Goal: Task Accomplishment & Management: Complete application form

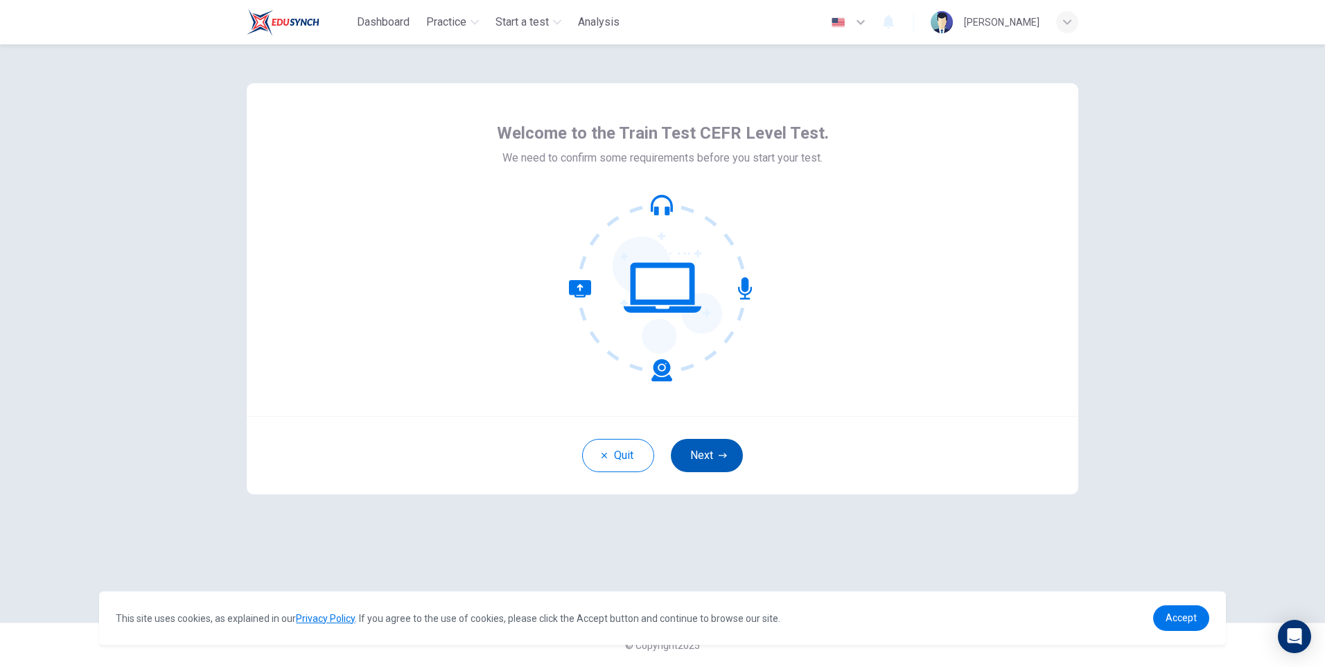
click at [699, 451] on button "Next" at bounding box center [707, 455] width 72 height 33
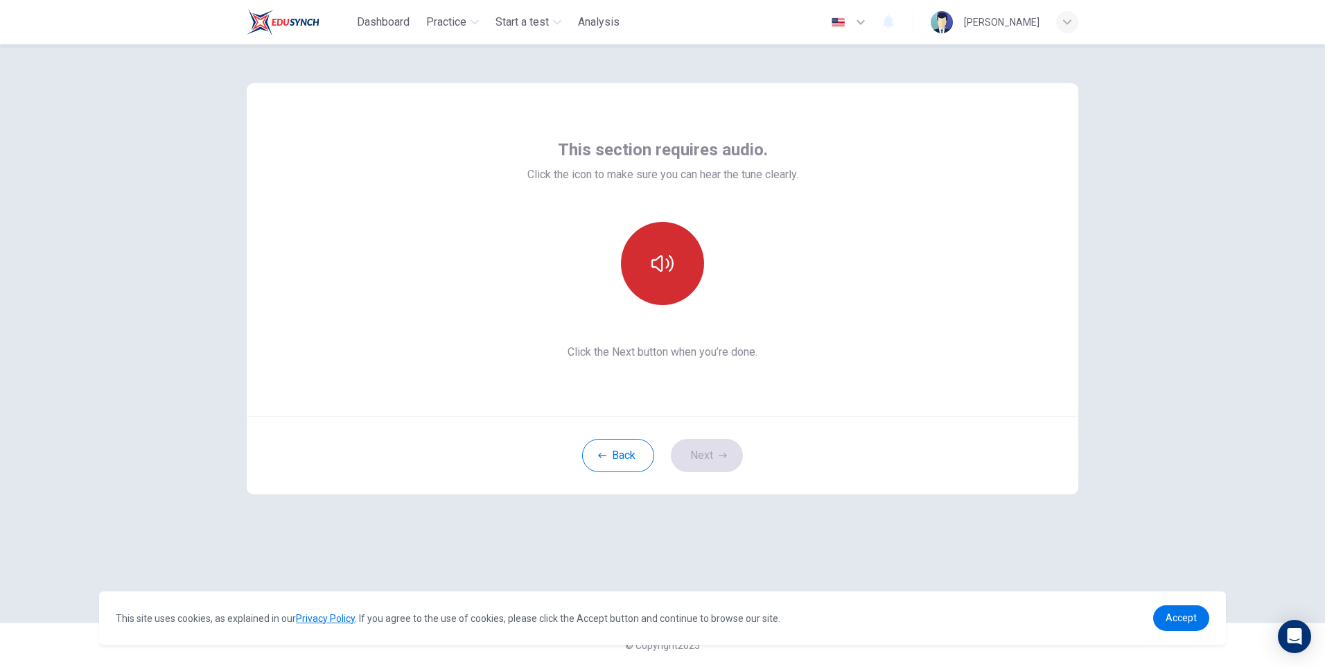
click at [664, 268] on icon "button" at bounding box center [663, 263] width 22 height 22
click at [661, 272] on icon "button" at bounding box center [663, 263] width 22 height 22
click at [693, 453] on button "Next" at bounding box center [707, 455] width 72 height 33
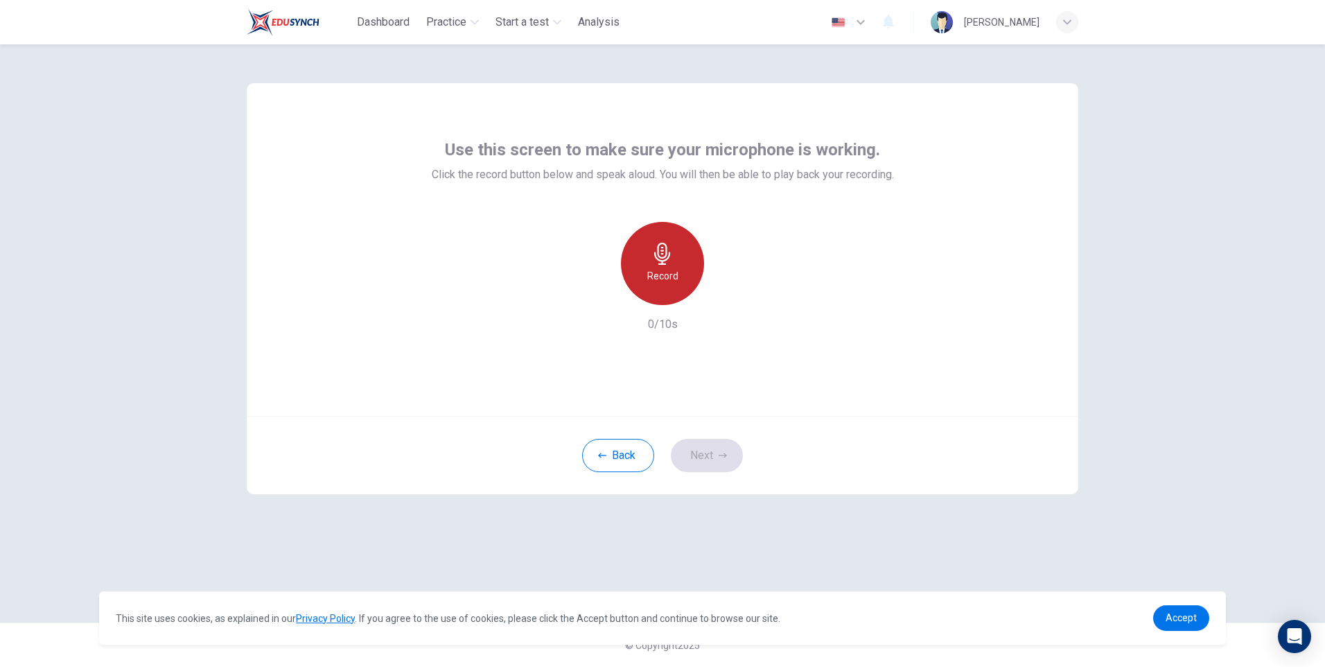
click at [672, 248] on icon "button" at bounding box center [663, 254] width 22 height 22
click at [667, 257] on icon "button" at bounding box center [663, 254] width 22 height 22
click at [730, 295] on icon "button" at bounding box center [727, 294] width 14 height 14
click at [708, 456] on button "Next" at bounding box center [707, 455] width 72 height 33
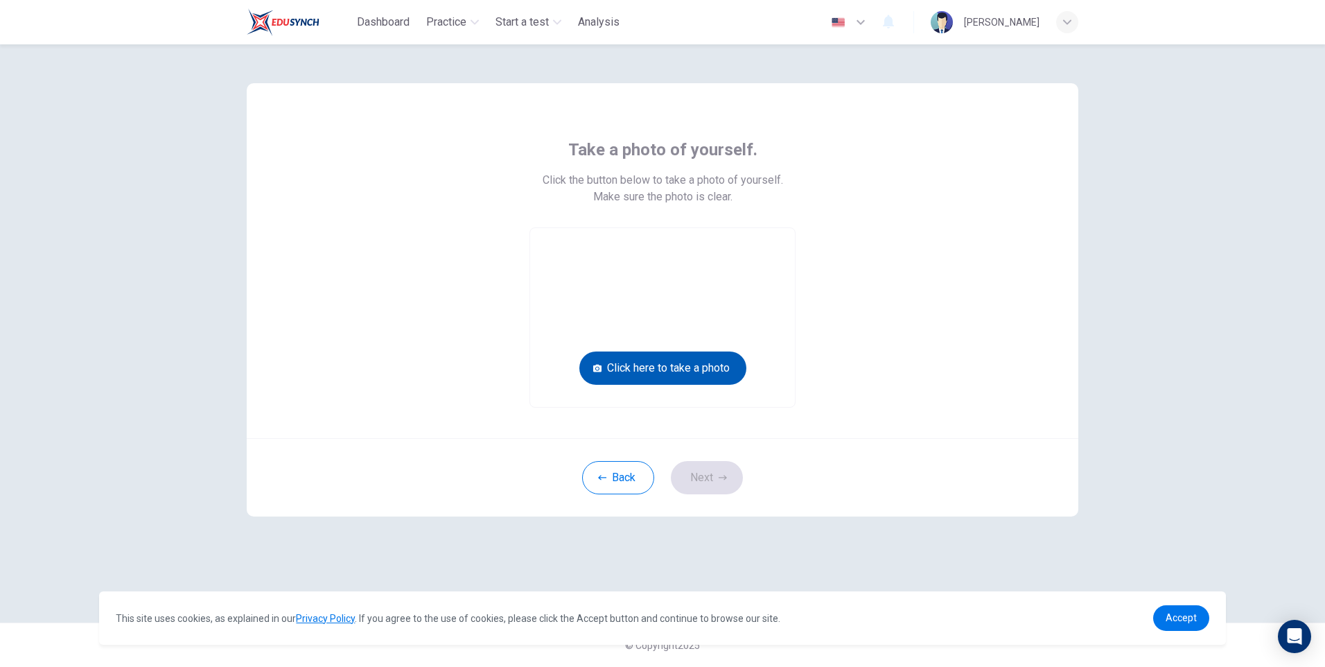
click at [667, 365] on button "Click here to take a photo" at bounding box center [663, 367] width 167 height 33
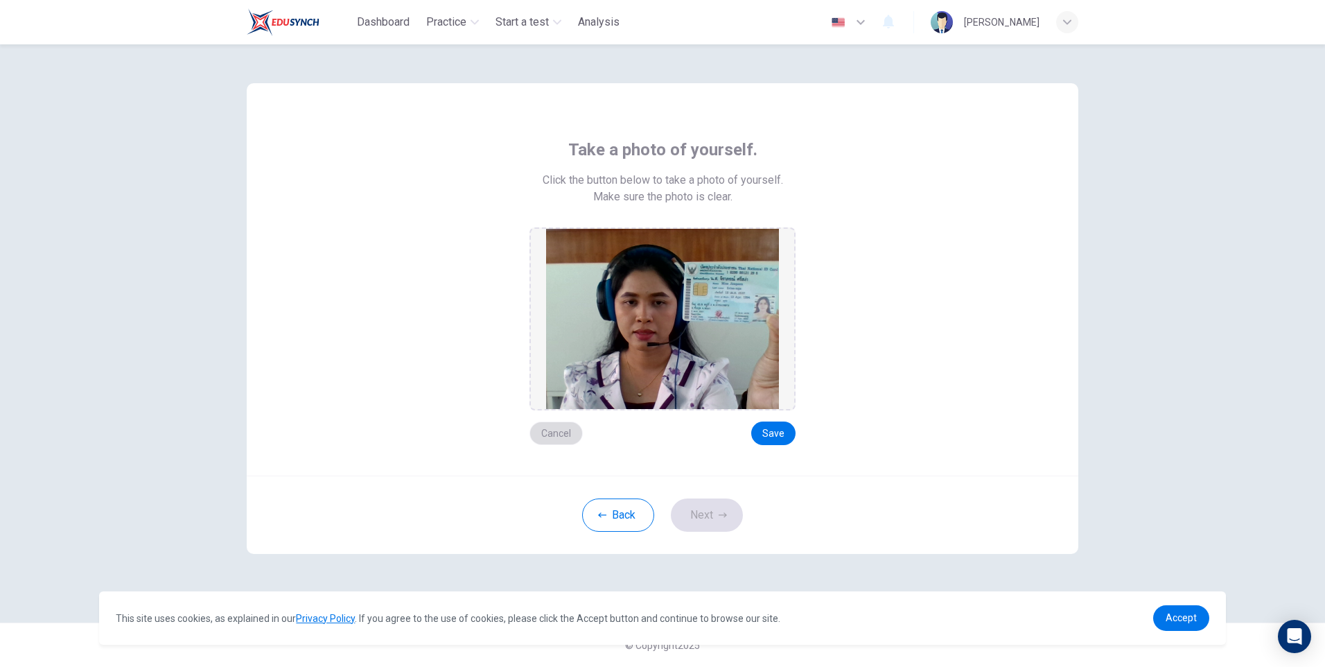
click at [557, 431] on button "Cancel" at bounding box center [556, 433] width 53 height 24
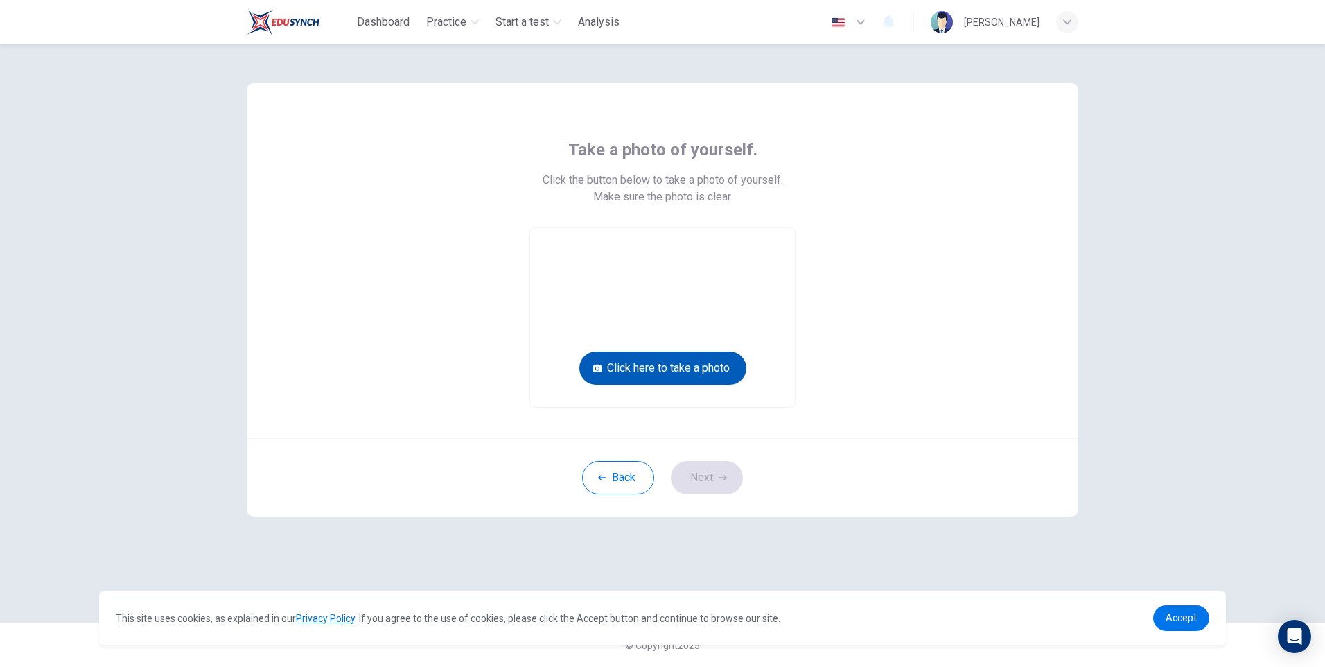
click at [661, 367] on button "Click here to take a photo" at bounding box center [663, 367] width 167 height 33
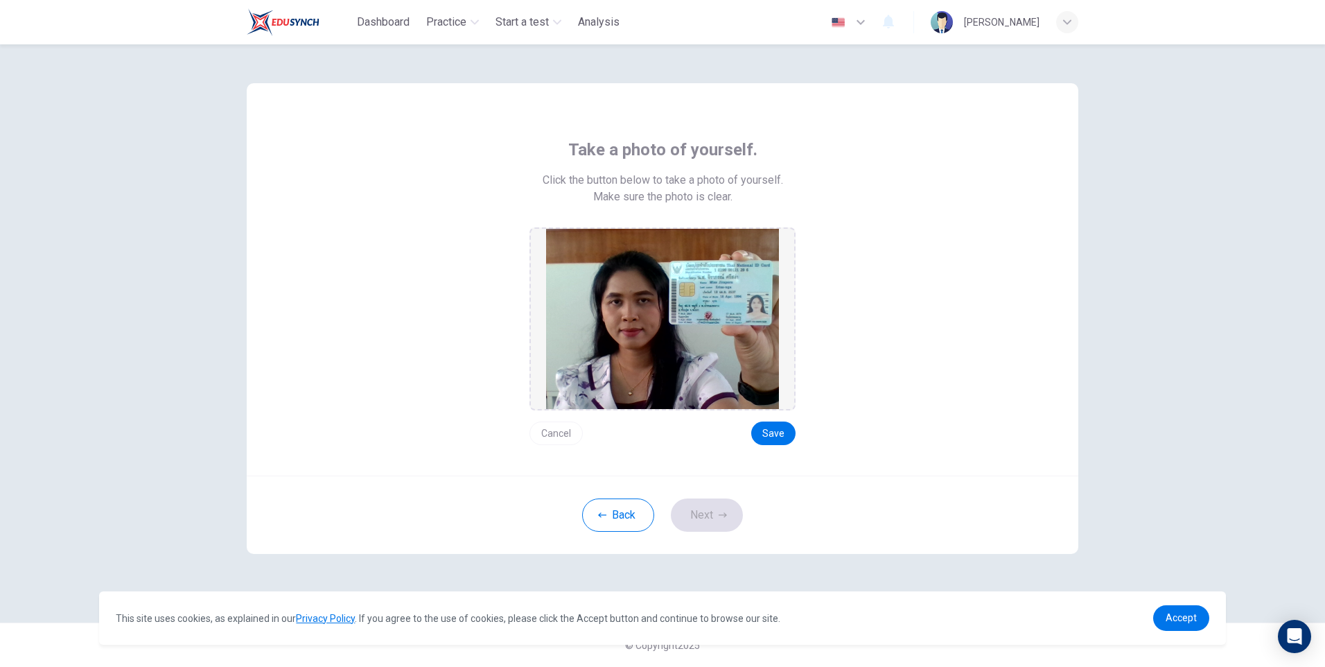
click at [575, 431] on button "Cancel" at bounding box center [556, 433] width 53 height 24
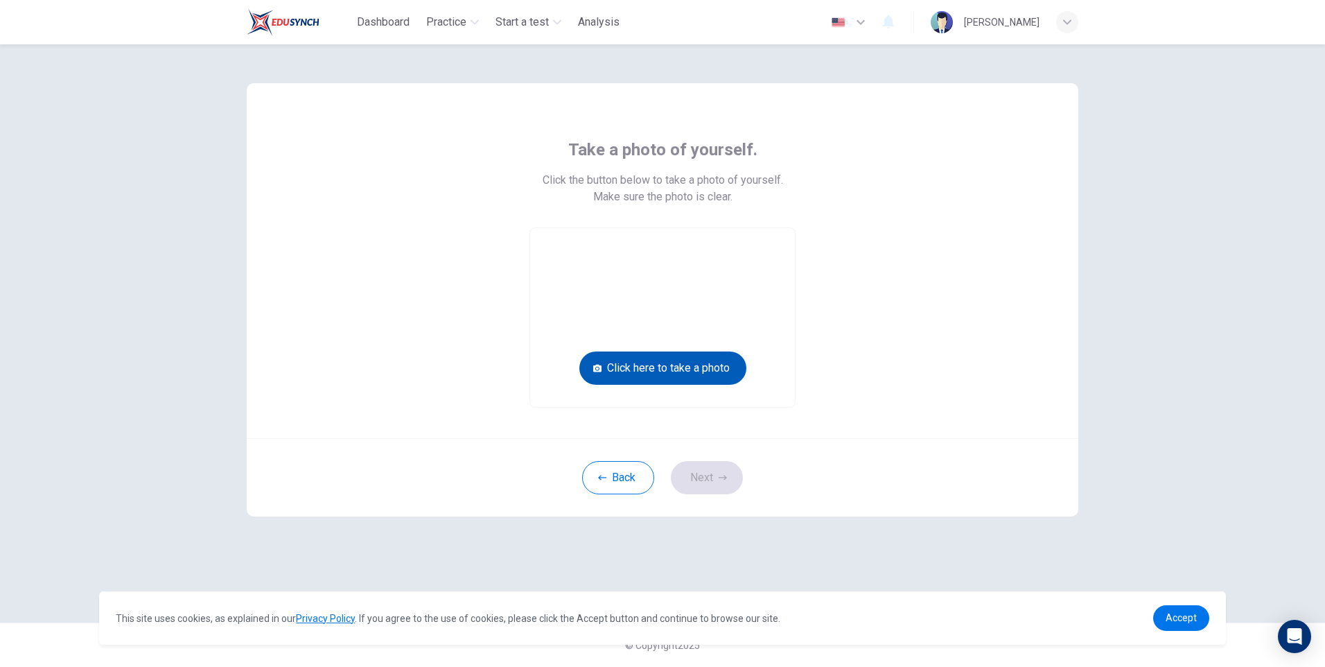
click at [637, 367] on button "Click here to take a photo" at bounding box center [663, 367] width 167 height 33
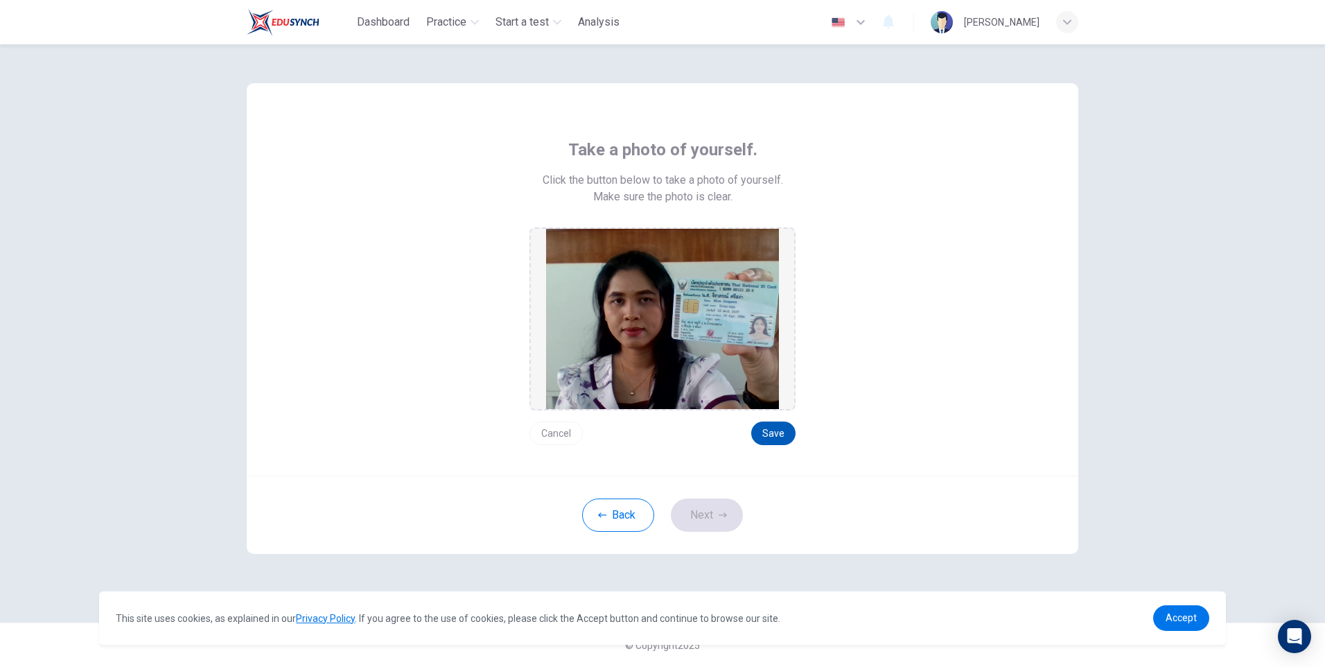
click at [783, 432] on button "Save" at bounding box center [773, 433] width 44 height 24
click at [778, 432] on button "Save" at bounding box center [773, 433] width 44 height 24
click at [771, 433] on button "Save" at bounding box center [773, 433] width 44 height 24
click at [774, 434] on button "Save" at bounding box center [773, 433] width 44 height 24
click at [774, 433] on button "Save" at bounding box center [773, 433] width 44 height 24
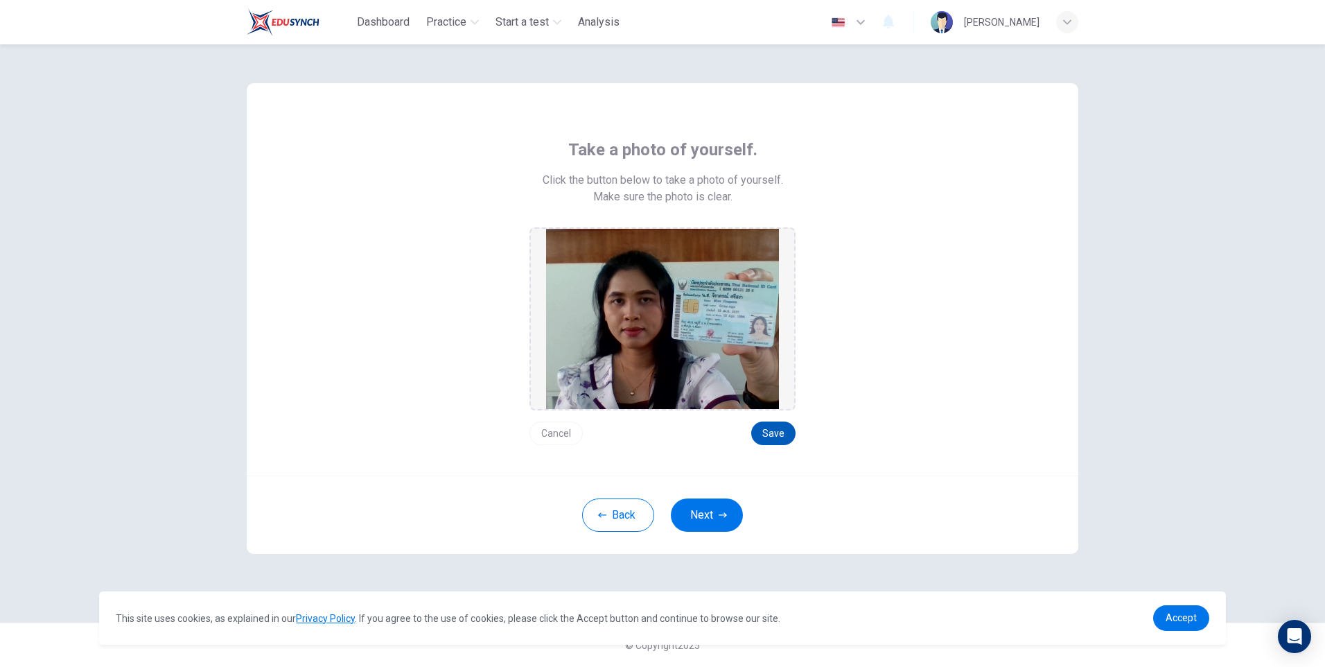
click at [774, 433] on button "Save" at bounding box center [773, 433] width 44 height 24
click at [769, 433] on button "Save" at bounding box center [773, 433] width 44 height 24
click at [706, 516] on button "Next" at bounding box center [707, 514] width 72 height 33
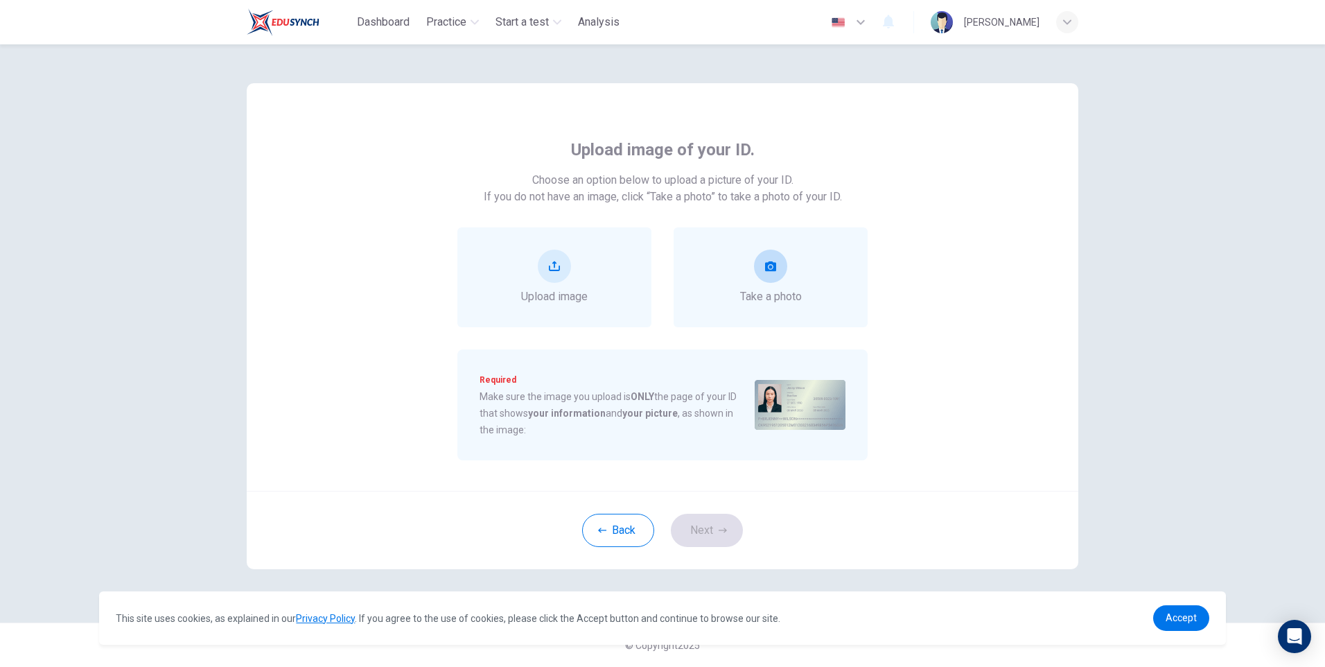
click at [772, 262] on icon "take photo" at bounding box center [770, 266] width 11 height 10
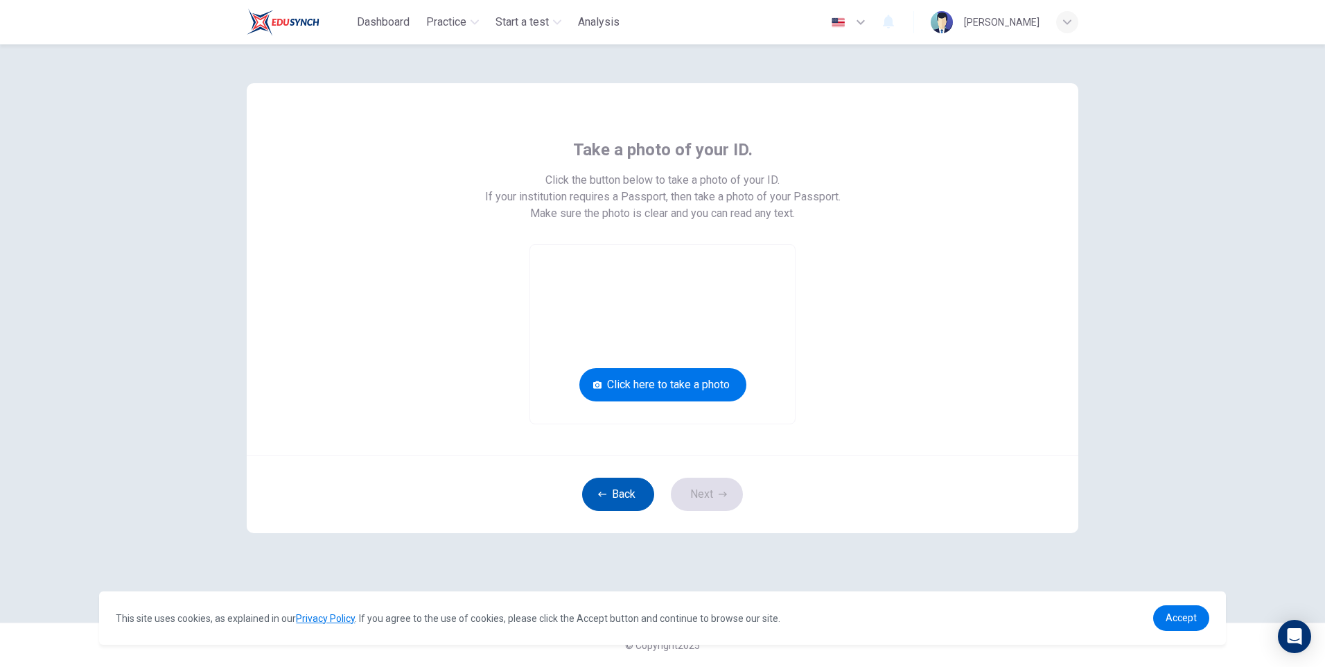
click at [618, 495] on button "Back" at bounding box center [618, 494] width 72 height 33
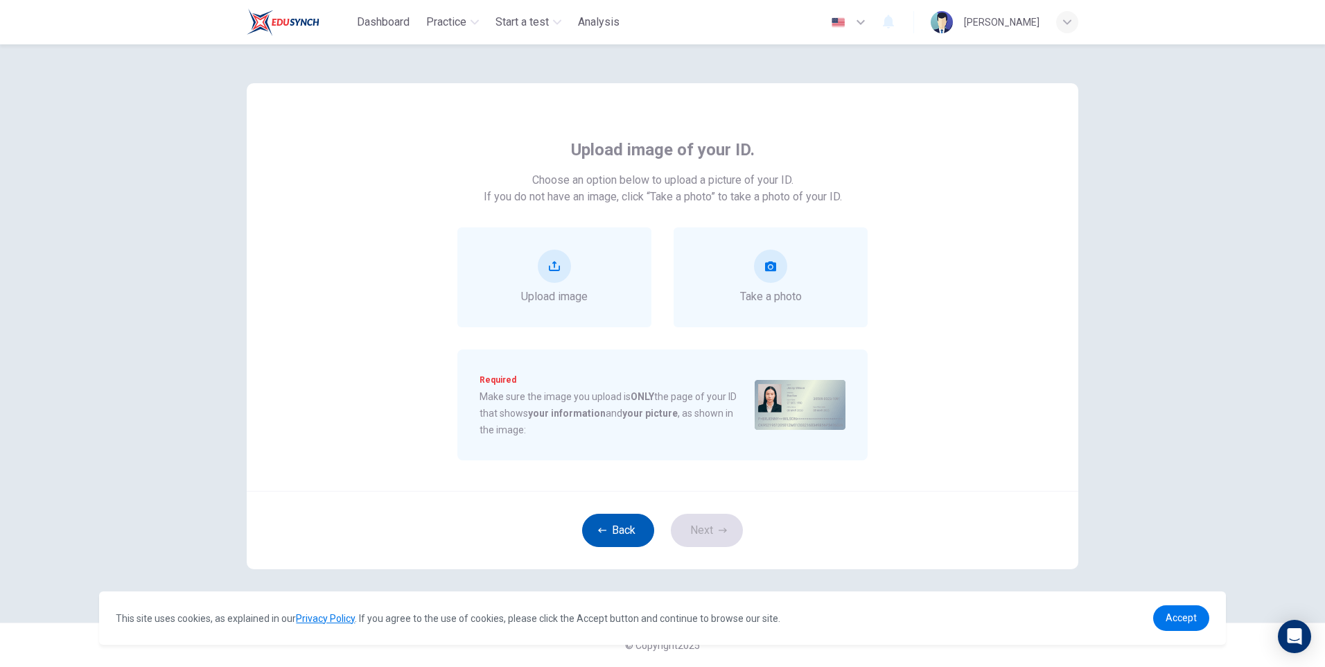
click at [609, 528] on button "Back" at bounding box center [618, 530] width 72 height 33
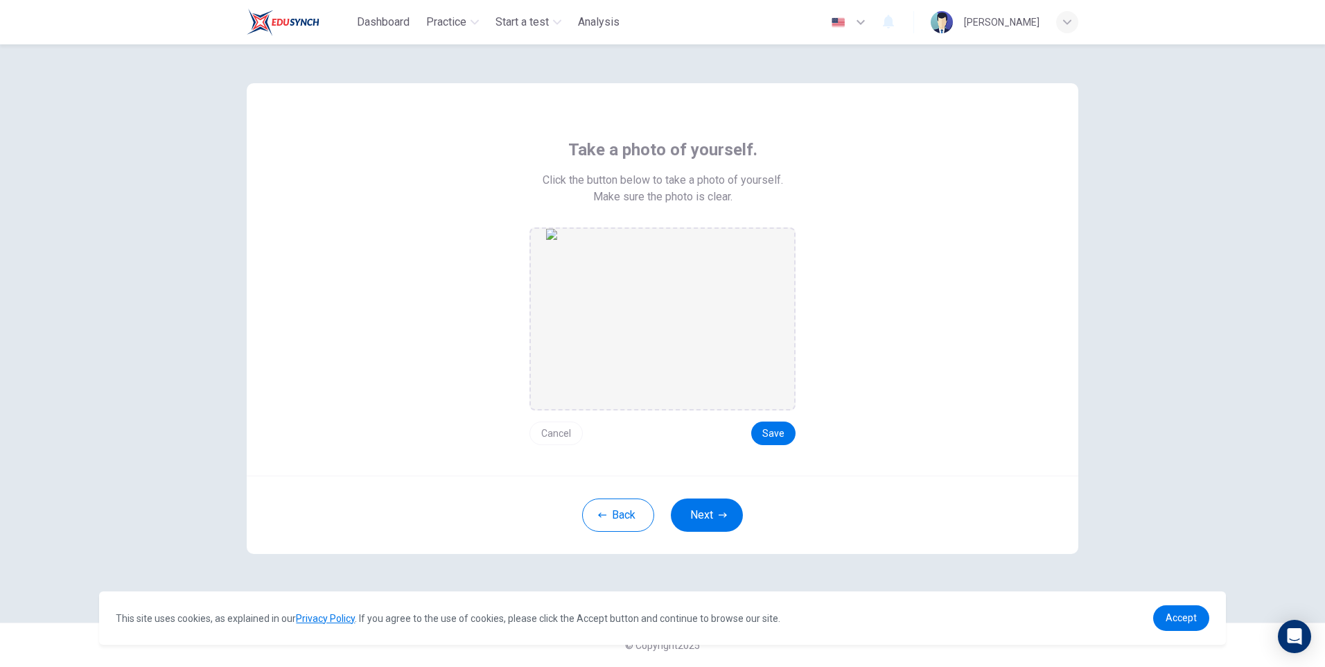
click at [563, 433] on button "Cancel" at bounding box center [556, 433] width 53 height 24
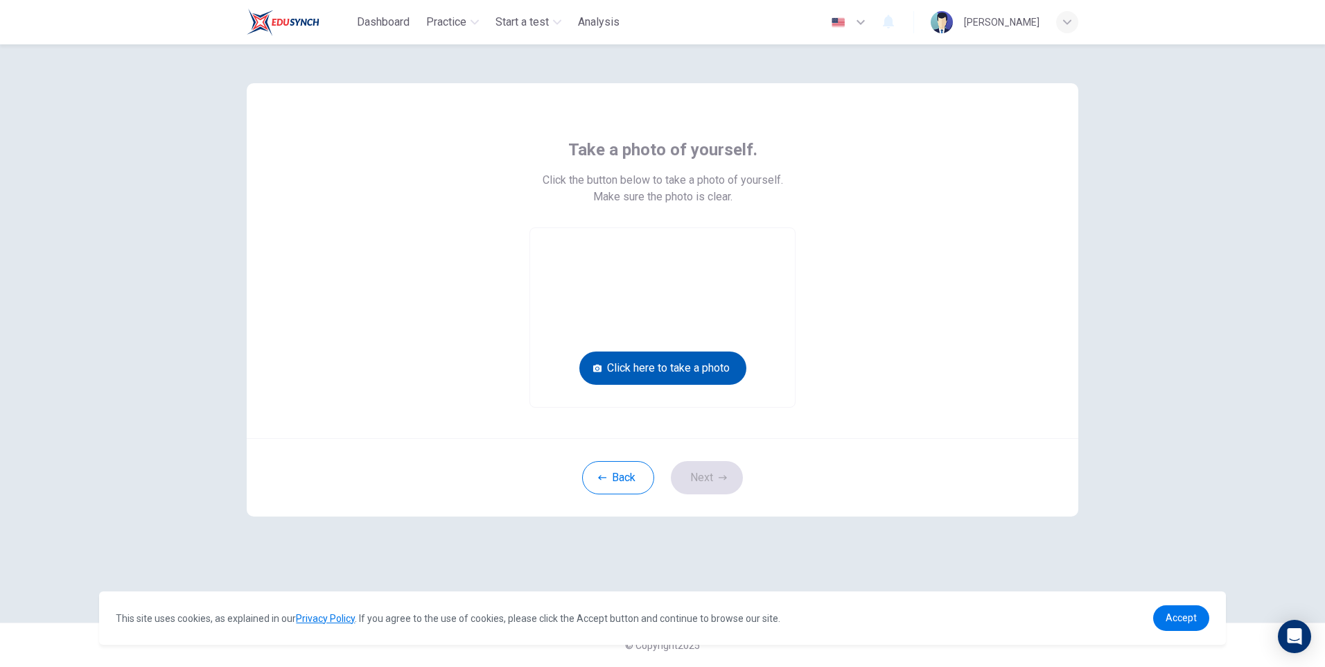
click at [662, 367] on button "Click here to take a photo" at bounding box center [663, 367] width 167 height 33
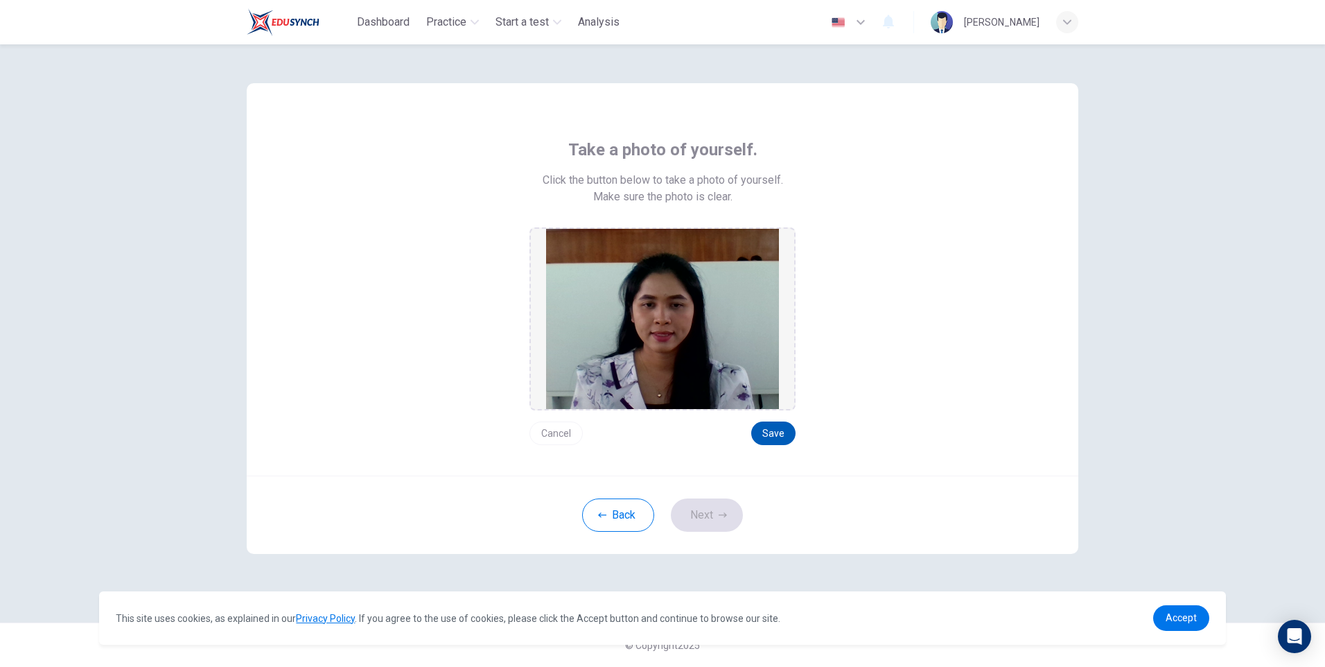
click at [772, 435] on button "Save" at bounding box center [773, 433] width 44 height 24
click at [774, 433] on button "Save" at bounding box center [773, 433] width 44 height 24
click at [714, 514] on button "Next" at bounding box center [707, 514] width 72 height 33
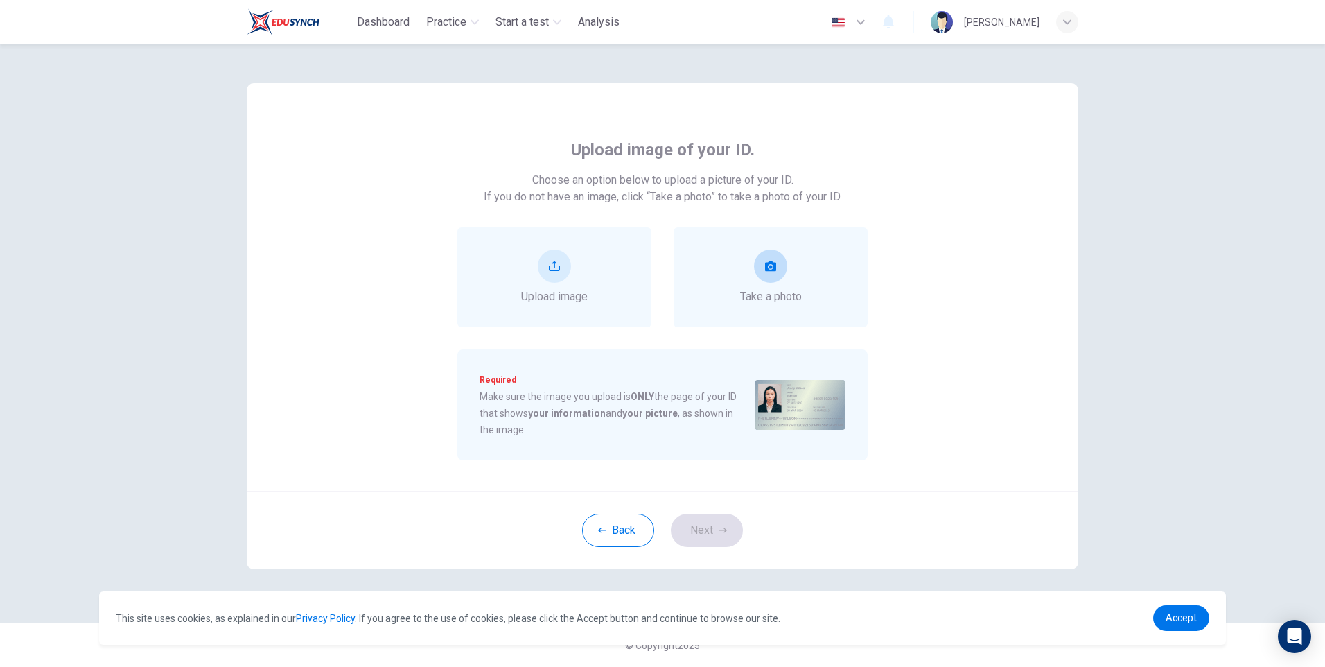
click at [748, 281] on div "Take a photo" at bounding box center [771, 277] width 62 height 55
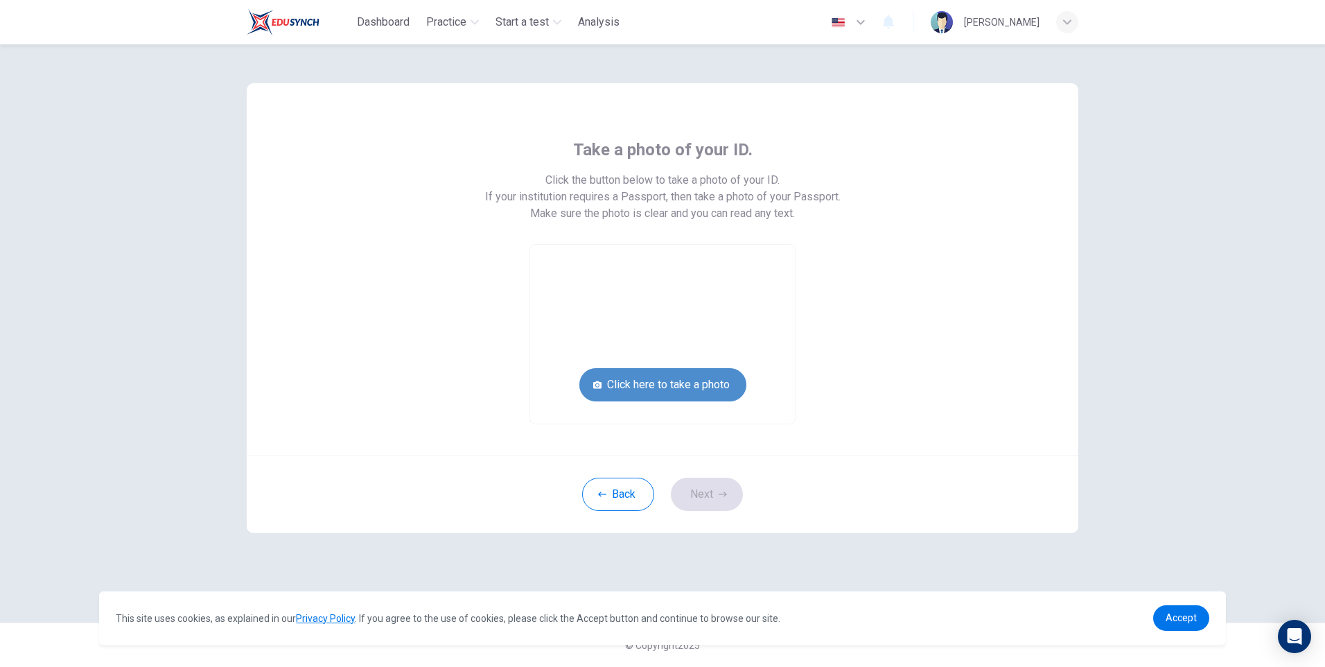
click at [676, 381] on button "Click here to take a photo" at bounding box center [663, 384] width 167 height 33
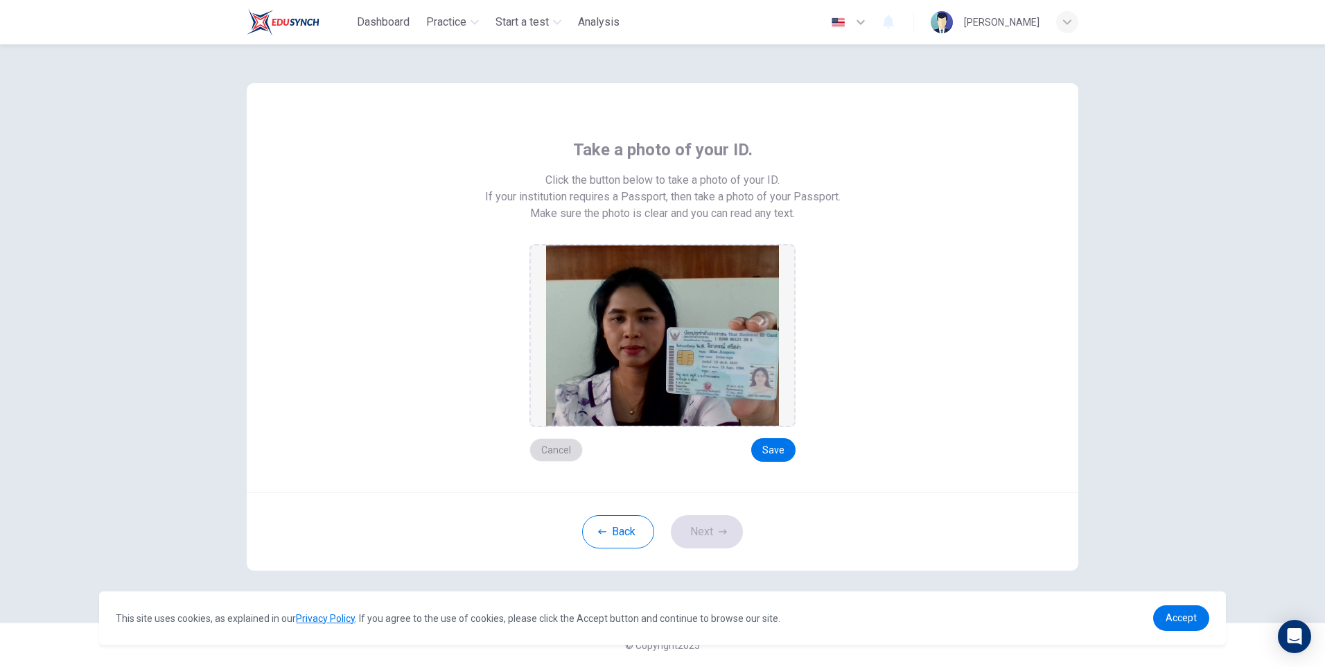
click at [562, 448] on button "Cancel" at bounding box center [556, 450] width 53 height 24
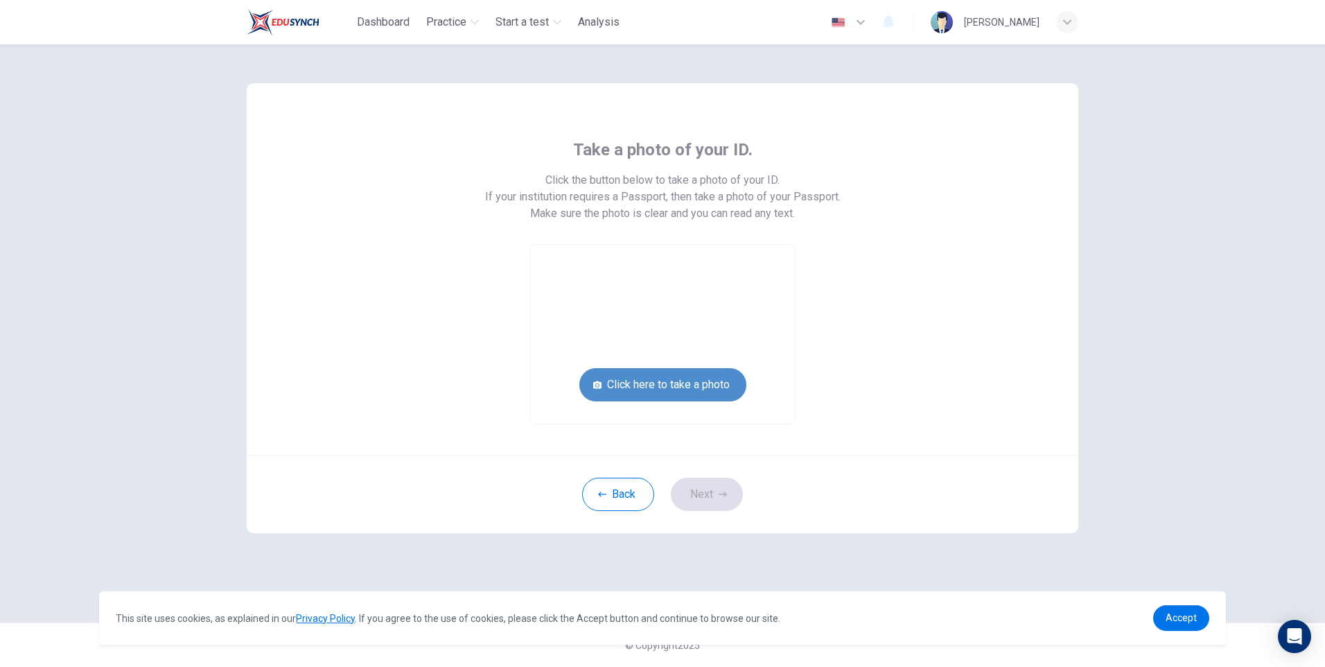
click at [687, 388] on button "Click here to take a photo" at bounding box center [663, 384] width 167 height 33
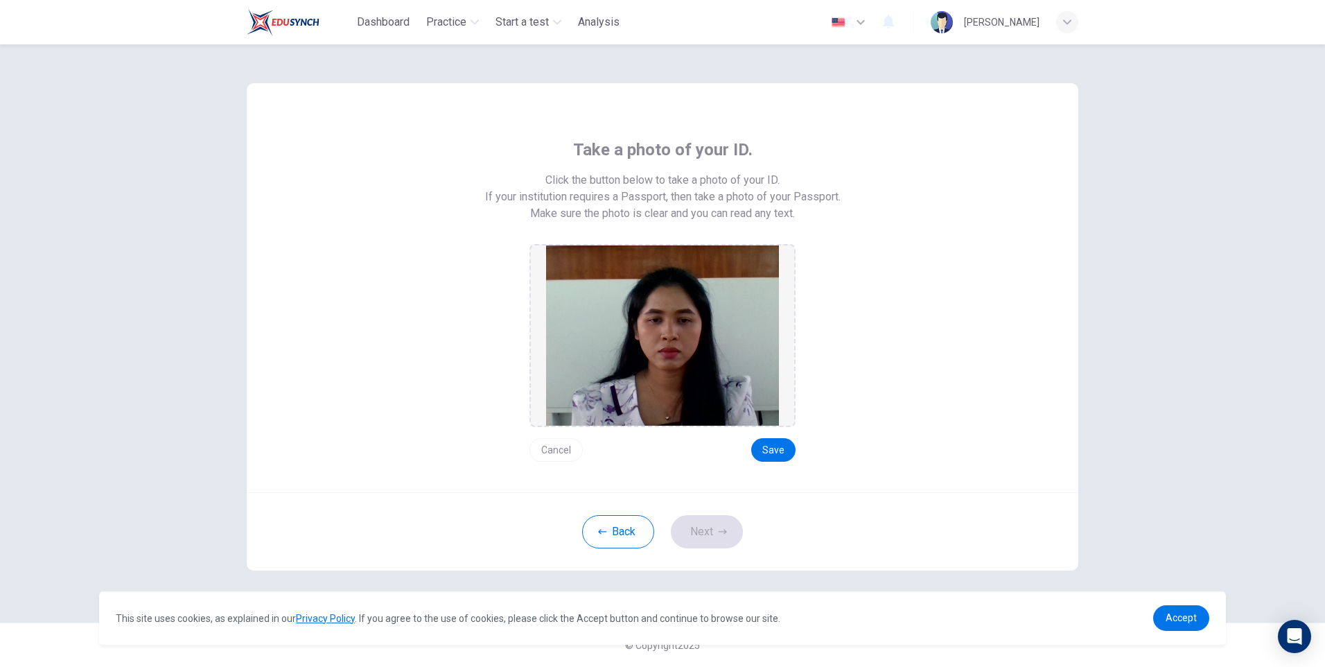
click at [557, 451] on button "Cancel" at bounding box center [556, 450] width 53 height 24
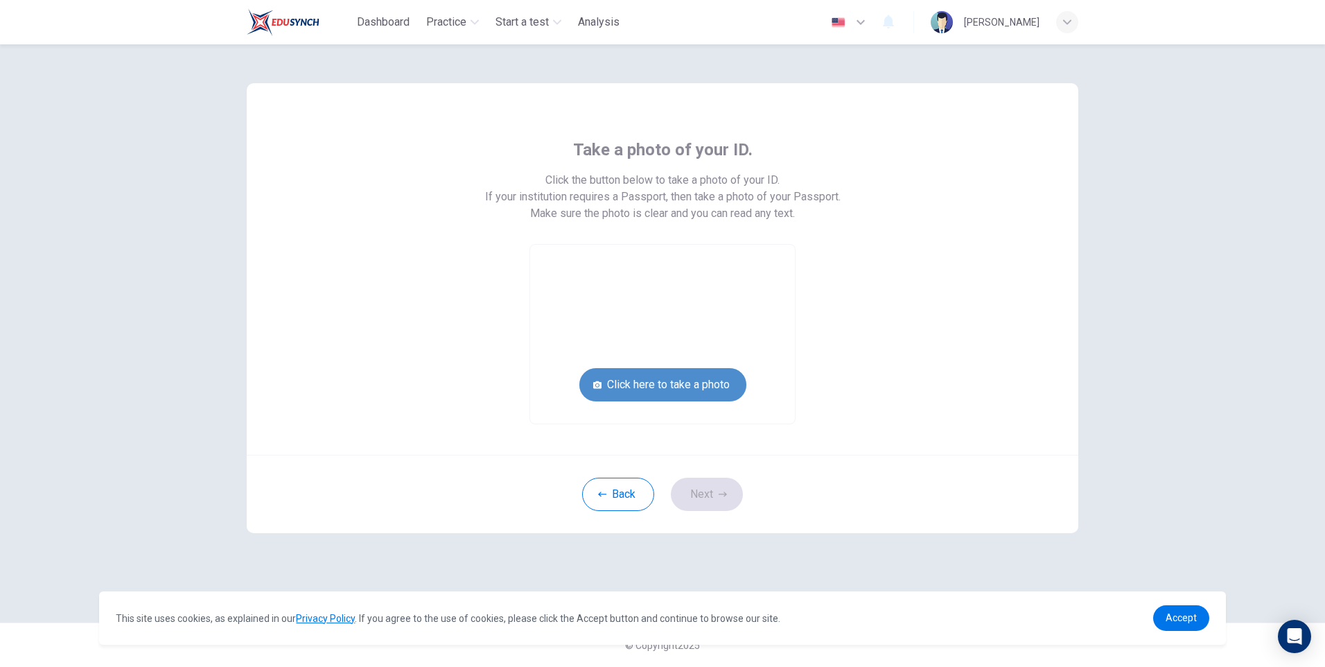
click at [659, 389] on button "Click here to take a photo" at bounding box center [663, 384] width 167 height 33
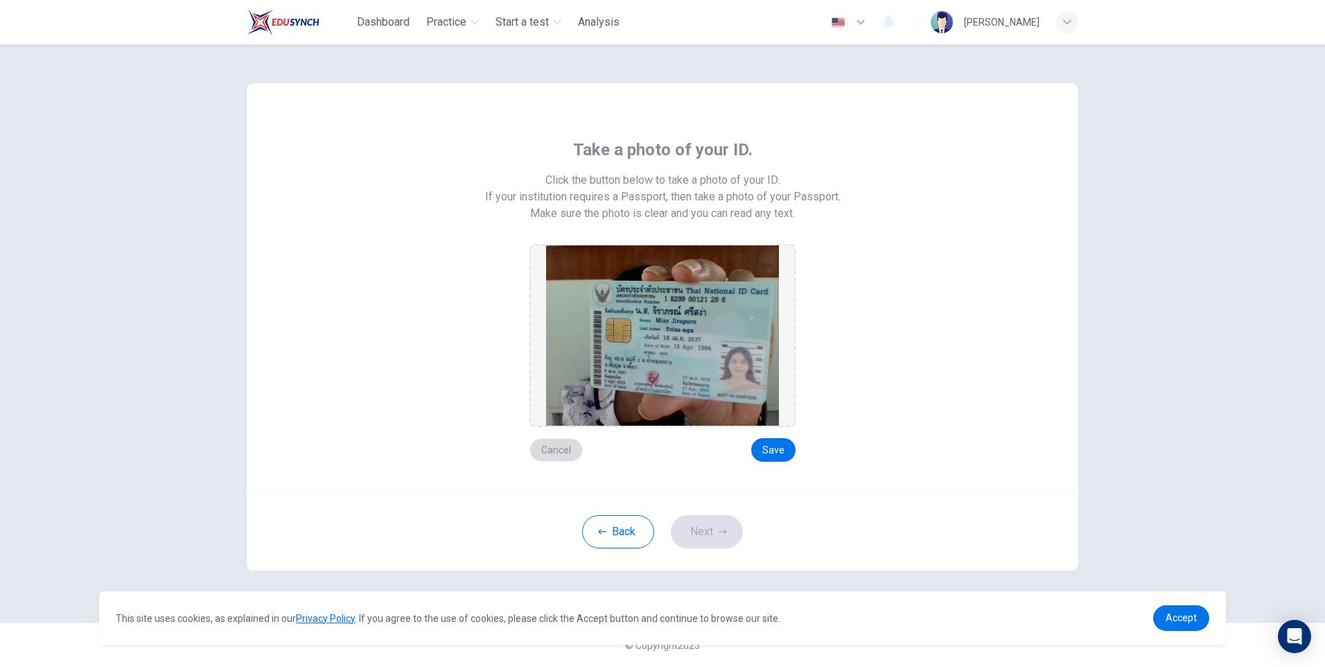
click at [562, 445] on button "Cancel" at bounding box center [556, 450] width 53 height 24
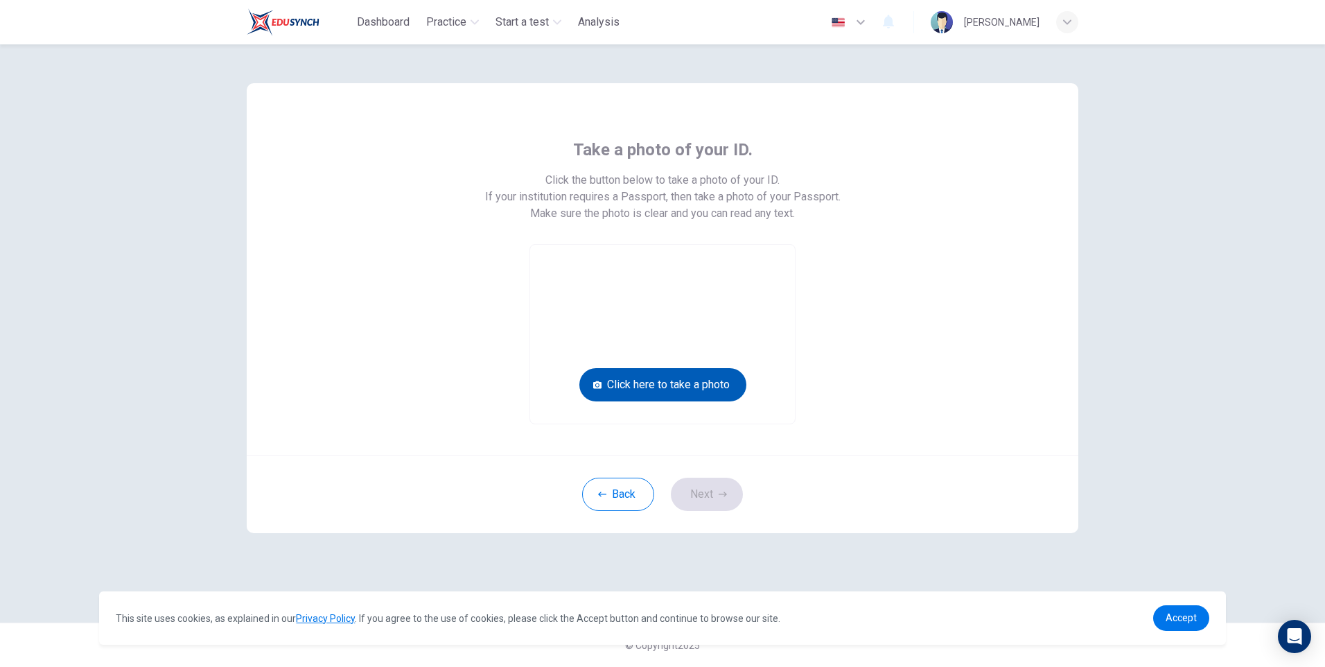
click at [639, 388] on button "Click here to take a photo" at bounding box center [663, 384] width 167 height 33
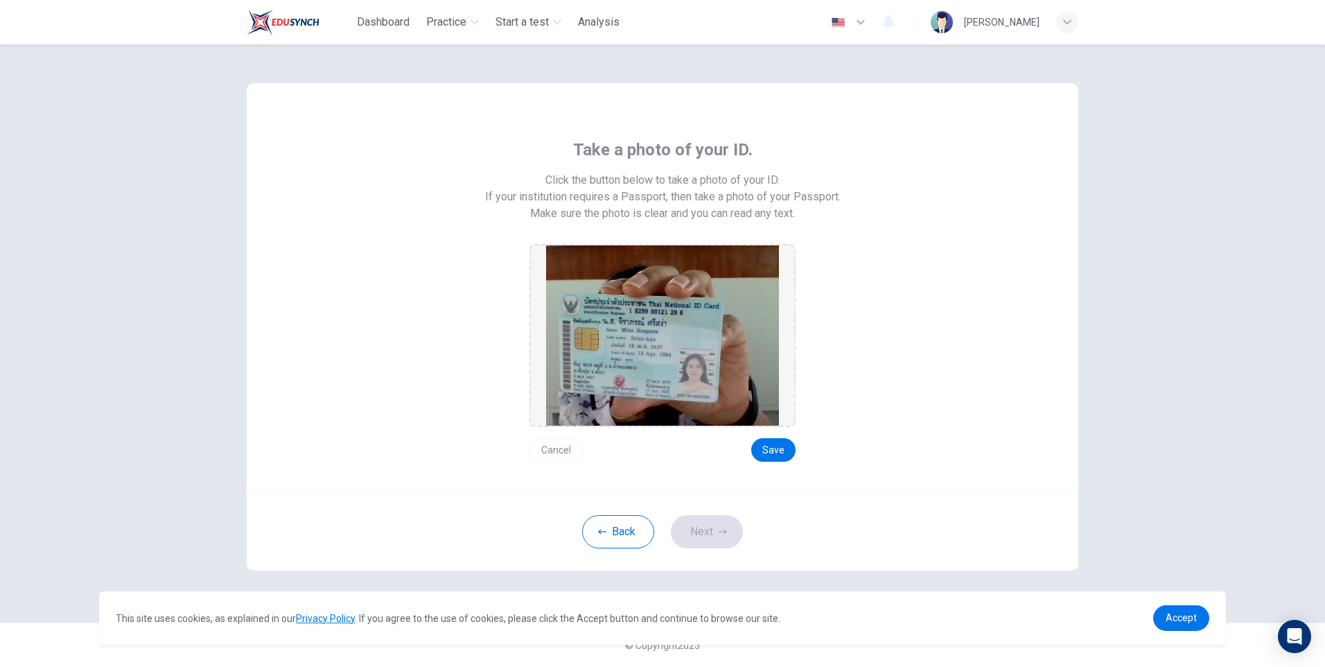
click at [559, 449] on button "Cancel" at bounding box center [556, 450] width 53 height 24
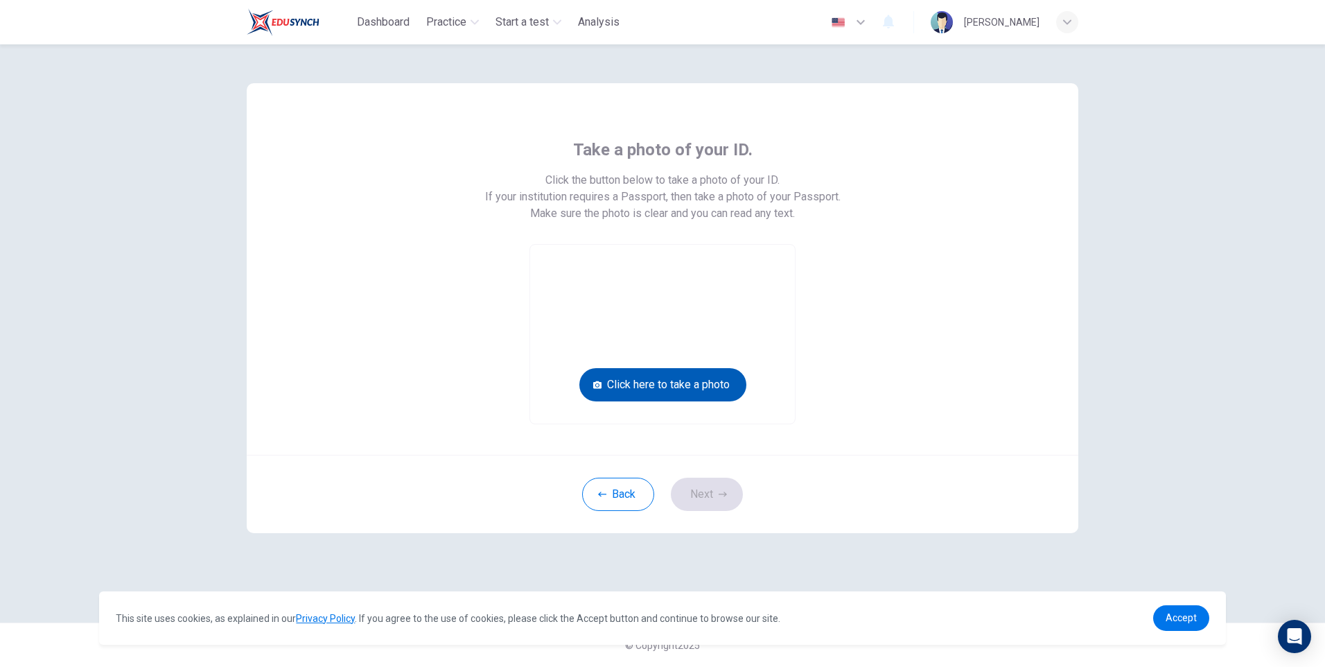
click at [628, 383] on button "Click here to take a photo" at bounding box center [663, 384] width 167 height 33
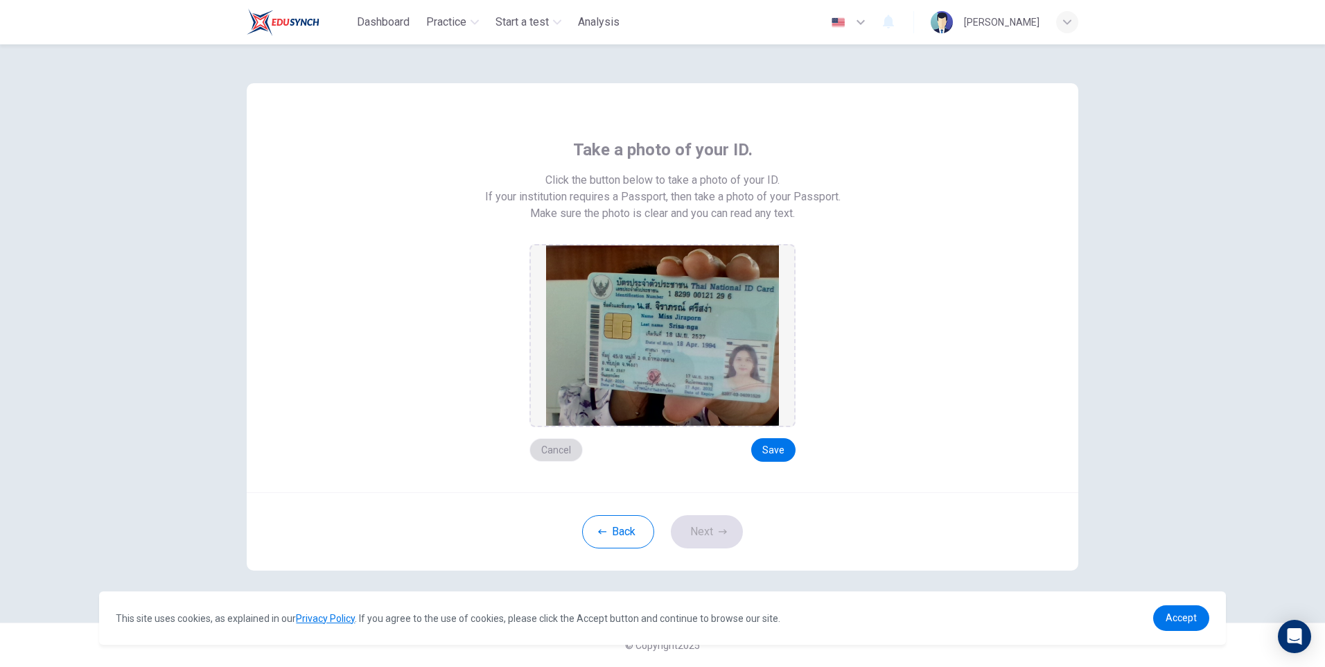
click at [564, 448] on button "Cancel" at bounding box center [556, 450] width 53 height 24
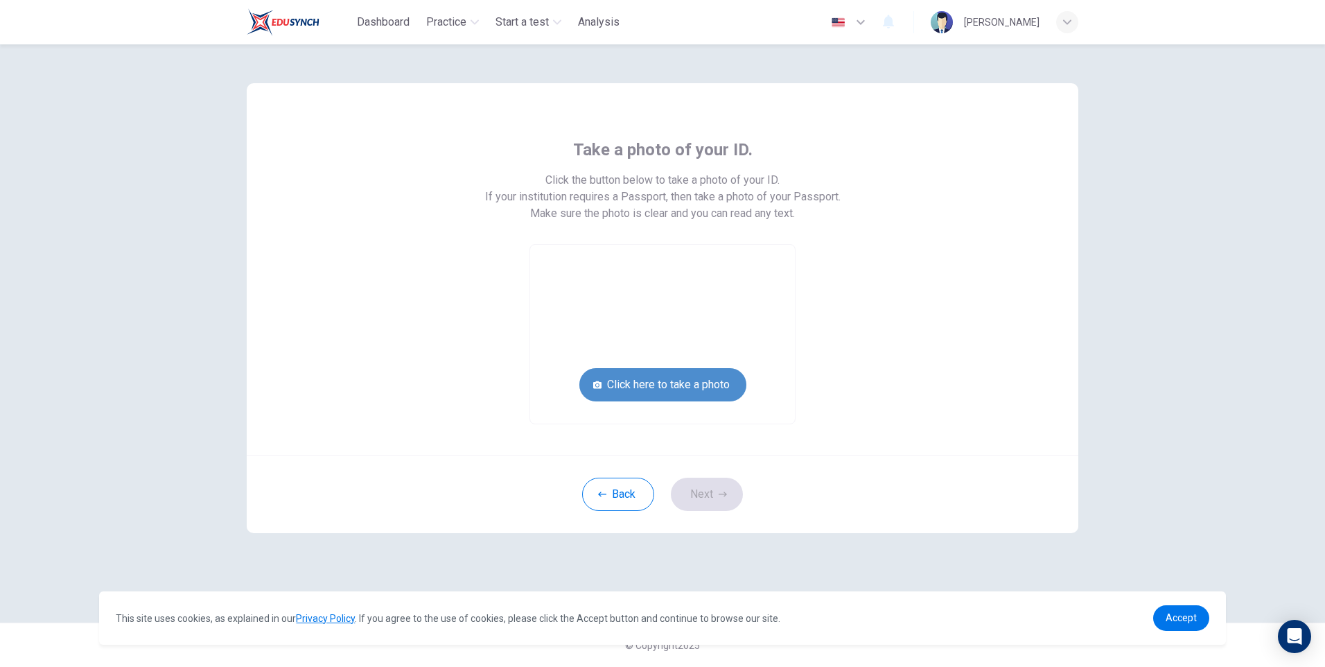
click at [639, 381] on button "Click here to take a photo" at bounding box center [663, 384] width 167 height 33
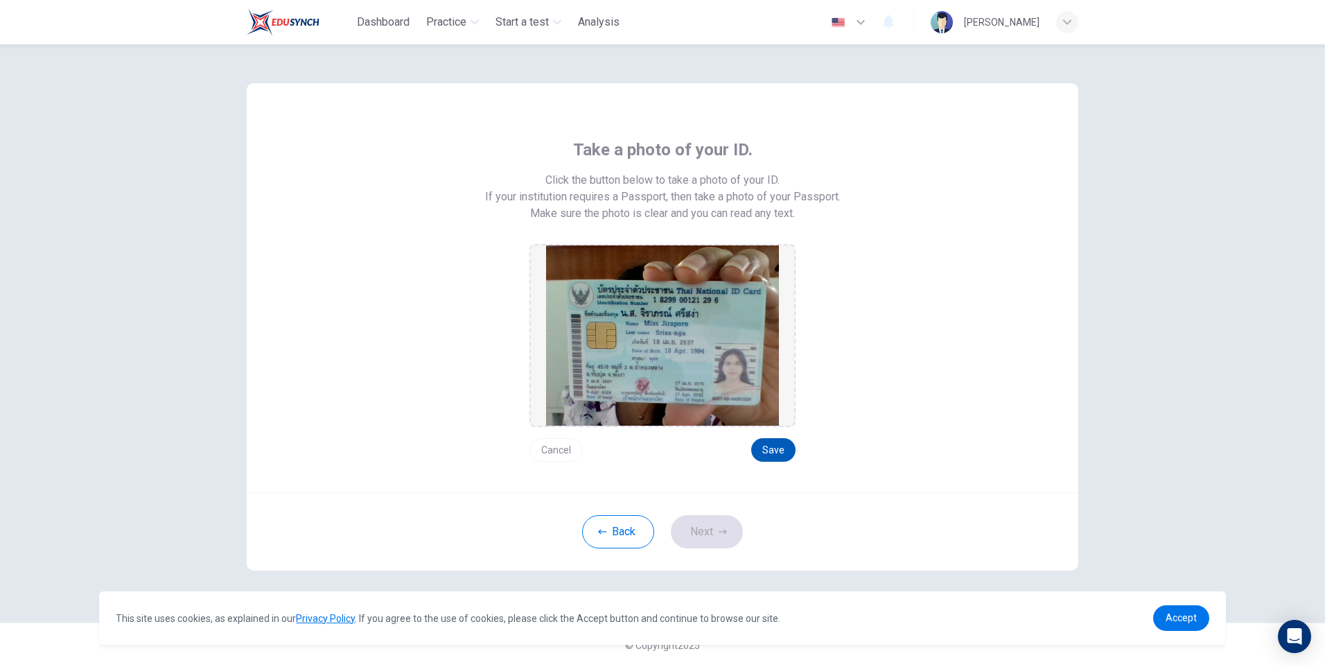
click at [772, 448] on button "Save" at bounding box center [773, 450] width 44 height 24
click at [716, 530] on button "Next" at bounding box center [707, 531] width 72 height 33
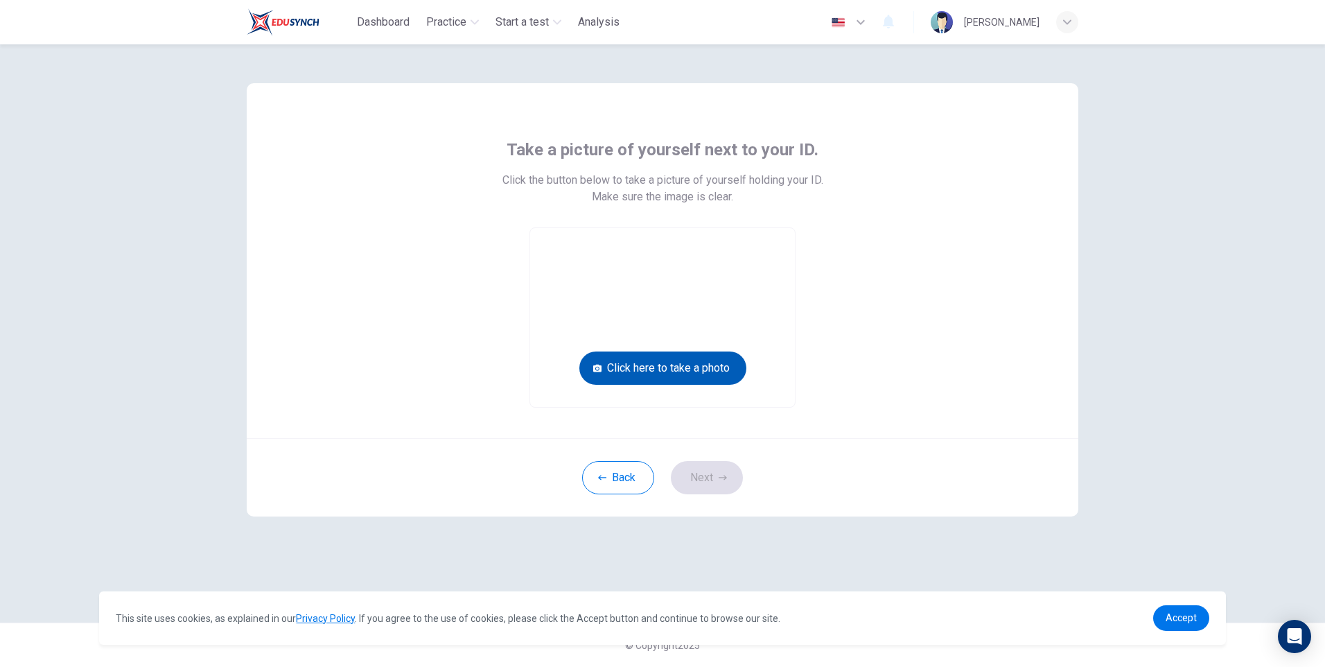
click at [643, 360] on button "Click here to take a photo" at bounding box center [663, 367] width 167 height 33
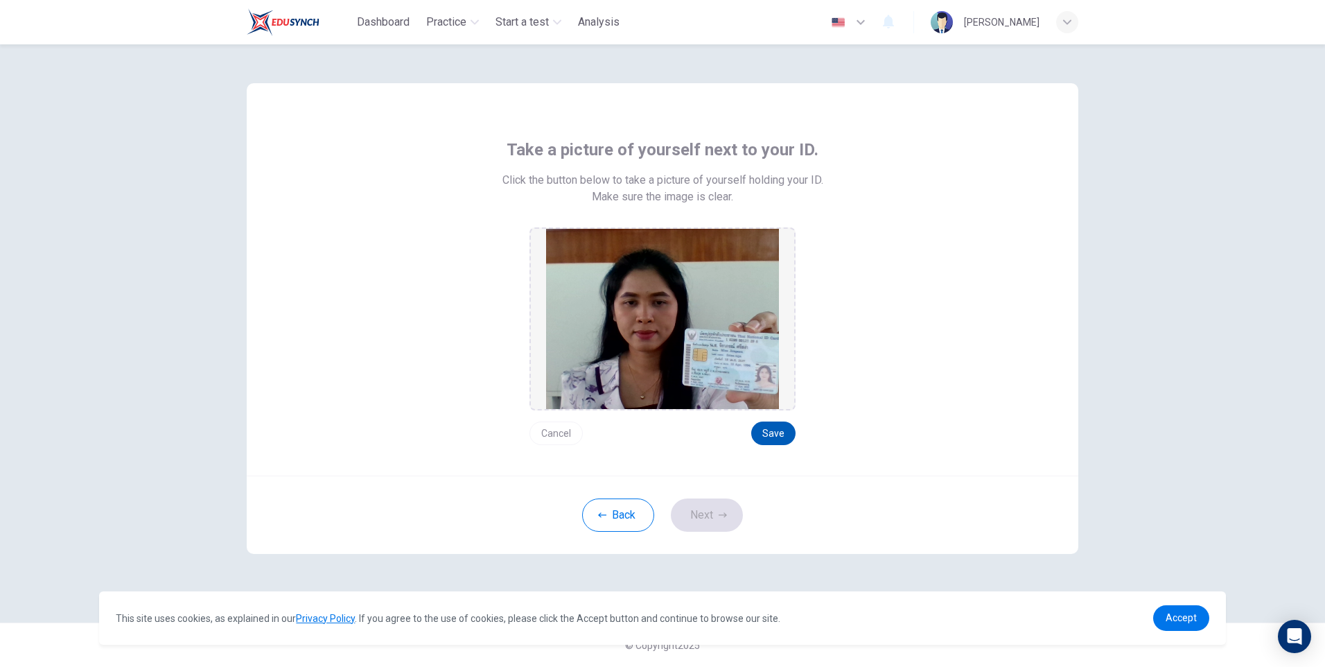
click at [778, 435] on button "Save" at bounding box center [773, 433] width 44 height 24
click at [704, 510] on button "Next" at bounding box center [707, 514] width 72 height 33
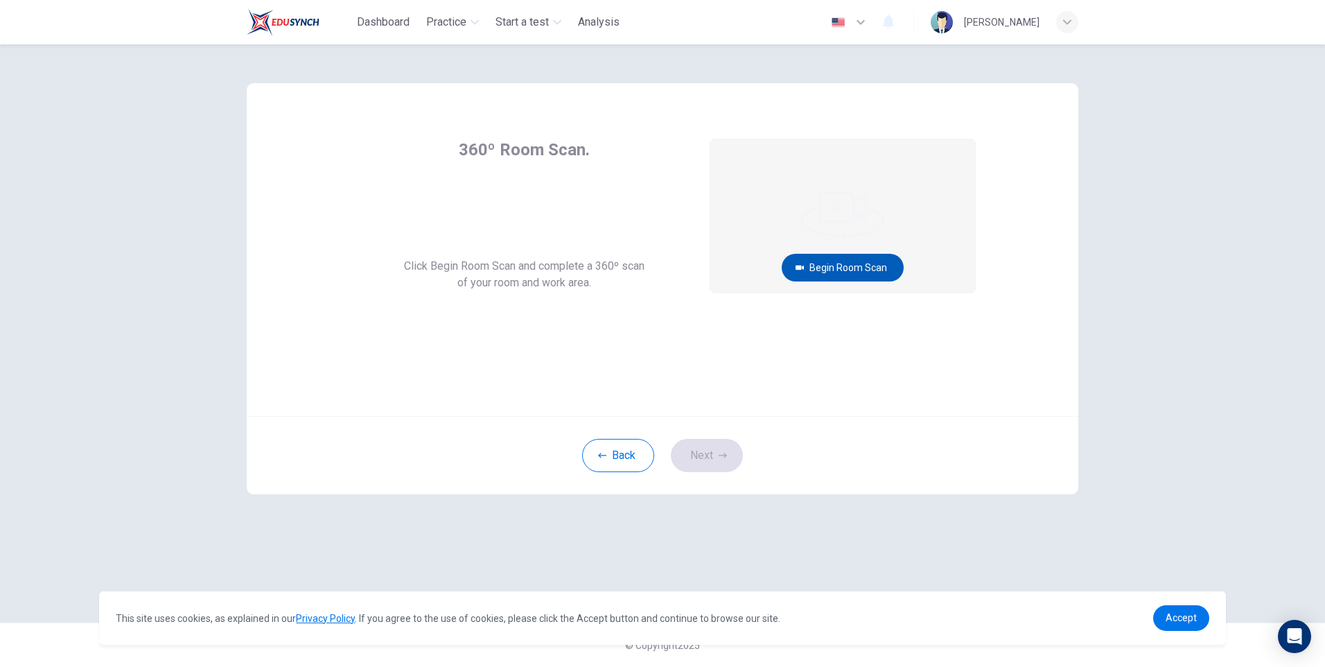
click at [818, 263] on button "Begin Room Scan" at bounding box center [843, 268] width 122 height 28
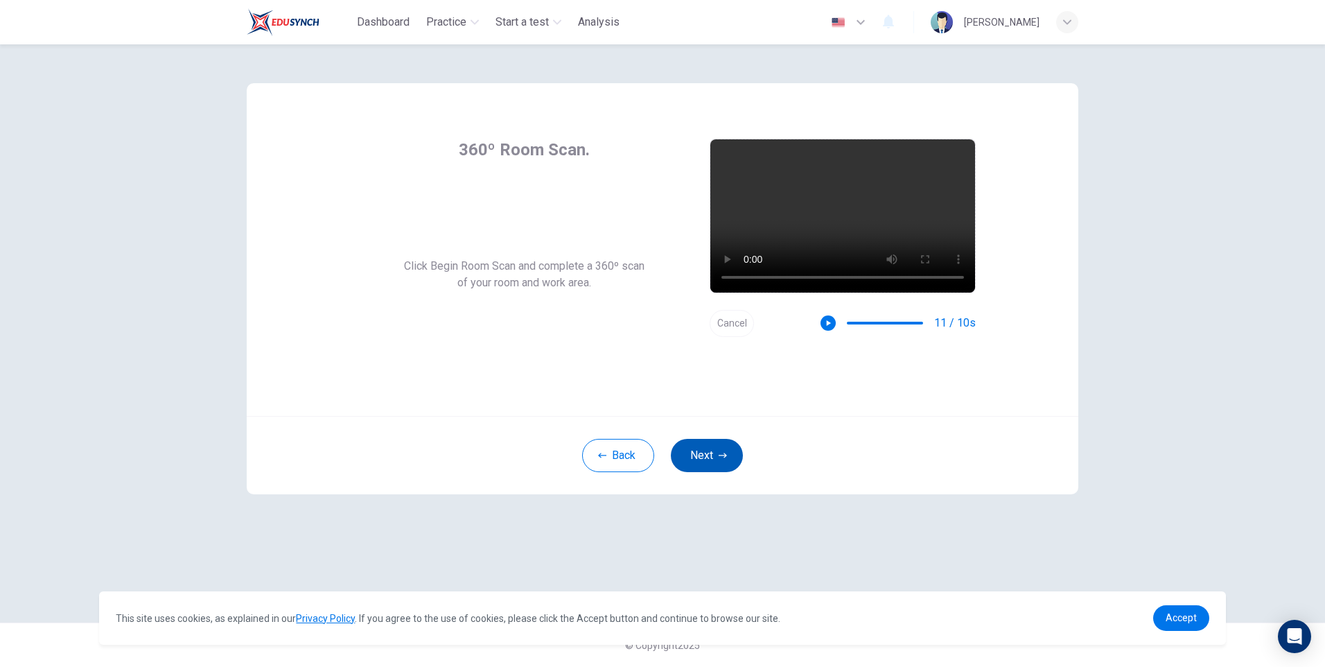
click at [702, 457] on button "Next" at bounding box center [707, 455] width 72 height 33
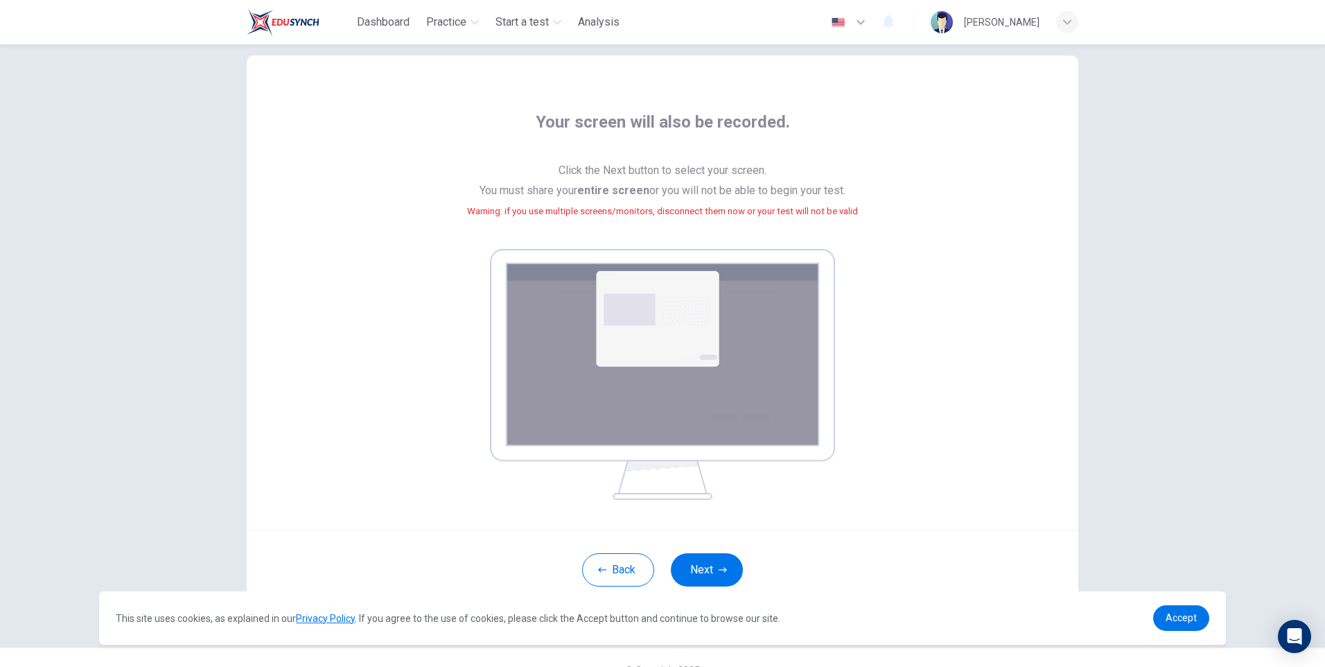
scroll to position [52, 0]
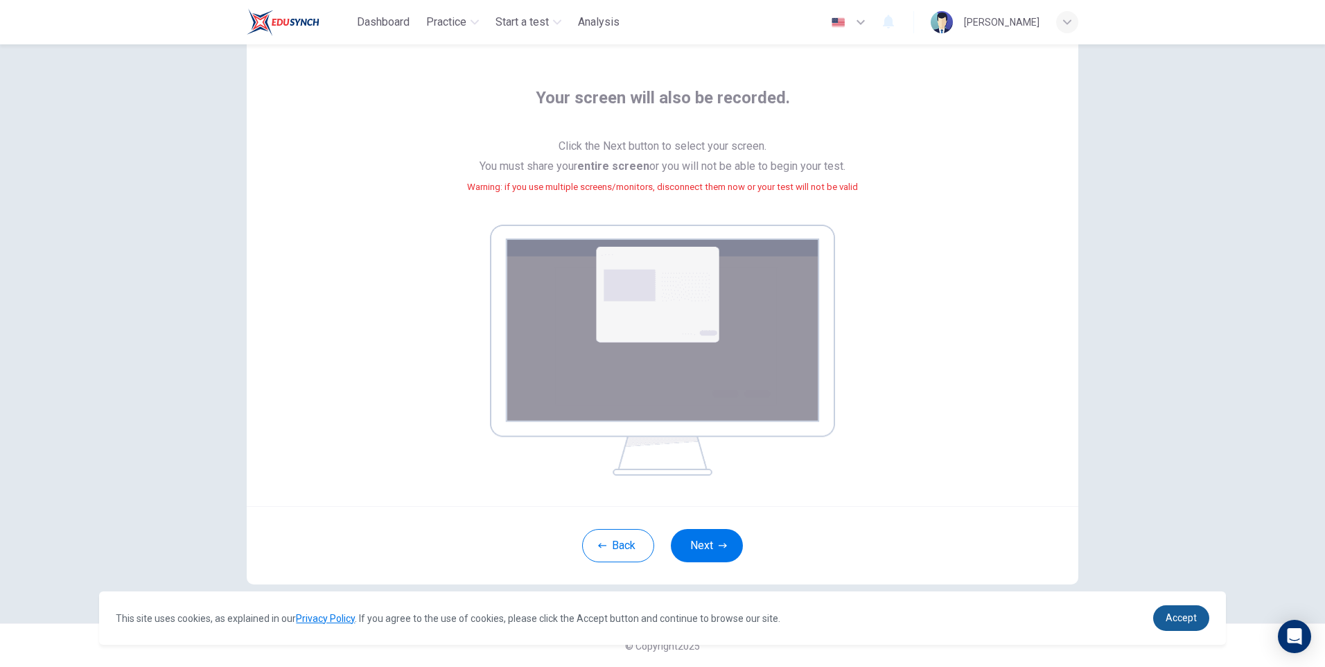
click at [1176, 623] on span "Accept" at bounding box center [1181, 617] width 31 height 11
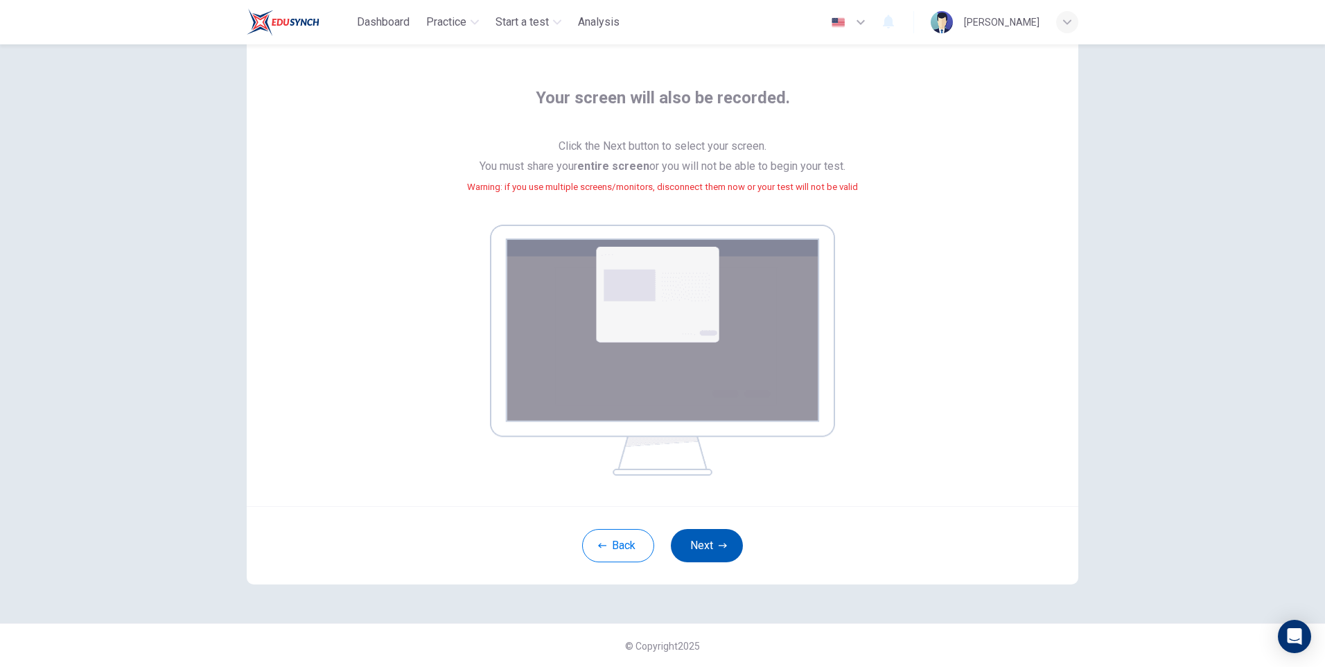
click at [708, 550] on button "Next" at bounding box center [707, 545] width 72 height 33
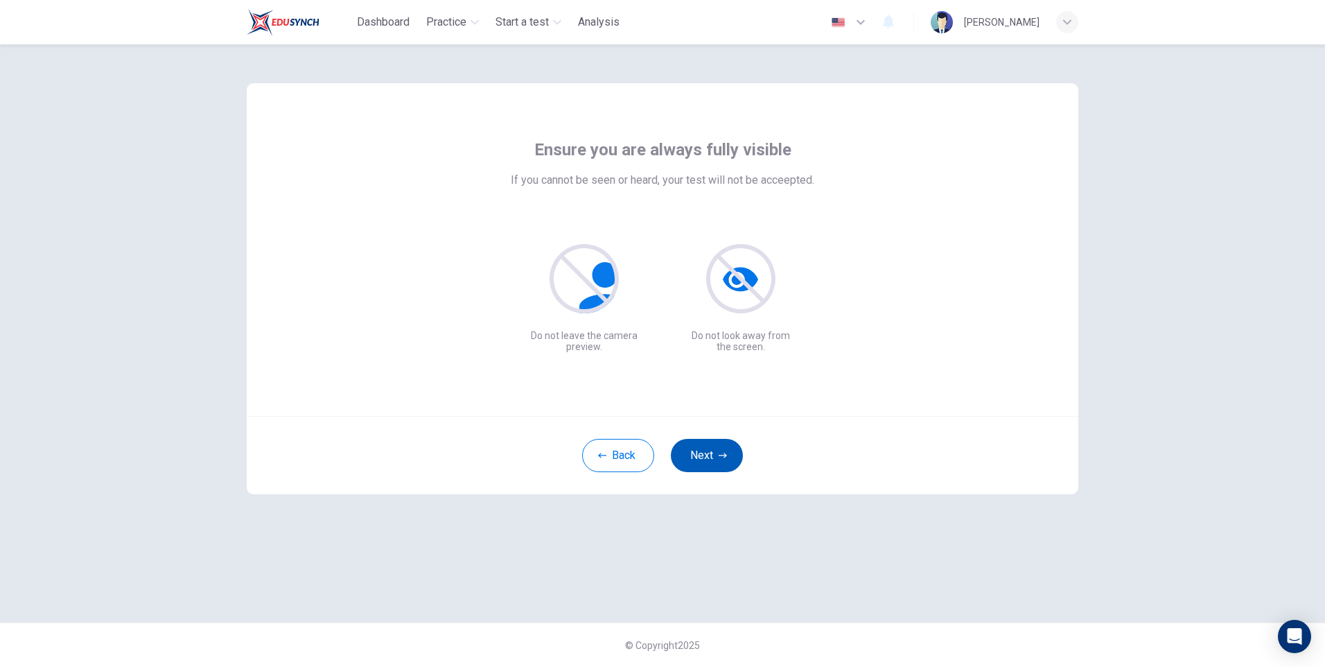
click at [702, 460] on button "Next" at bounding box center [707, 455] width 72 height 33
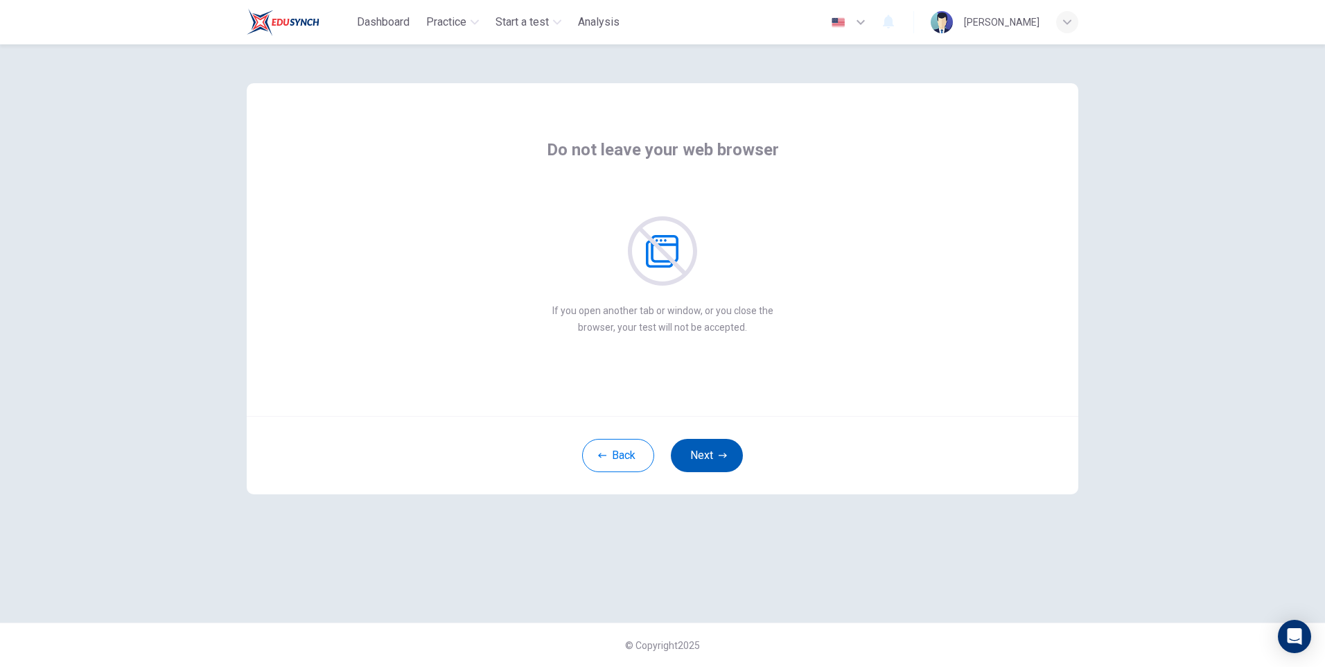
click at [710, 455] on button "Next" at bounding box center [707, 455] width 72 height 33
click at [713, 454] on button "Next" at bounding box center [707, 455] width 72 height 33
click at [713, 453] on button "Next" at bounding box center [707, 455] width 72 height 33
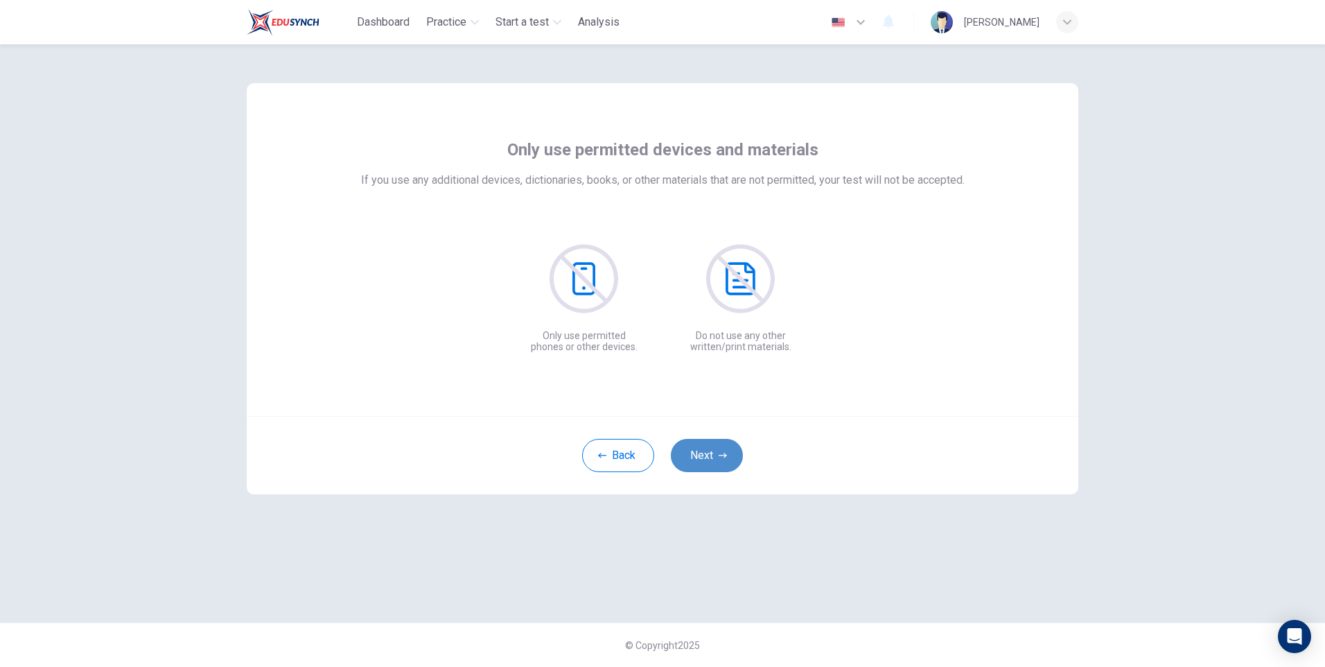
click at [713, 453] on button "Next" at bounding box center [707, 455] width 72 height 33
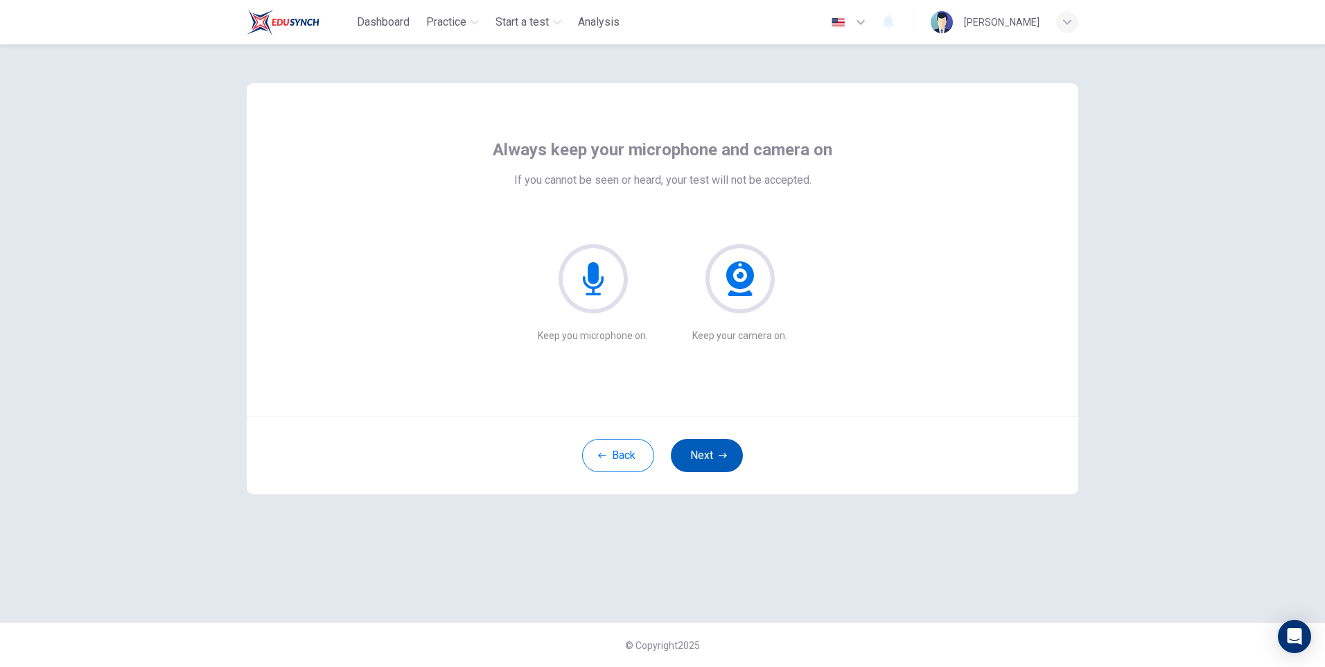
click at [706, 455] on button "Next" at bounding box center [707, 455] width 72 height 33
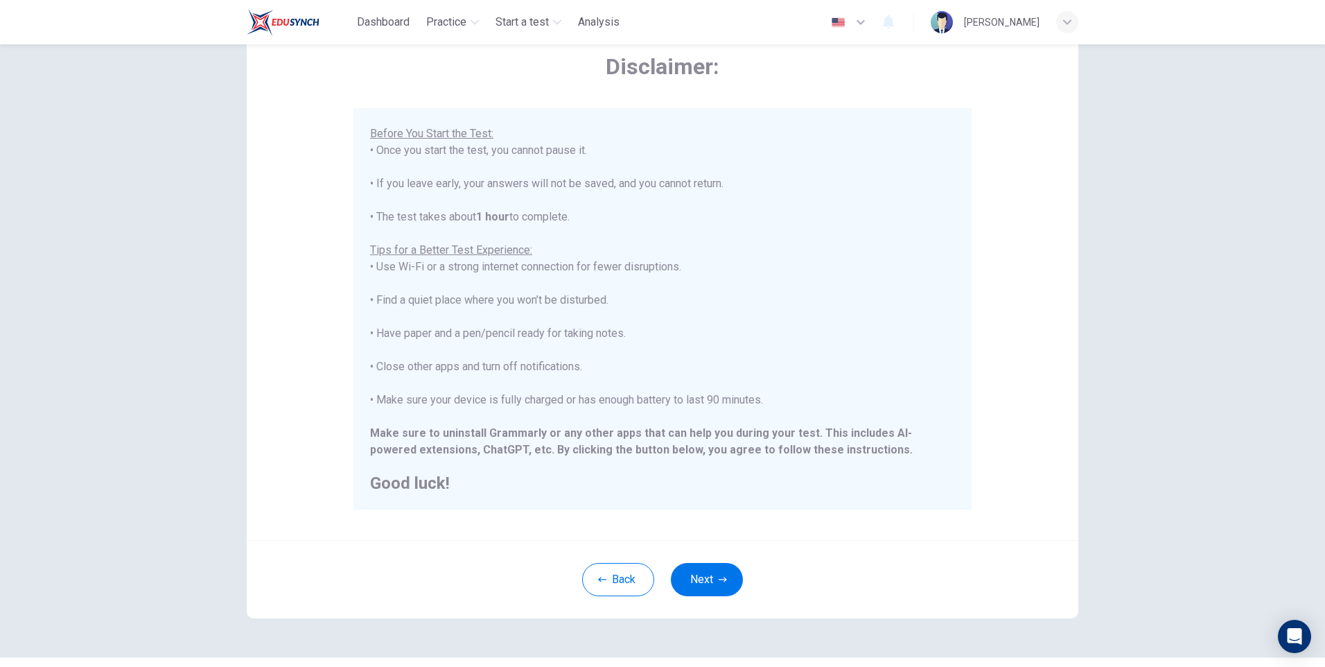
scroll to position [104, 0]
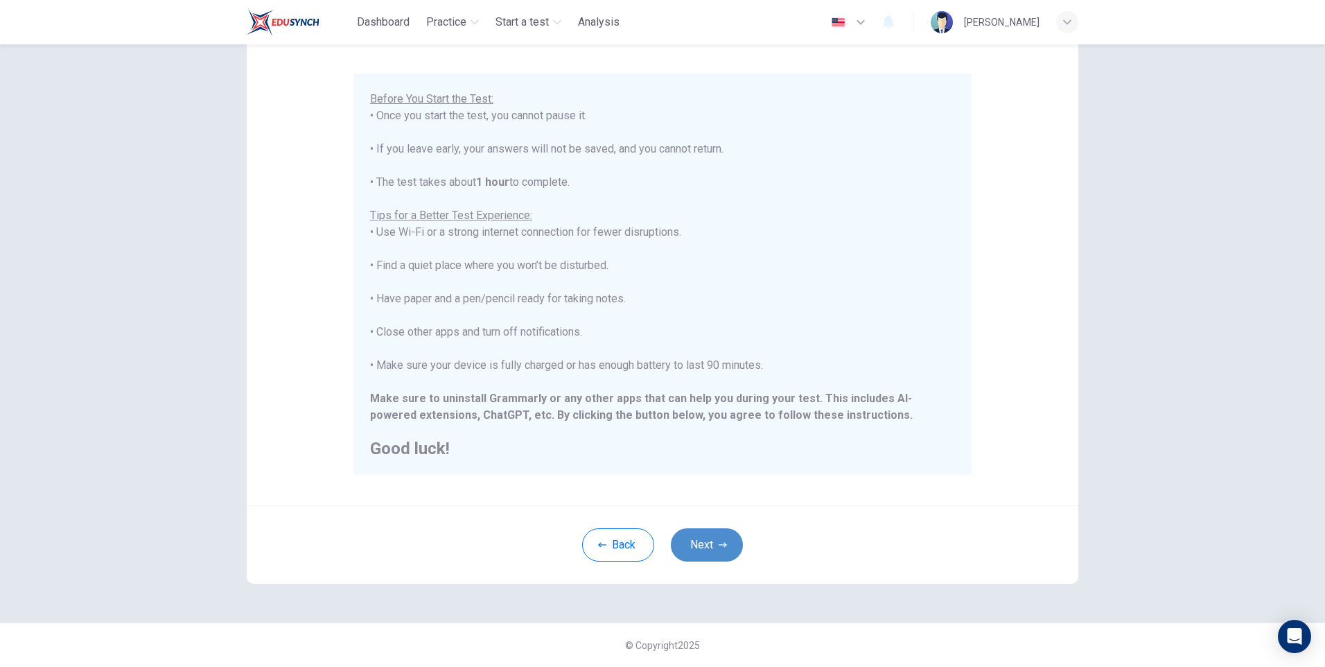
click at [693, 552] on button "Next" at bounding box center [707, 544] width 72 height 33
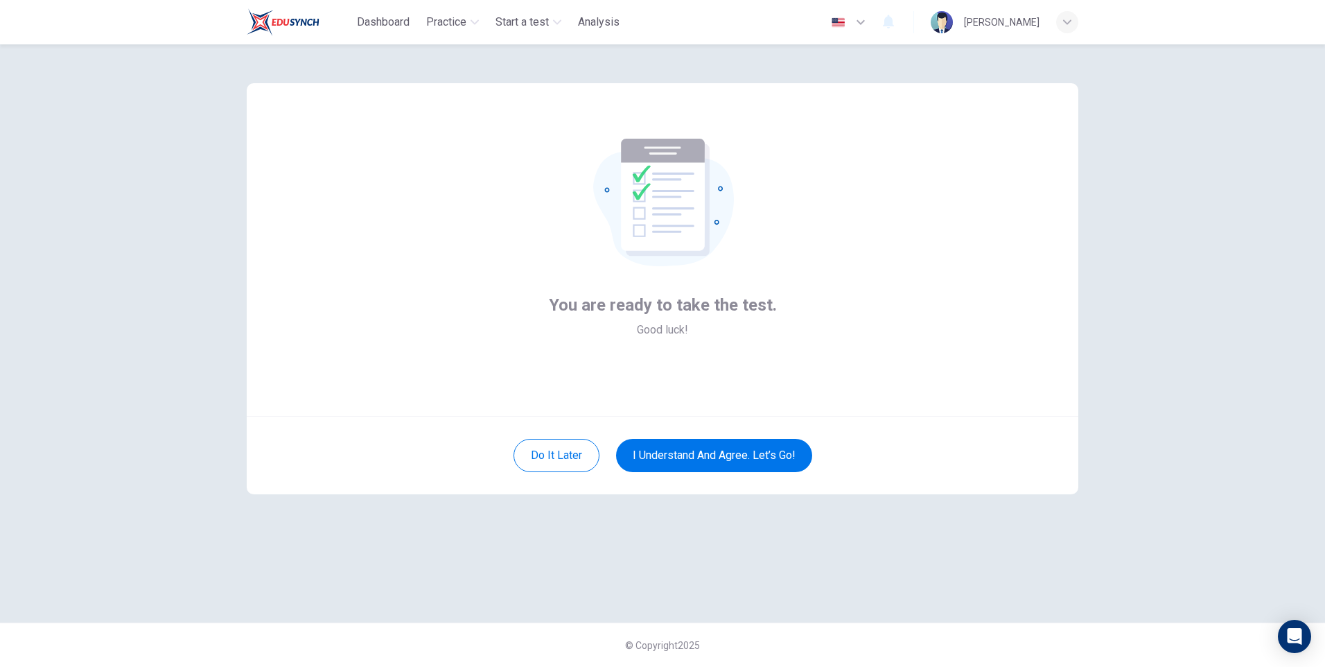
click at [1094, 352] on div "You are ready to take the test. Good luck! Do it later I understand and agree. …" at bounding box center [663, 333] width 876 height 578
click at [670, 453] on button "I understand and agree. Let’s go!" at bounding box center [714, 455] width 196 height 33
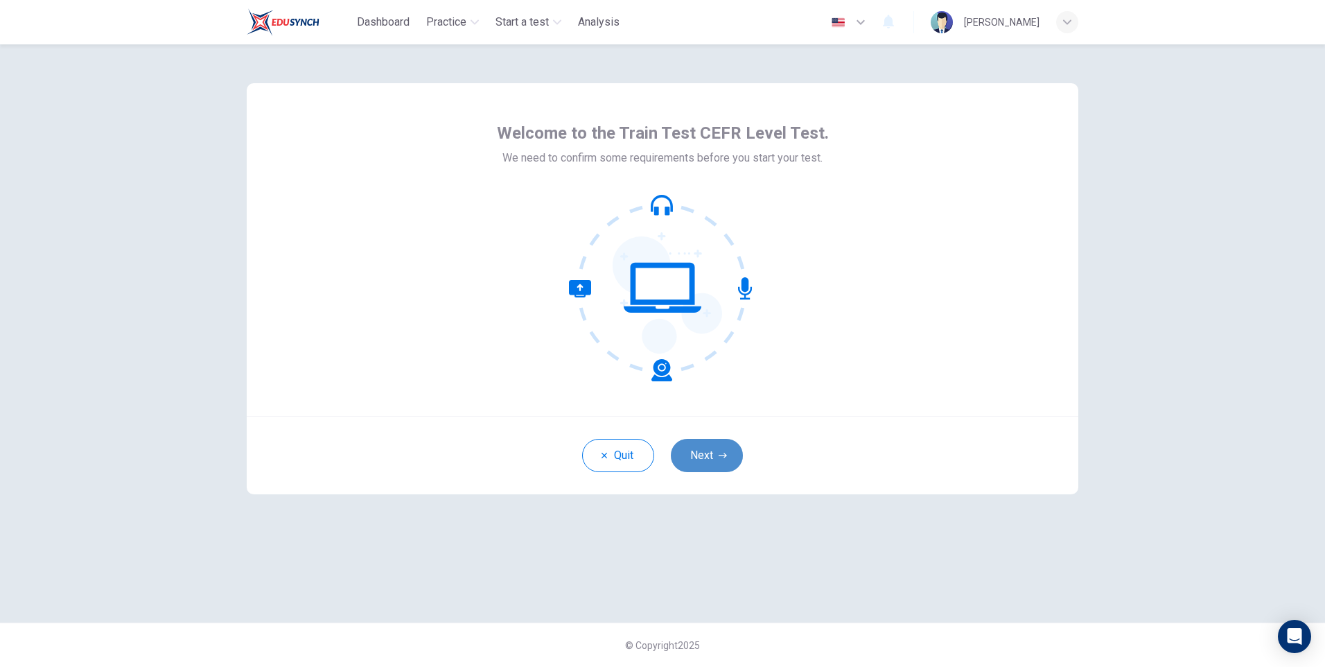
click at [702, 454] on button "Next" at bounding box center [707, 455] width 72 height 33
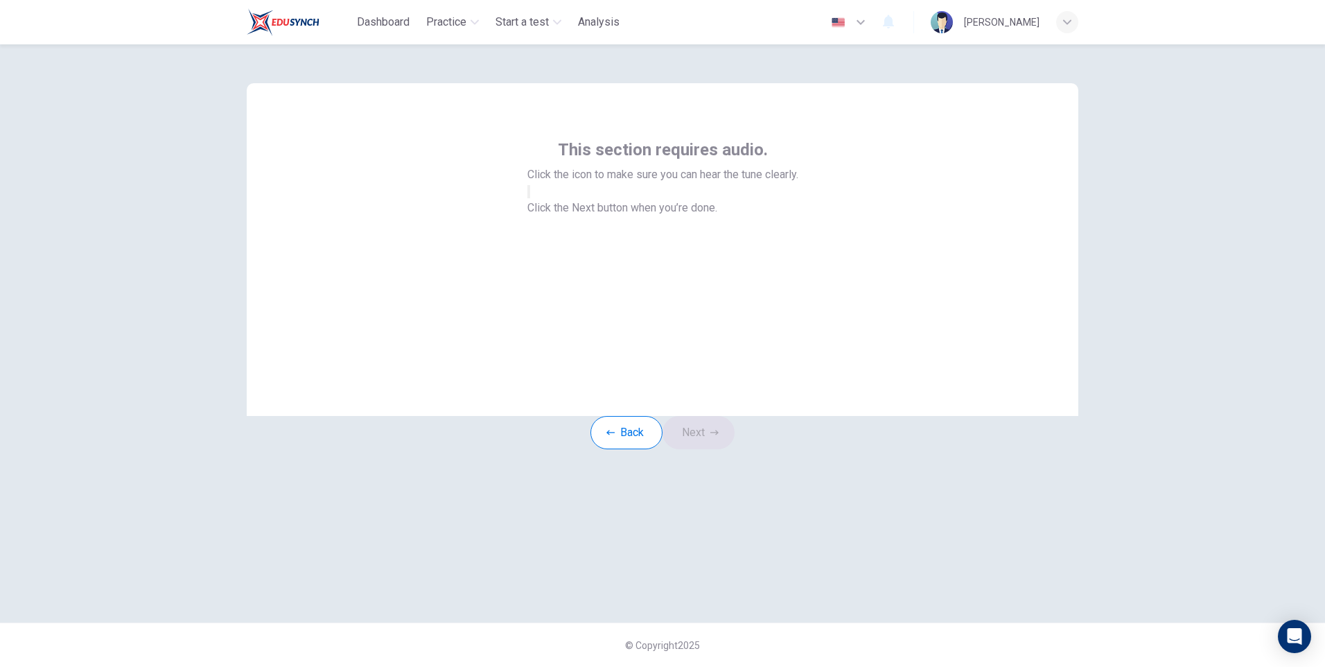
click at [530, 198] on button "button" at bounding box center [529, 191] width 3 height 13
click at [717, 449] on button "Next" at bounding box center [699, 432] width 72 height 33
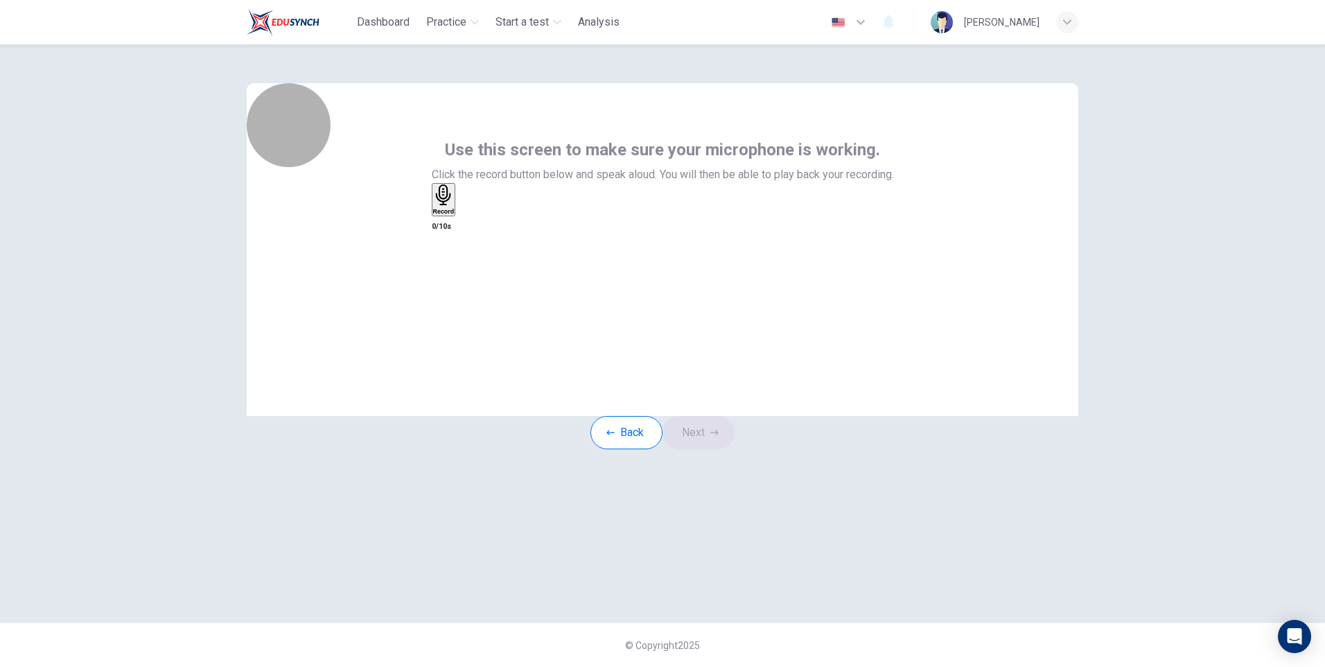
click at [455, 206] on icon "button" at bounding box center [443, 194] width 21 height 21
click at [447, 273] on icon "button" at bounding box center [440, 280] width 14 height 14
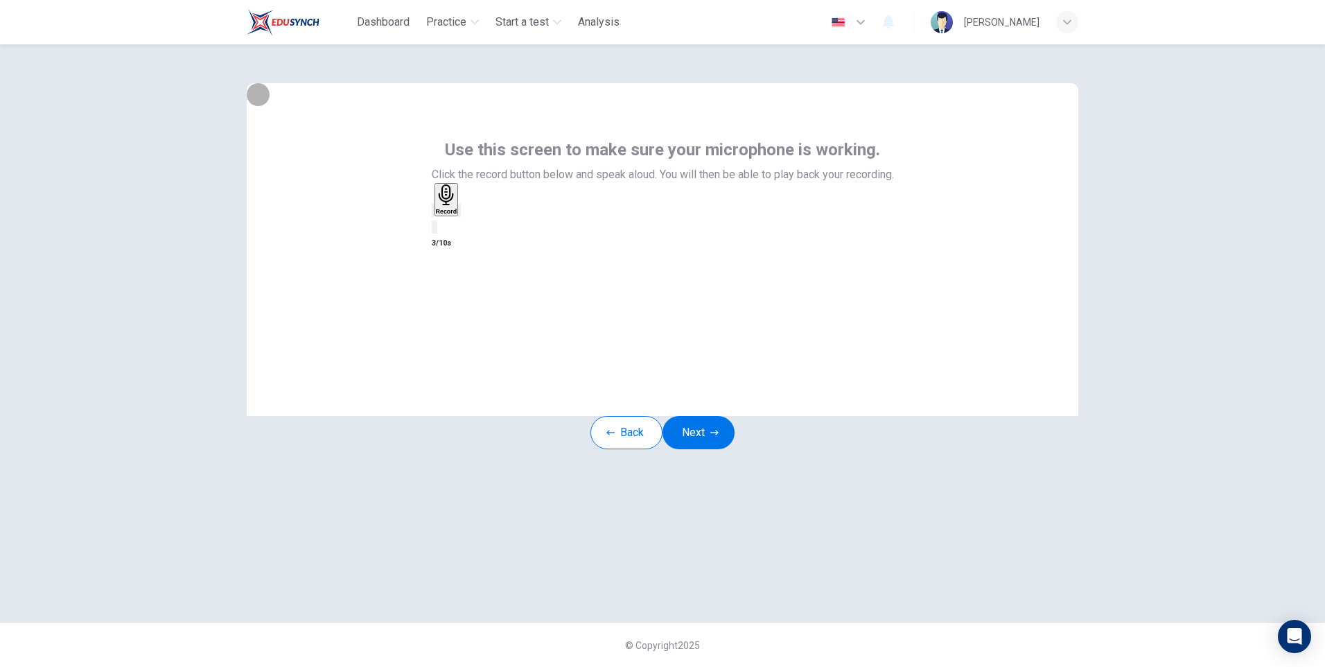
click at [460, 214] on icon "button" at bounding box center [460, 214] width 0 height 0
click at [702, 449] on button "Next" at bounding box center [699, 432] width 72 height 33
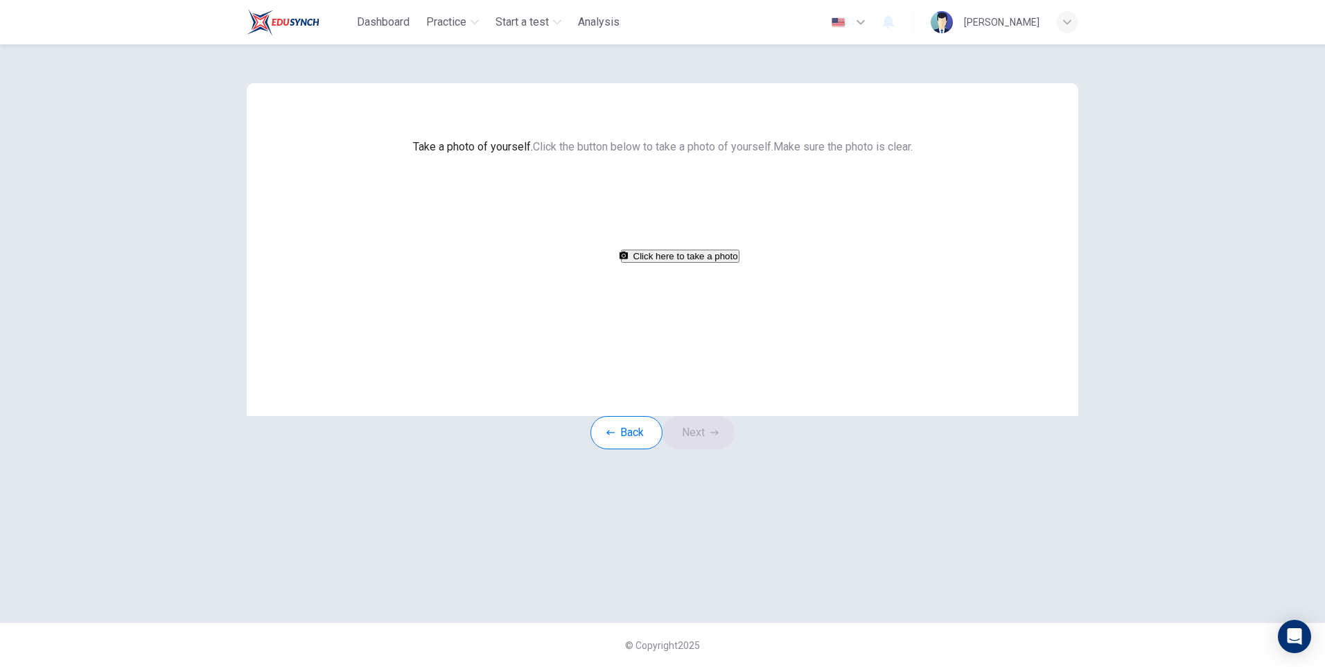
click at [660, 263] on button "Click here to take a photo" at bounding box center [680, 256] width 119 height 13
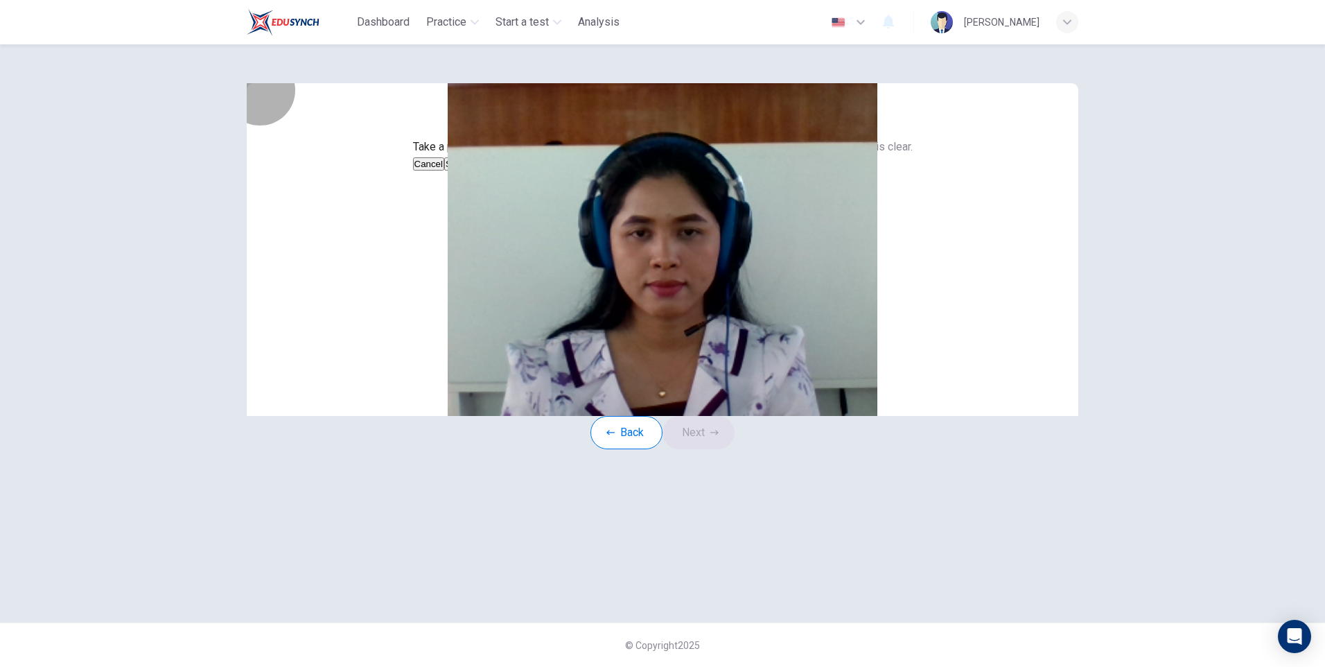
click at [468, 171] on button "Save" at bounding box center [456, 163] width 24 height 13
click at [706, 449] on button "Next" at bounding box center [699, 432] width 72 height 33
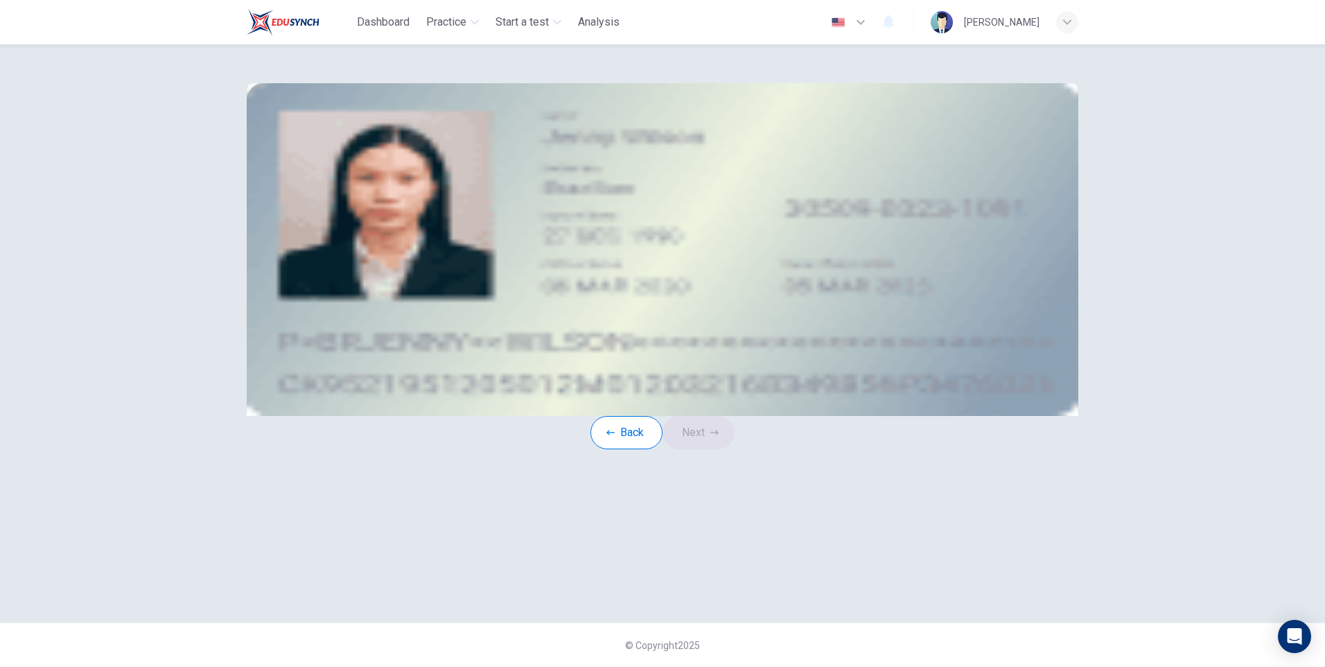
click at [351, 200] on icon "take photo" at bounding box center [351, 200] width 0 height 0
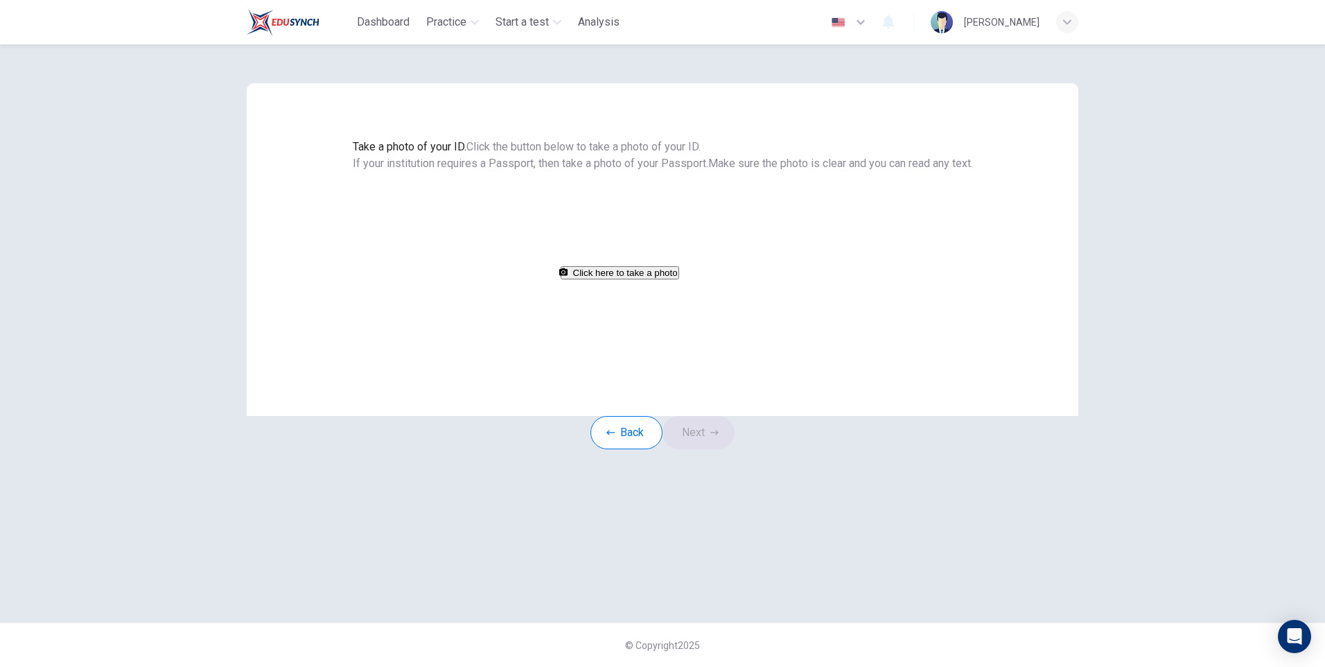
click at [679, 279] on button "Click here to take a photo" at bounding box center [620, 272] width 119 height 13
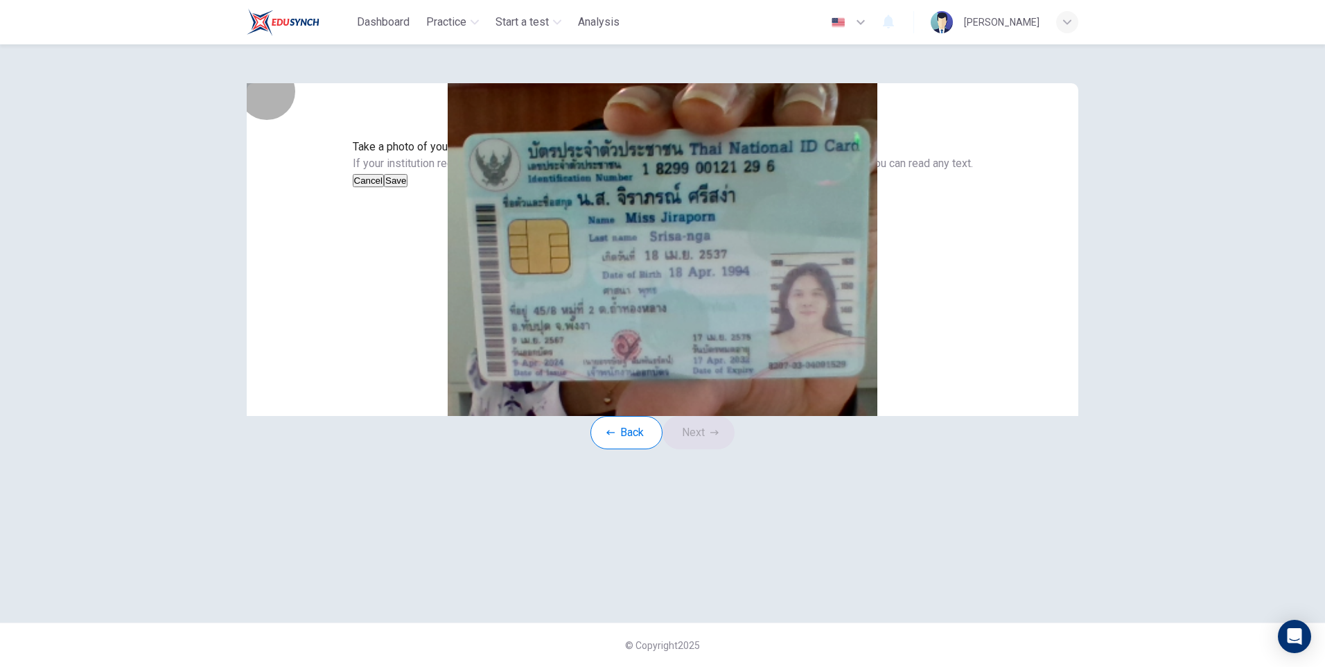
click at [408, 187] on button "Save" at bounding box center [396, 180] width 24 height 13
click at [711, 449] on button "Next" at bounding box center [699, 432] width 72 height 33
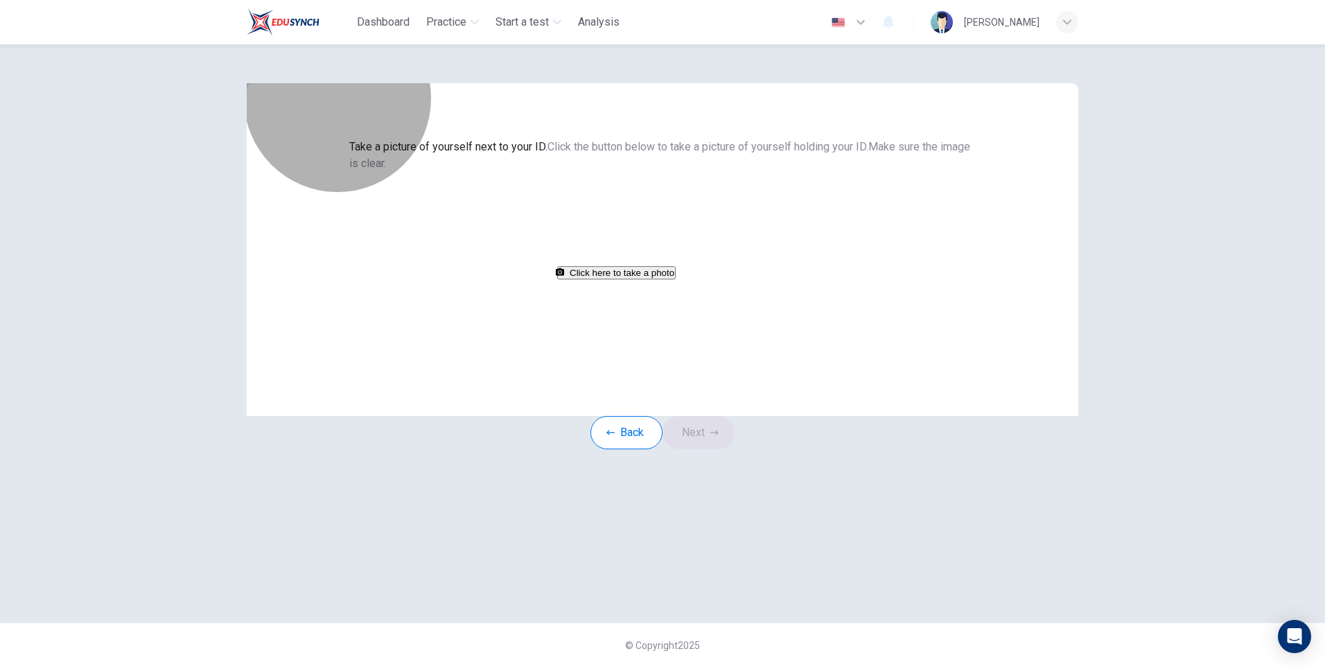
click at [669, 279] on button "Click here to take a photo" at bounding box center [616, 272] width 119 height 13
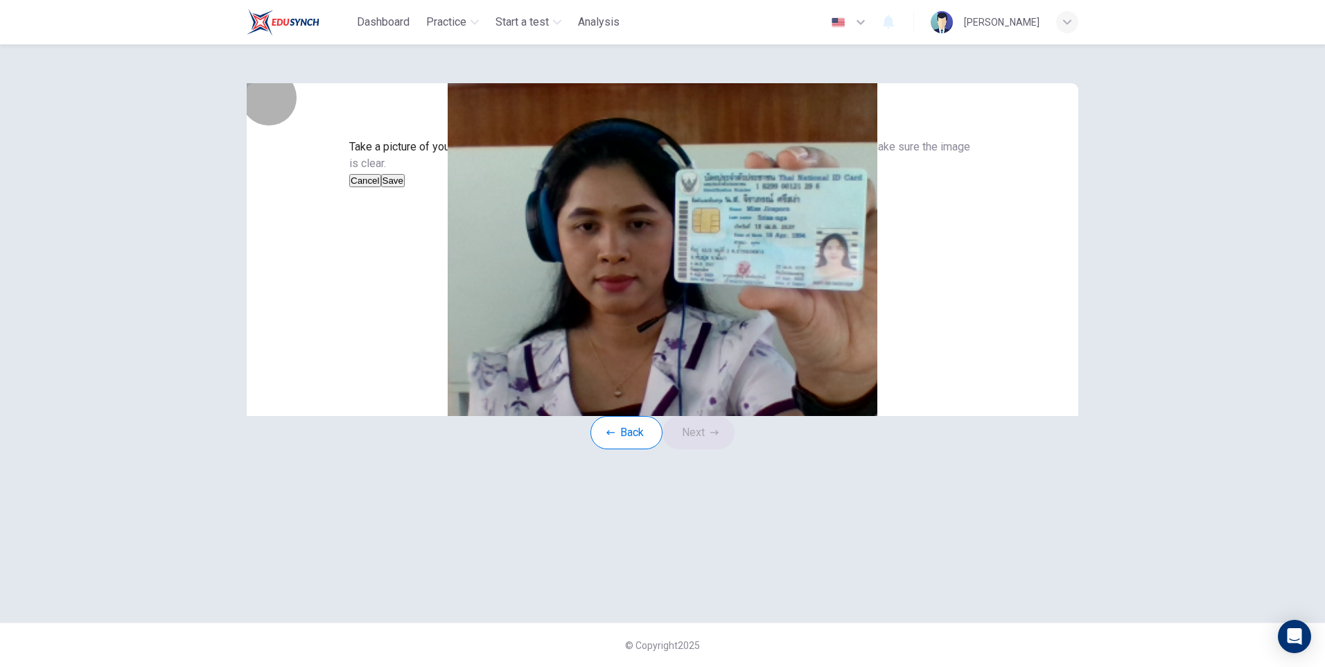
click at [405, 187] on button "Save" at bounding box center [393, 180] width 24 height 13
click at [702, 449] on button "Next" at bounding box center [699, 432] width 72 height 33
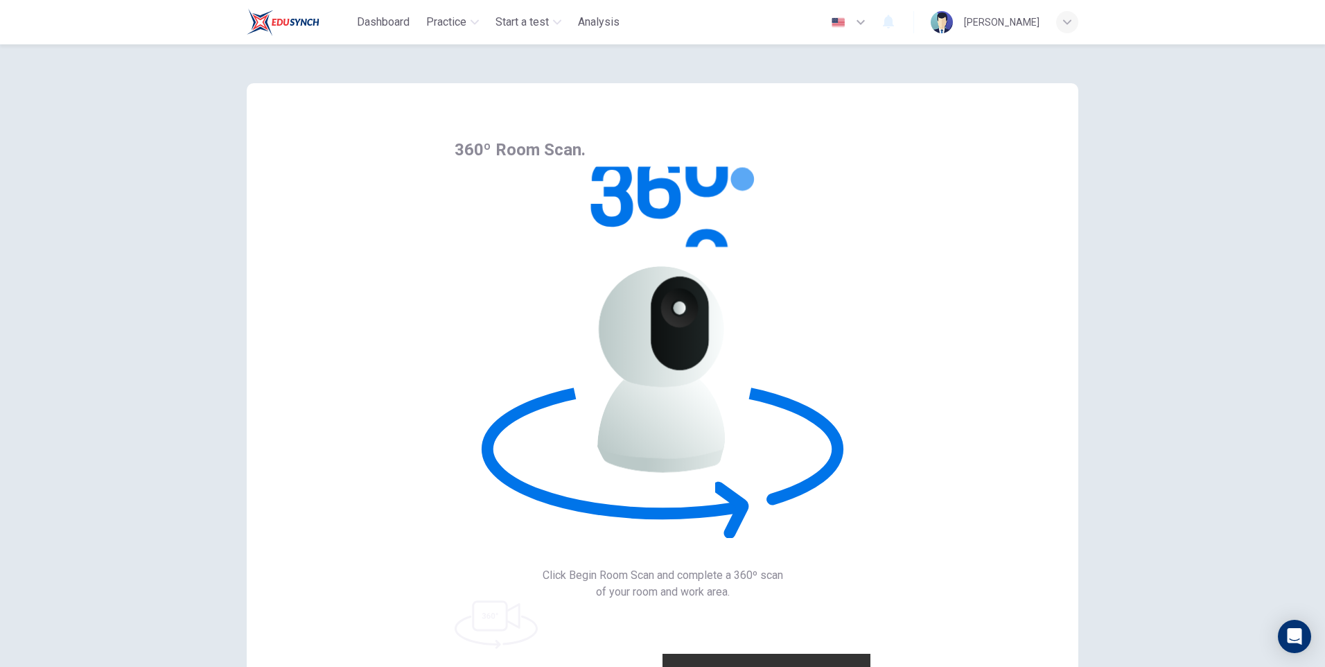
click at [713, 344] on div "360º Room Scan. Click Begin Room Scan and complete a 360º scan of your room and…" at bounding box center [663, 471] width 832 height 776
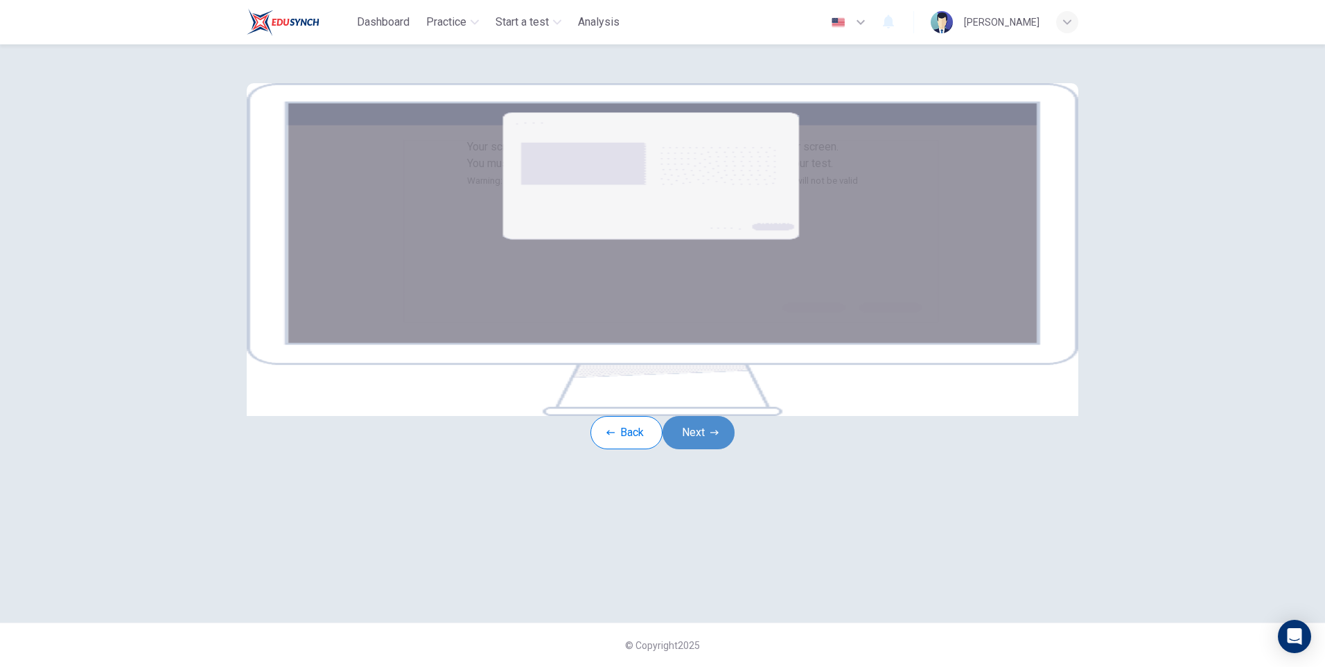
click at [696, 449] on button "Next" at bounding box center [699, 432] width 72 height 33
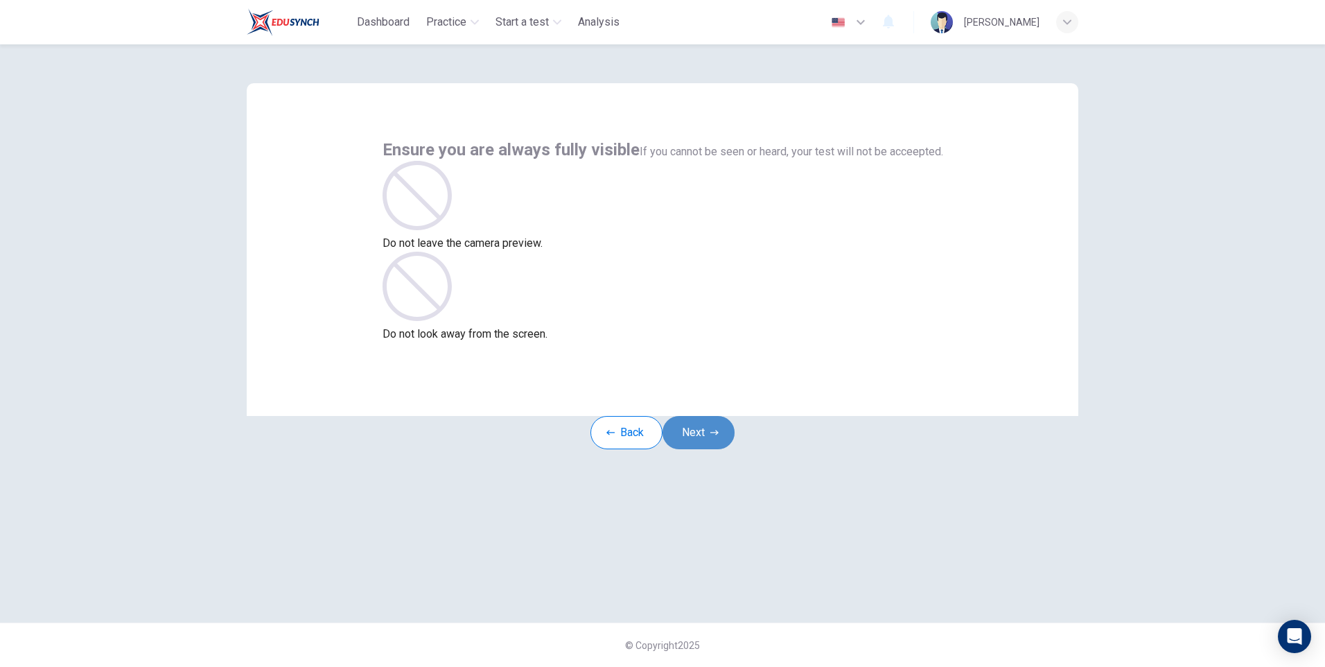
click at [703, 449] on button "Next" at bounding box center [699, 432] width 72 height 33
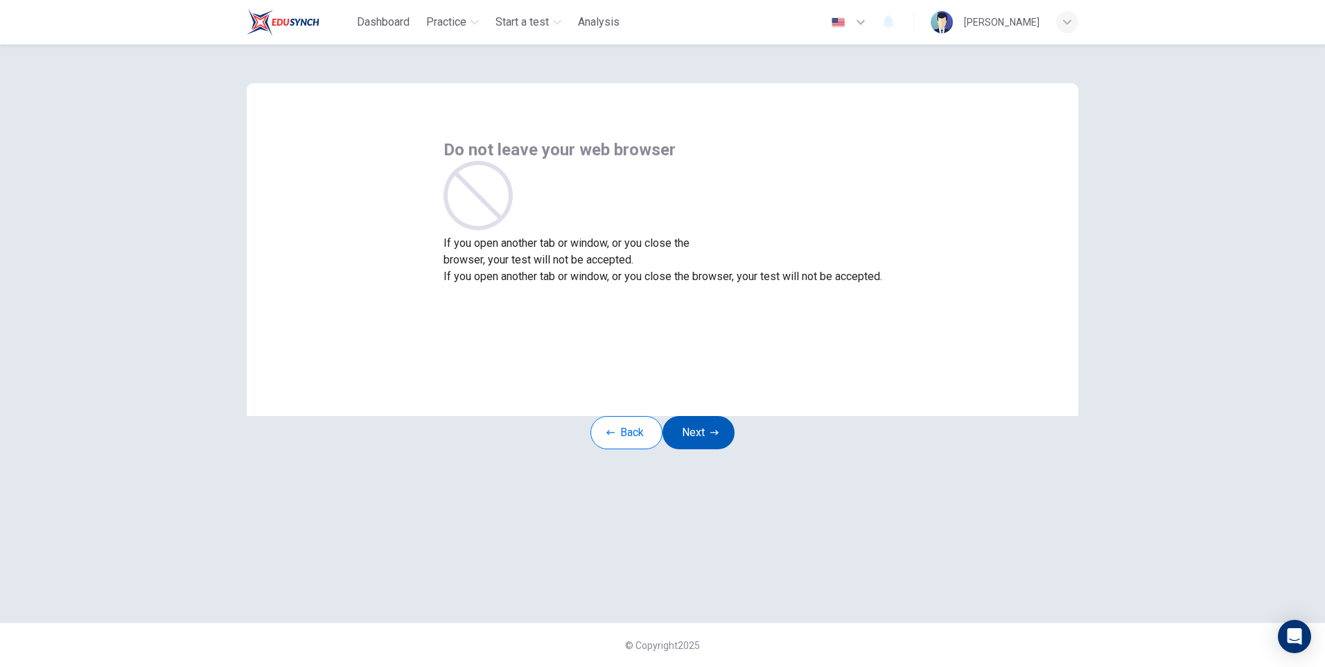
click at [703, 449] on button "Next" at bounding box center [699, 432] width 72 height 33
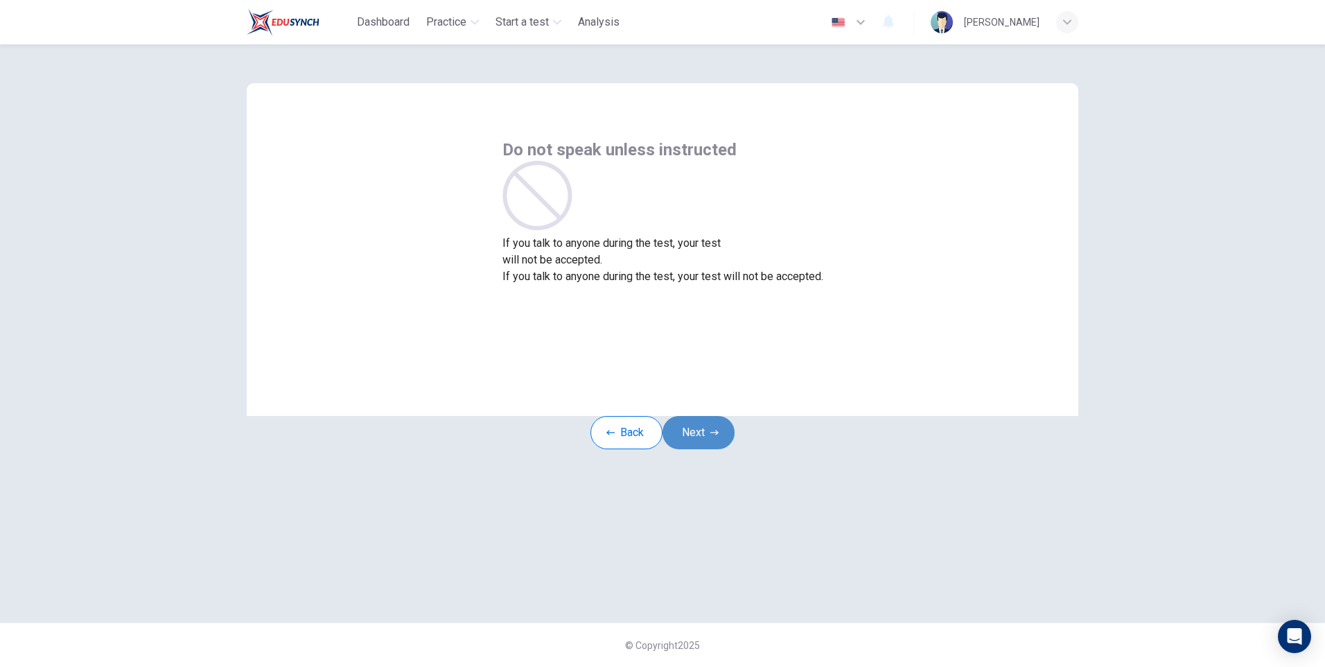
click at [703, 449] on button "Next" at bounding box center [699, 432] width 72 height 33
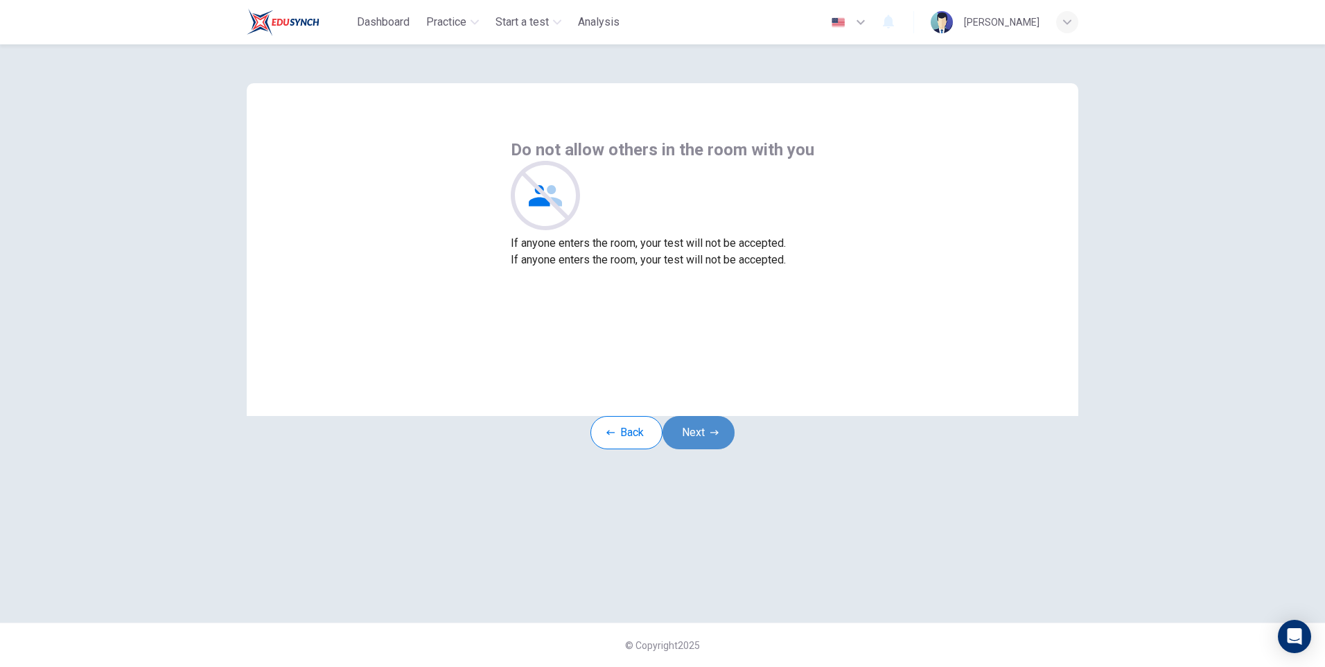
click at [703, 449] on button "Next" at bounding box center [699, 432] width 72 height 33
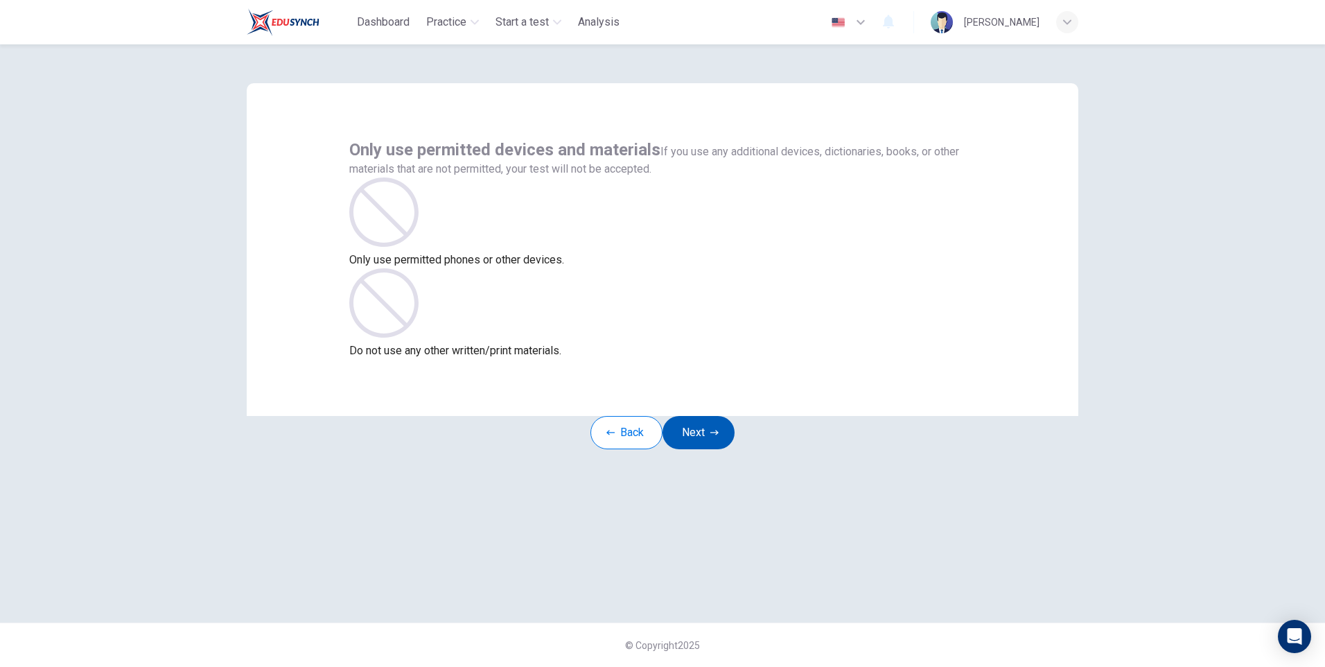
click at [703, 449] on button "Next" at bounding box center [699, 432] width 72 height 33
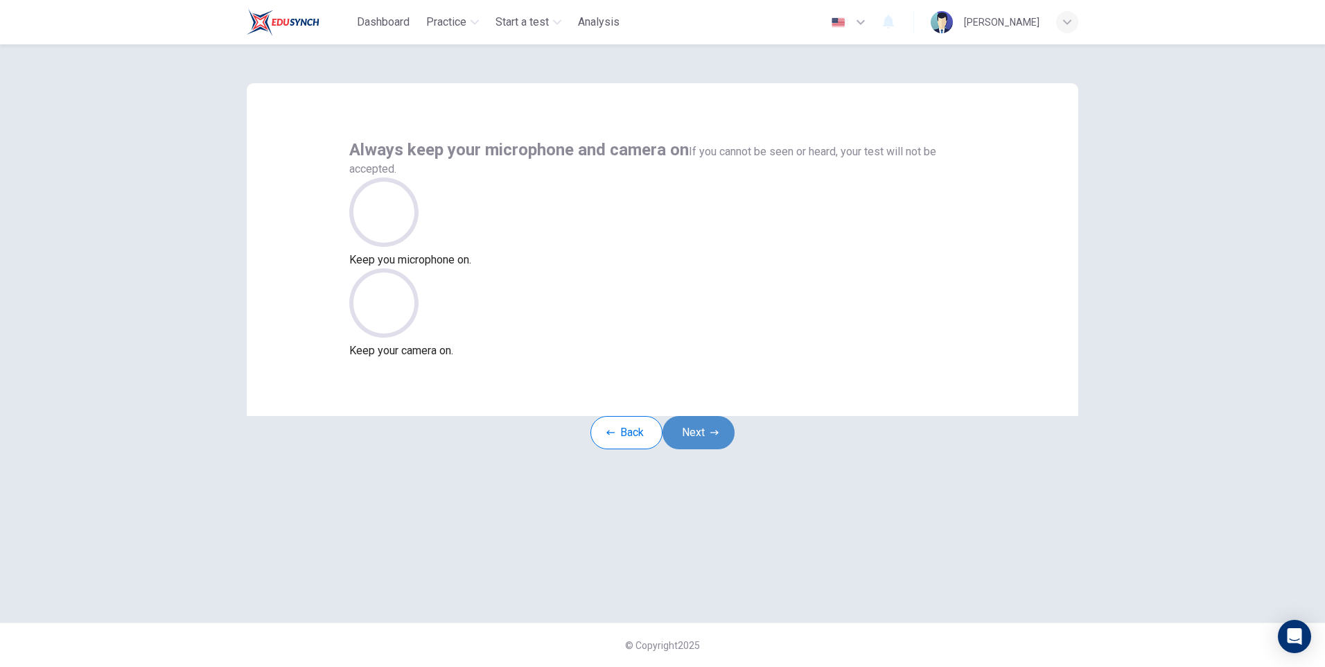
click at [703, 449] on button "Next" at bounding box center [699, 432] width 72 height 33
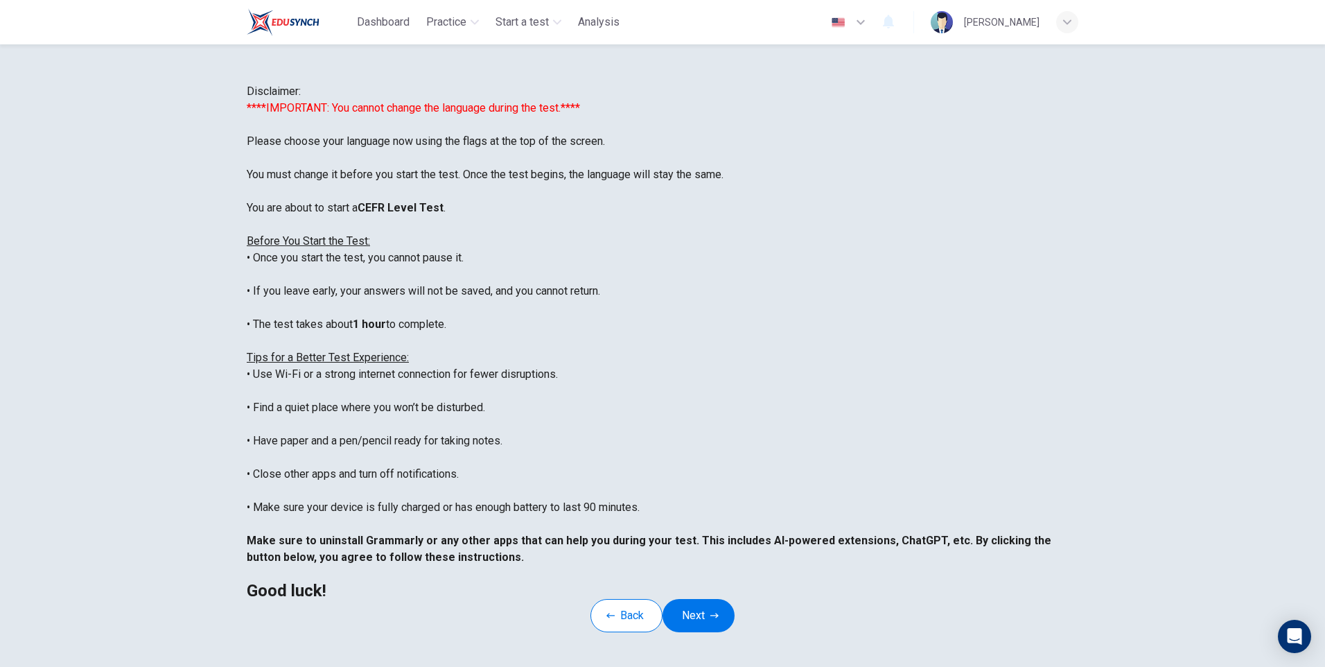
scroll to position [104, 0]
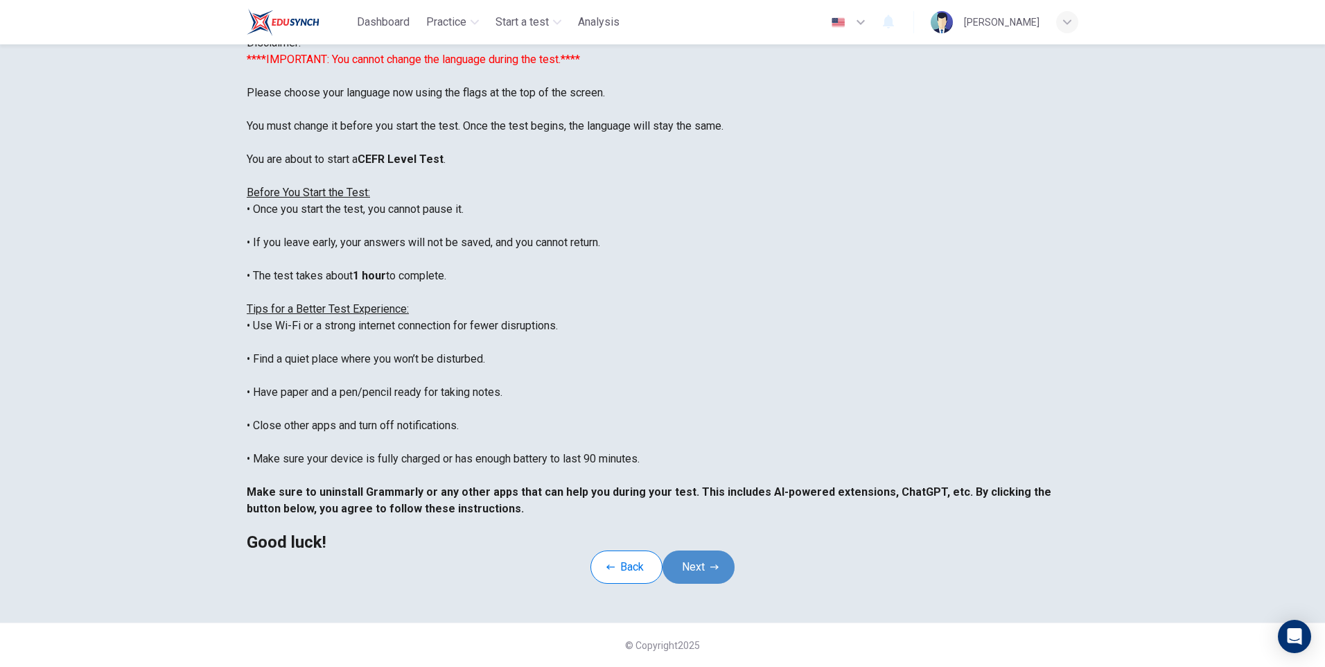
click at [708, 550] on button "Next" at bounding box center [699, 566] width 72 height 33
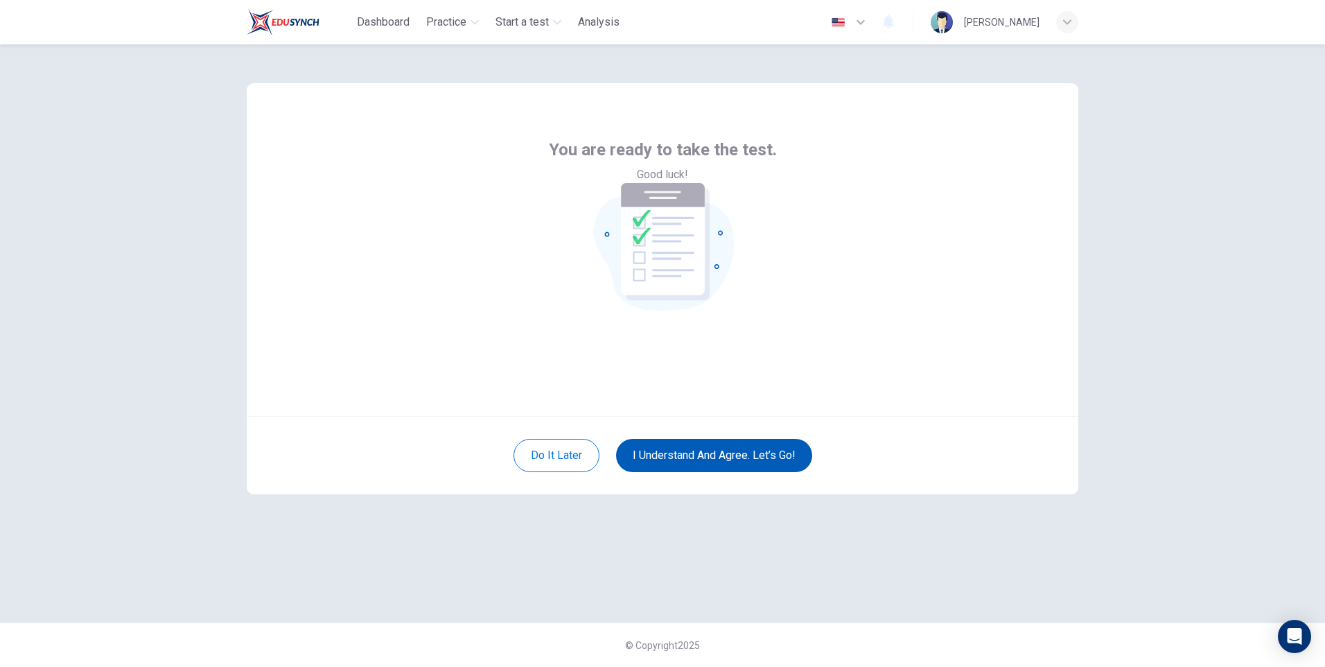
scroll to position [0, 0]
click at [735, 459] on button "I understand and agree. Let’s go!" at bounding box center [714, 455] width 196 height 33
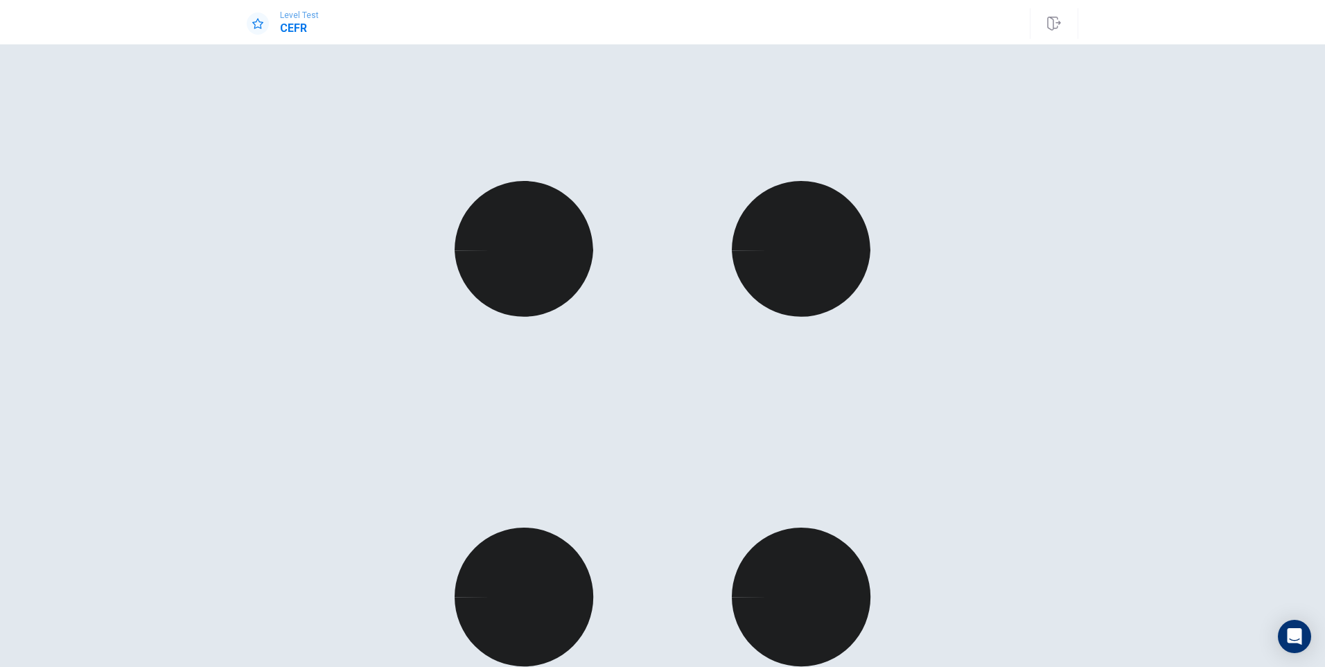
click at [325, 58] on div "© Copyright 2025" at bounding box center [662, 355] width 1325 height 623
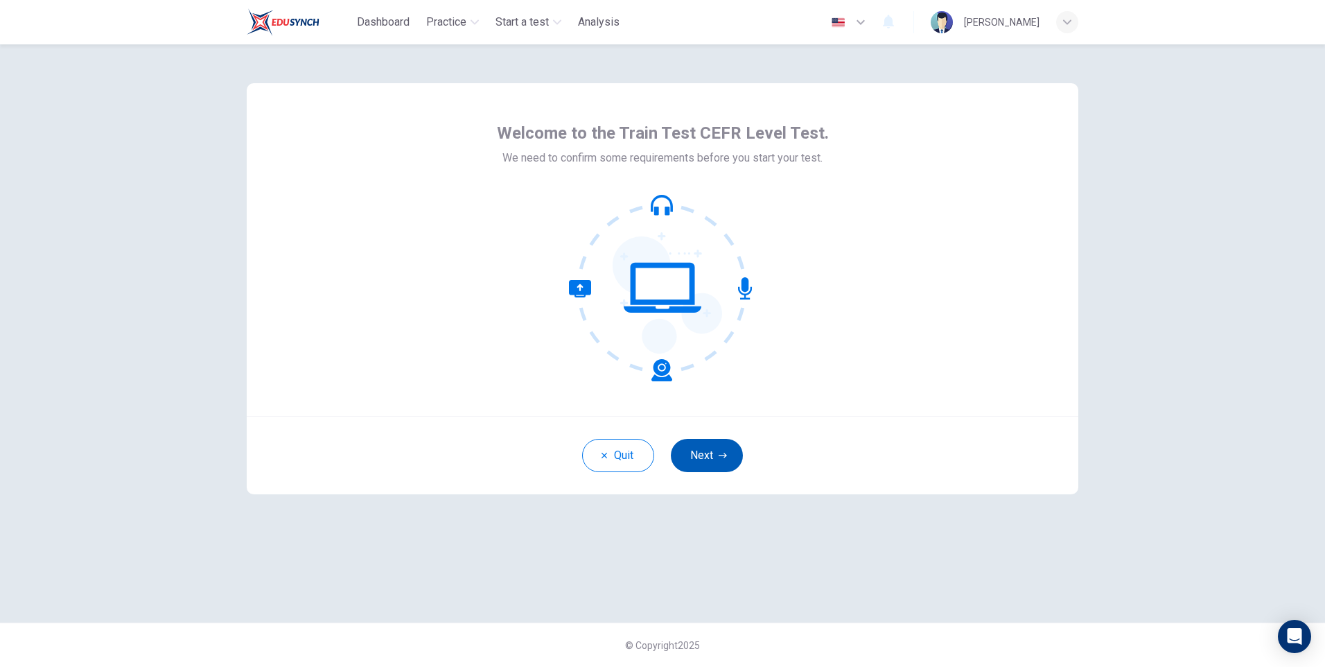
click at [708, 460] on button "Next" at bounding box center [707, 455] width 72 height 33
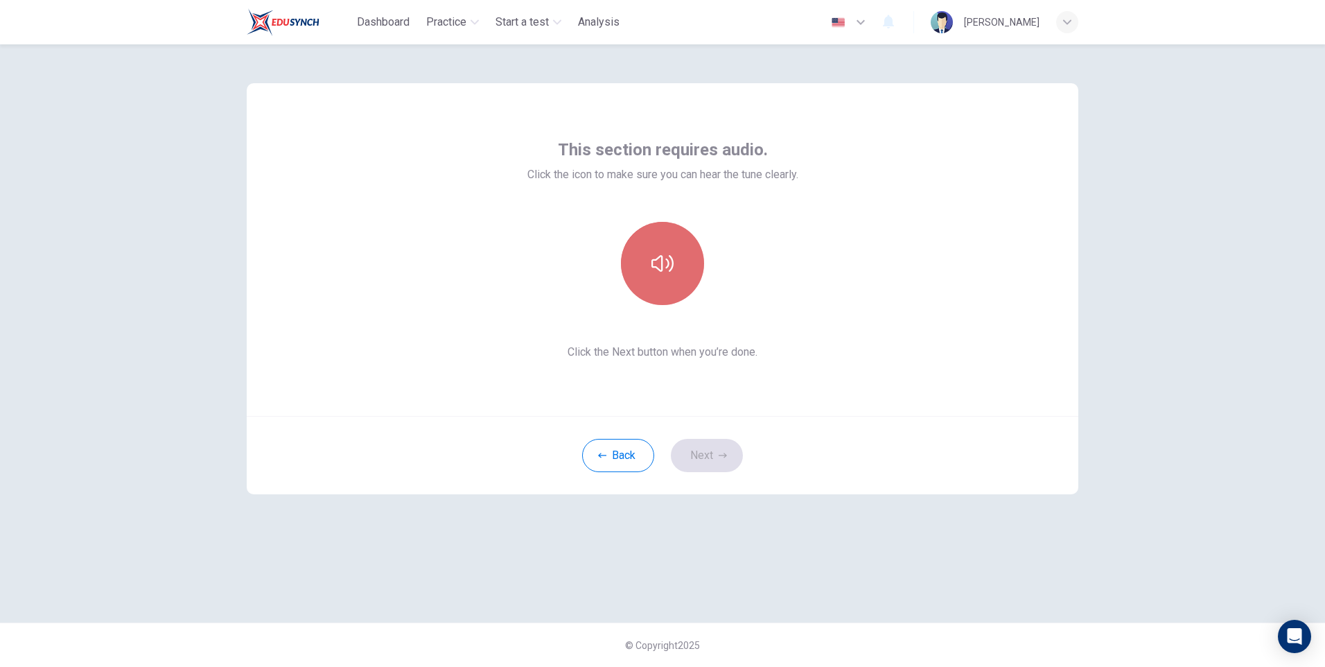
click at [657, 288] on button "button" at bounding box center [662, 263] width 83 height 83
click at [659, 286] on button "button" at bounding box center [662, 263] width 83 height 83
click at [703, 449] on button "Next" at bounding box center [707, 455] width 72 height 33
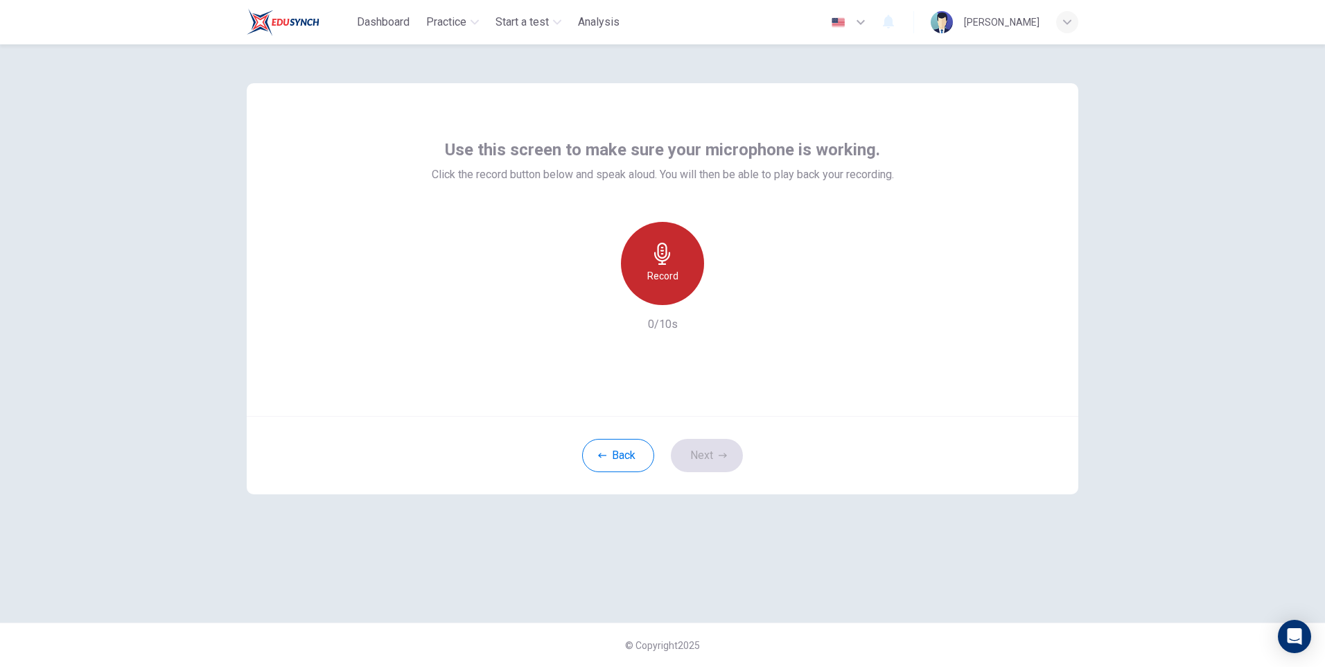
click at [661, 263] on icon "button" at bounding box center [662, 254] width 16 height 22
click at [672, 255] on icon "button" at bounding box center [663, 254] width 22 height 22
click at [727, 295] on icon "button" at bounding box center [727, 294] width 6 height 8
click at [727, 295] on icon "button" at bounding box center [727, 294] width 14 height 14
click at [706, 453] on button "Next" at bounding box center [707, 455] width 72 height 33
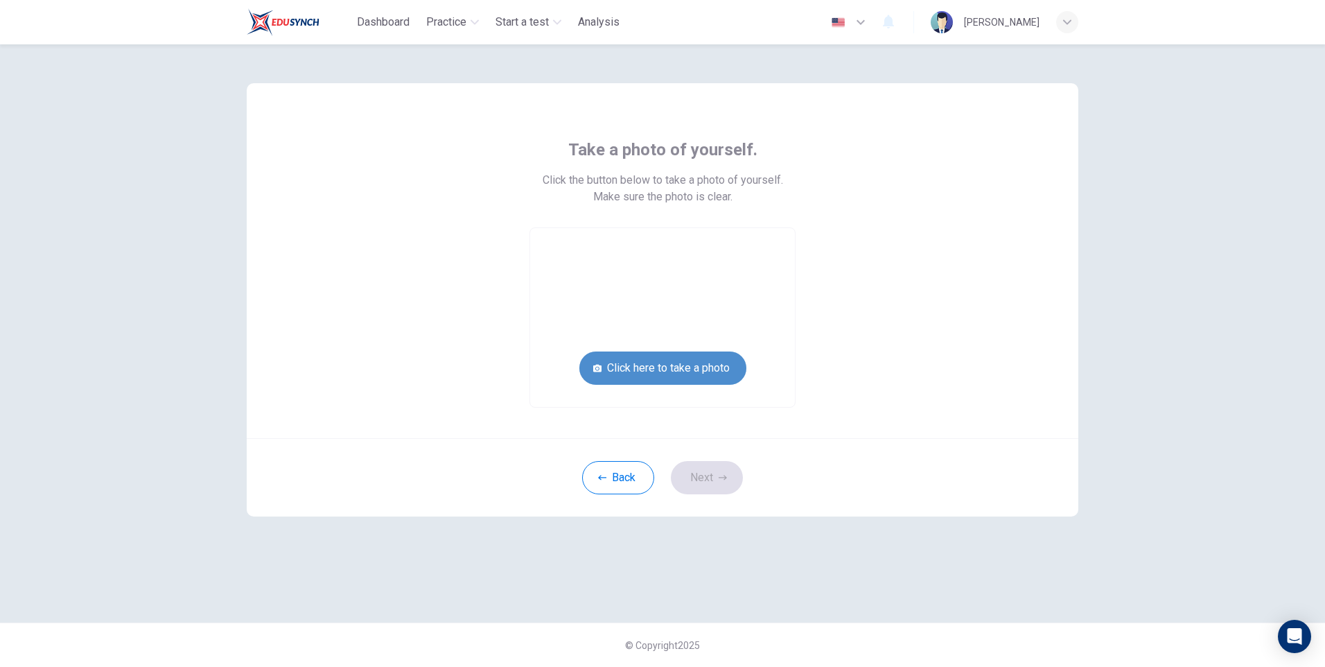
click at [651, 369] on button "Click here to take a photo" at bounding box center [663, 367] width 167 height 33
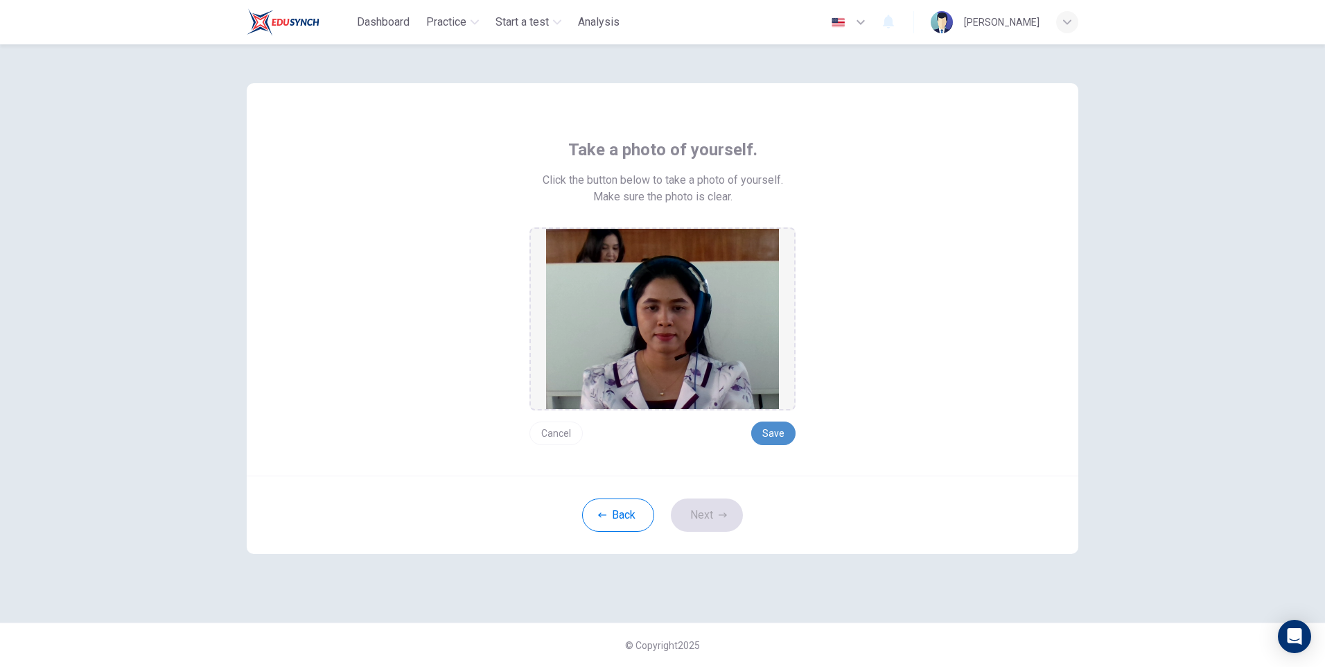
click at [771, 431] on button "Save" at bounding box center [773, 433] width 44 height 24
click at [712, 516] on button "Next" at bounding box center [707, 514] width 72 height 33
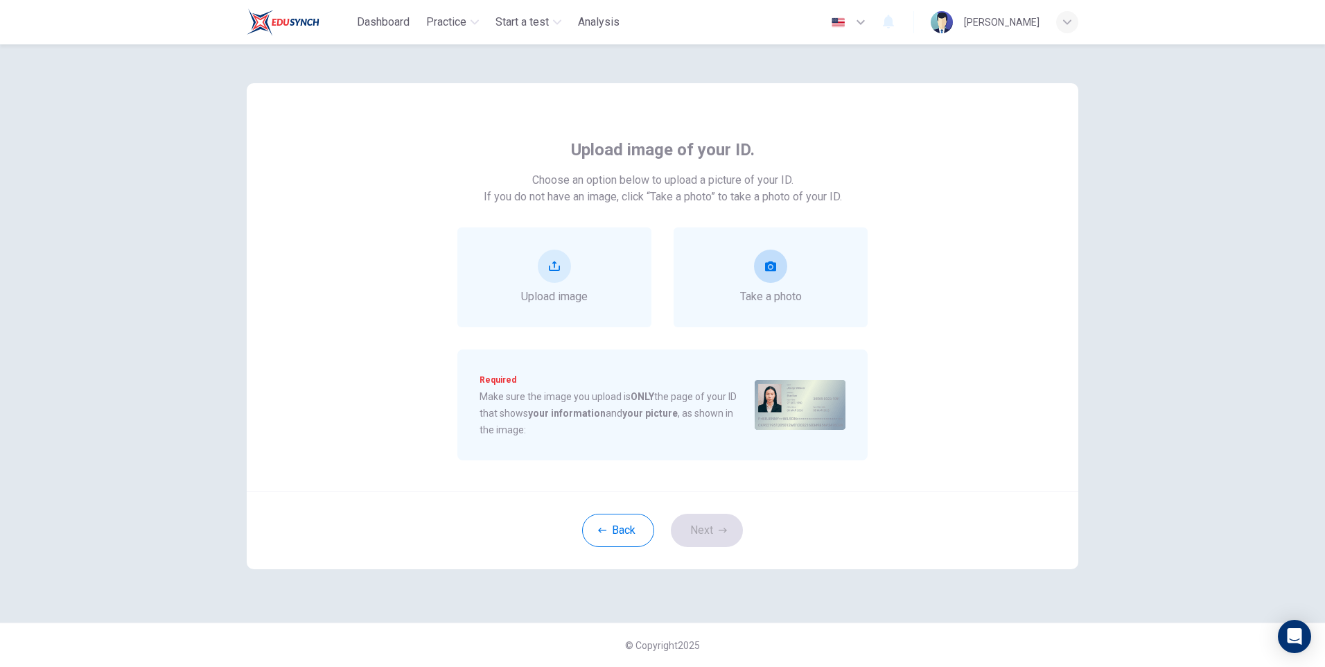
click at [767, 269] on icon "take photo" at bounding box center [770, 266] width 11 height 10
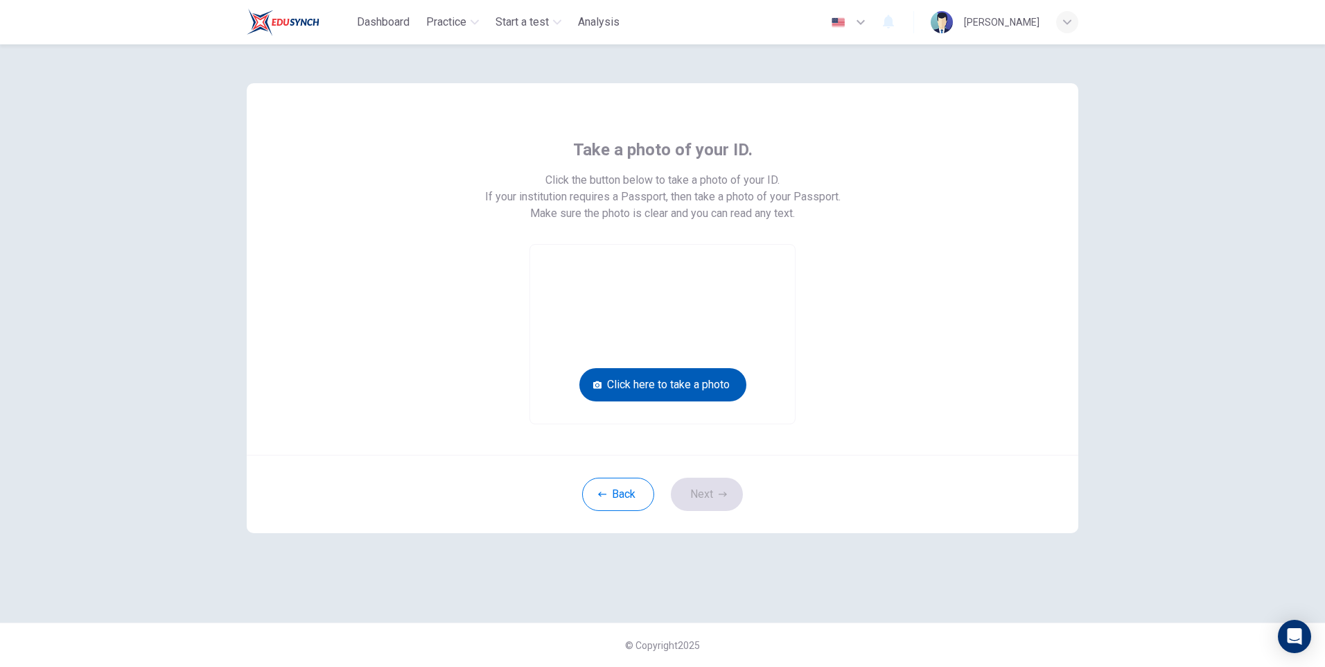
click at [687, 391] on button "Click here to take a photo" at bounding box center [663, 384] width 167 height 33
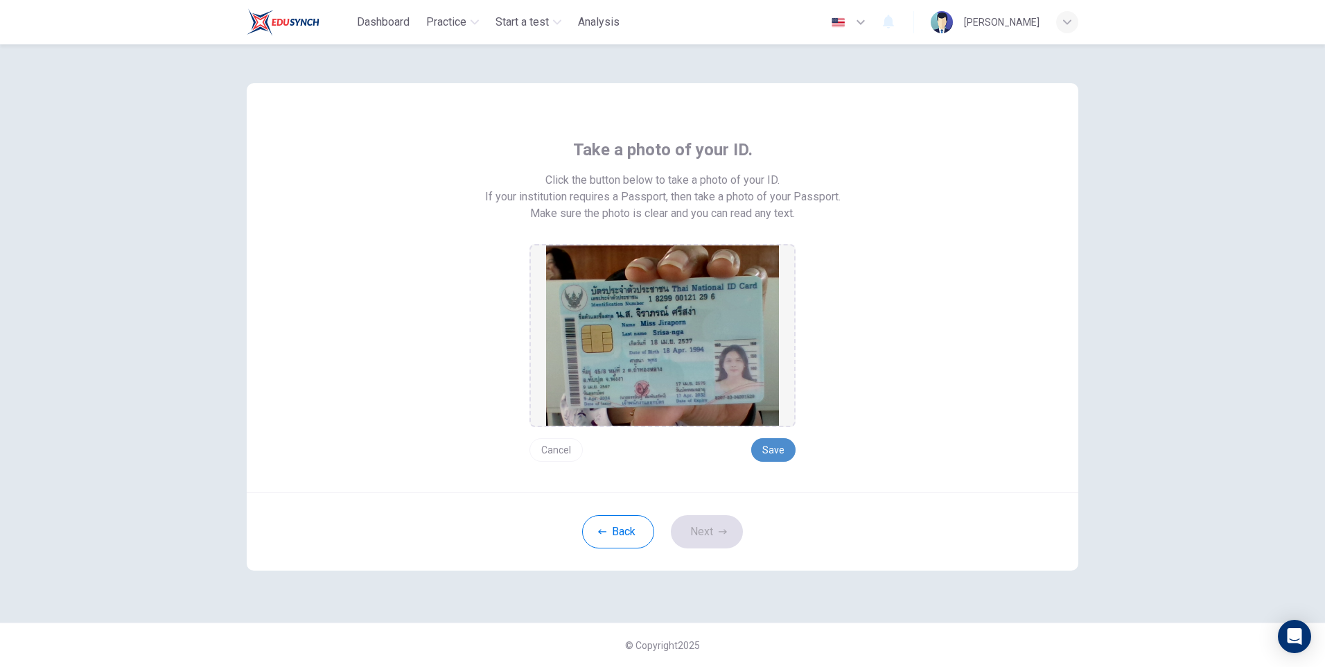
click at [778, 453] on button "Save" at bounding box center [773, 450] width 44 height 24
click at [702, 534] on button "Next" at bounding box center [707, 531] width 72 height 33
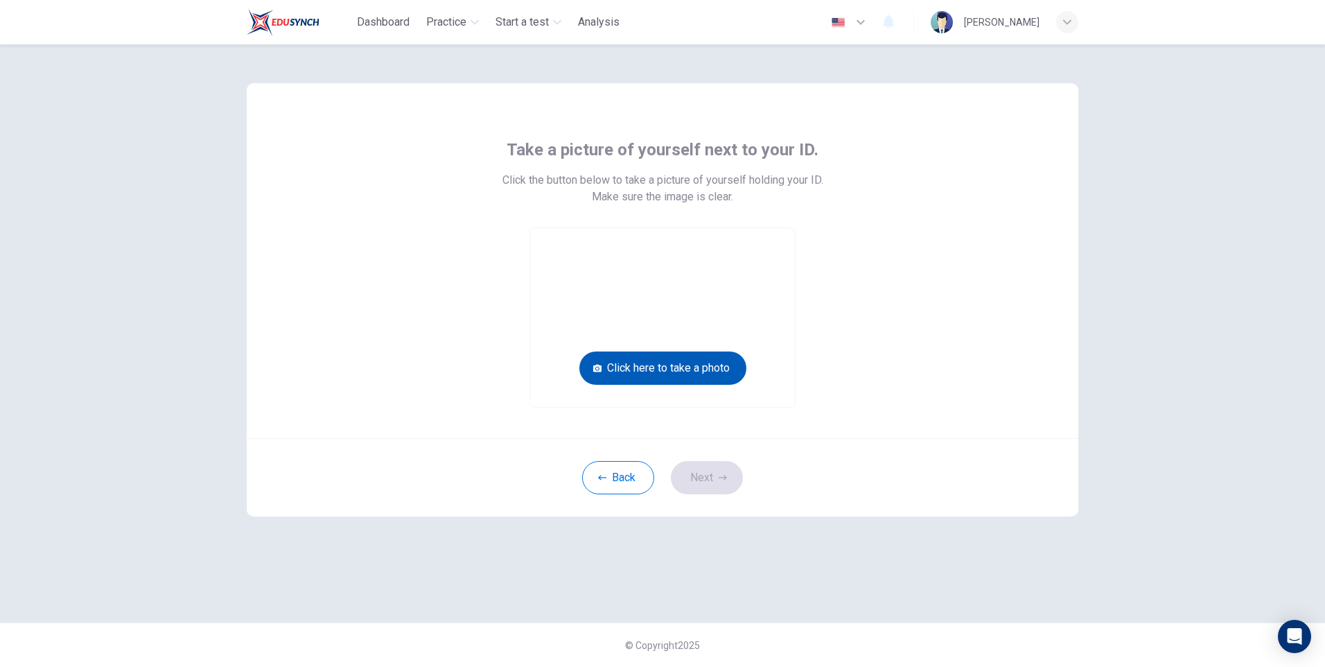
click at [680, 372] on button "Click here to take a photo" at bounding box center [663, 367] width 167 height 33
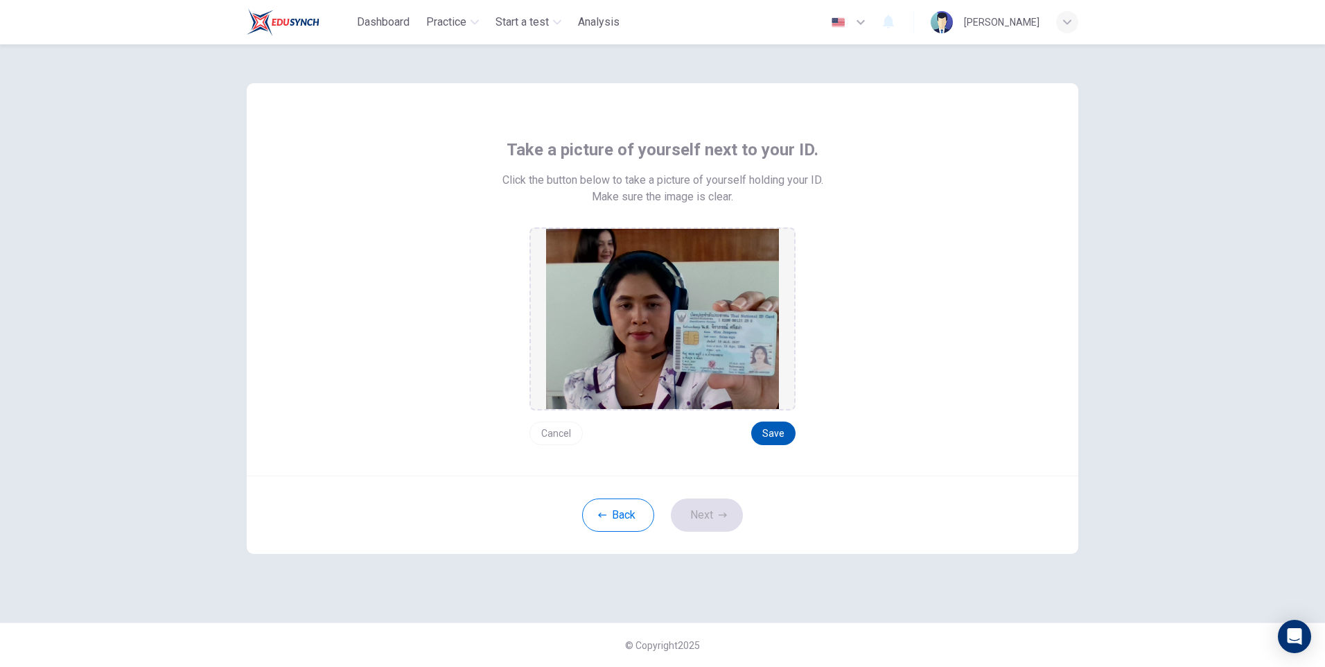
click at [774, 432] on button "Save" at bounding box center [773, 433] width 44 height 24
click at [706, 515] on button "Next" at bounding box center [707, 514] width 72 height 33
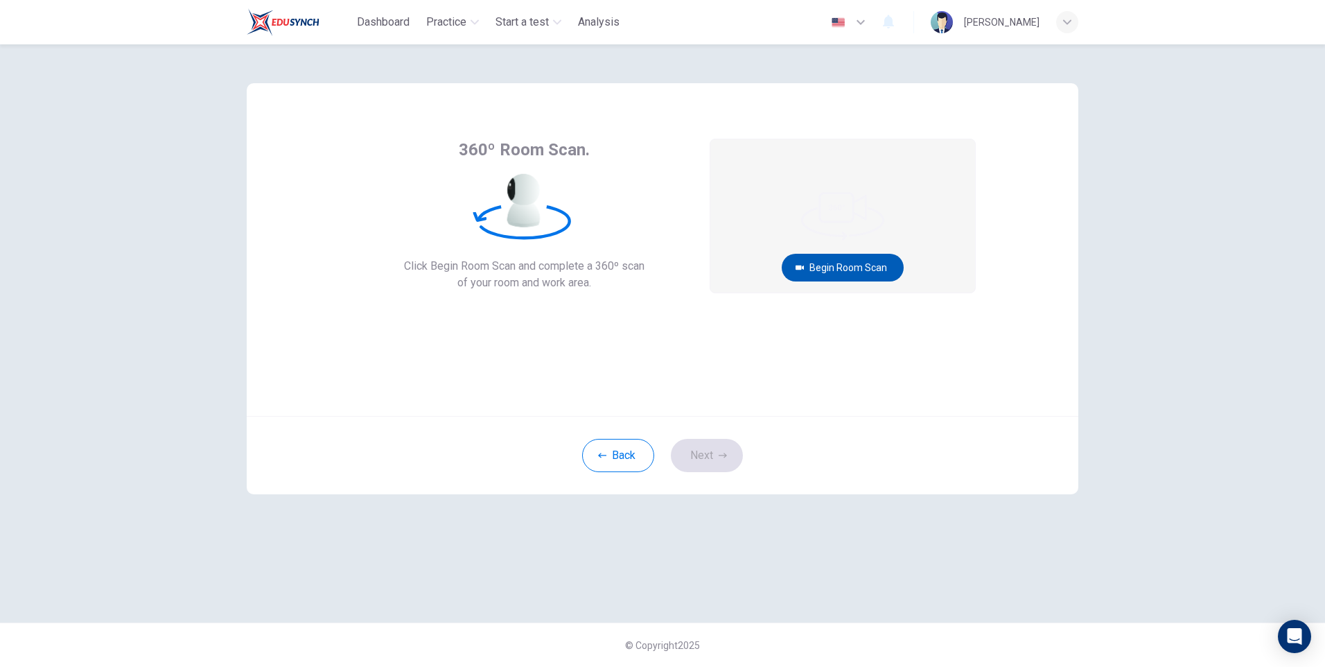
click at [812, 270] on button "Begin Room Scan" at bounding box center [843, 268] width 122 height 28
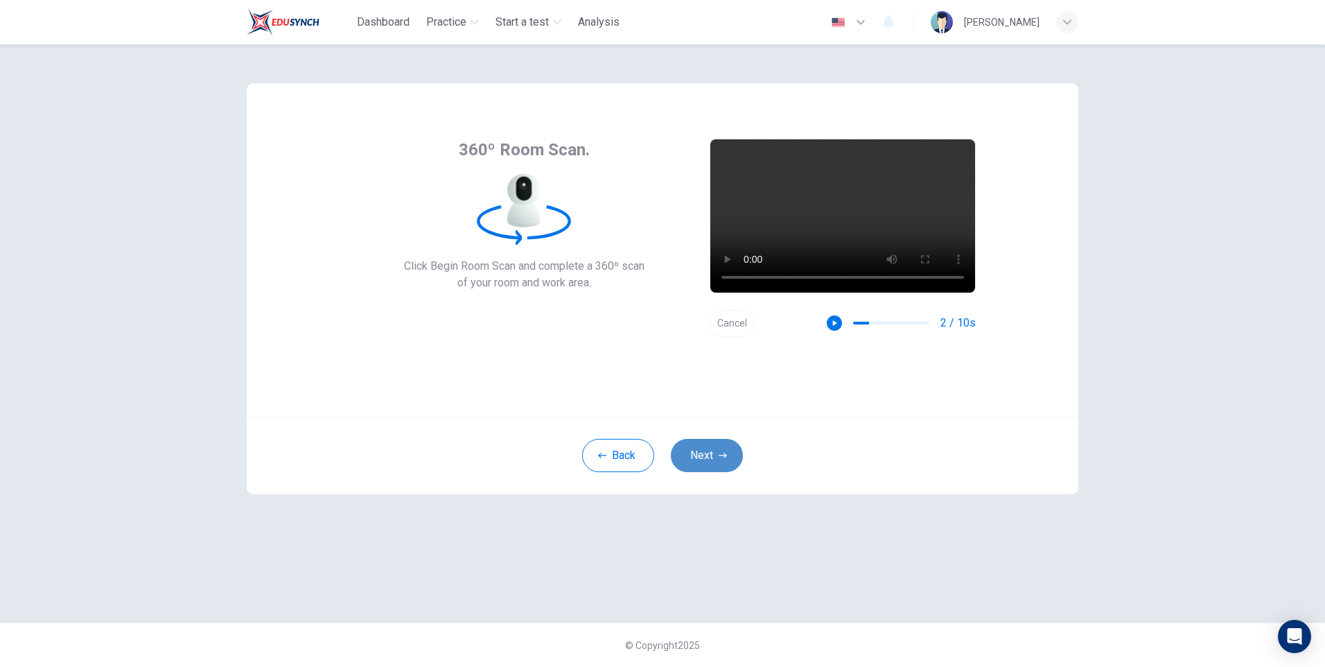
click at [697, 456] on button "Next" at bounding box center [707, 455] width 72 height 33
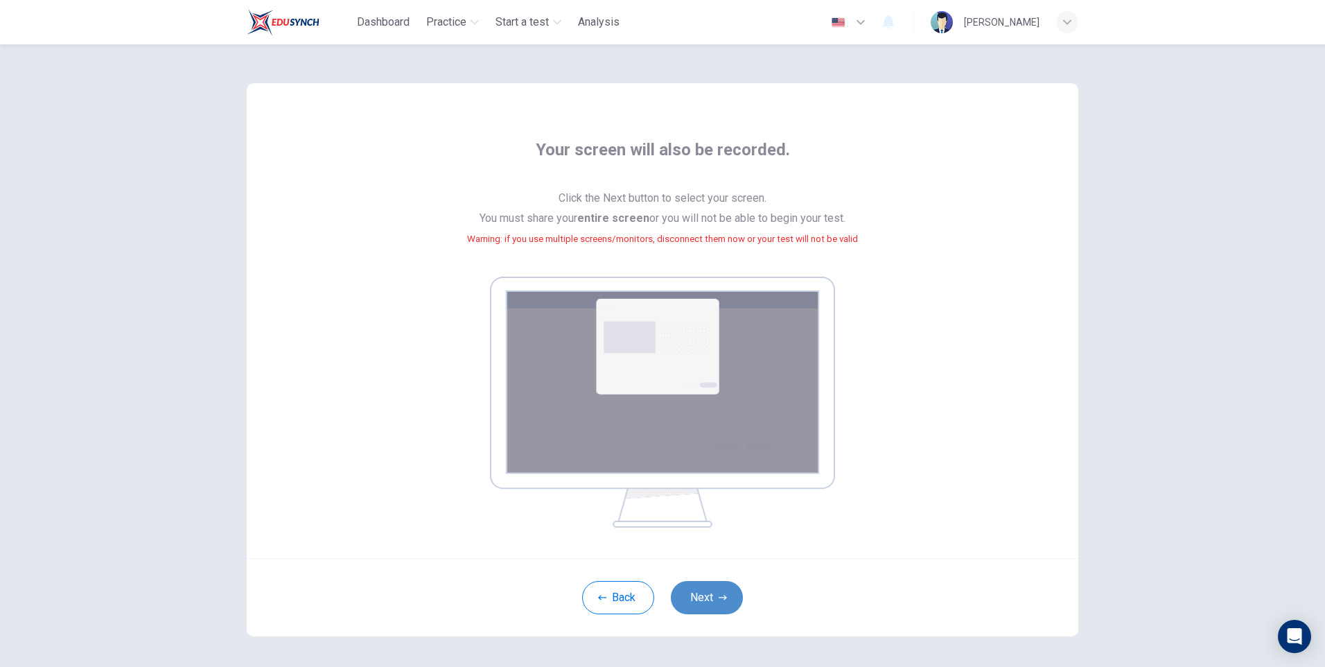
click at [711, 598] on button "Next" at bounding box center [707, 597] width 72 height 33
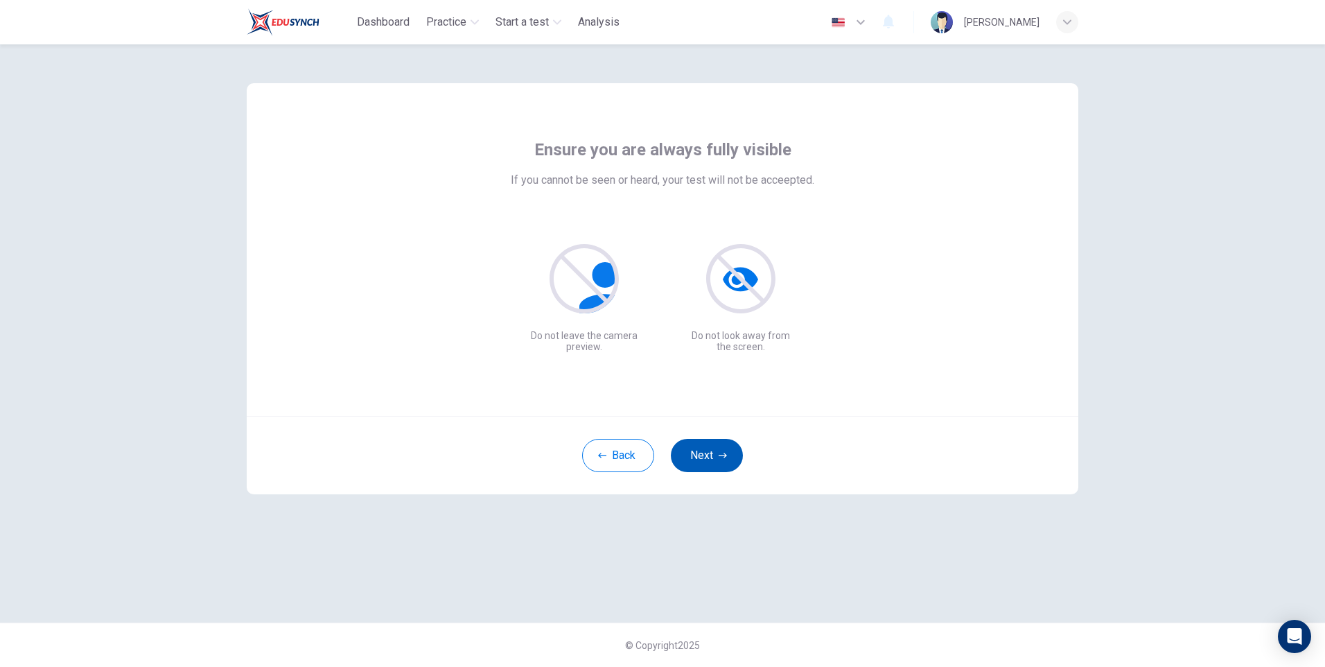
click at [707, 457] on button "Next" at bounding box center [707, 455] width 72 height 33
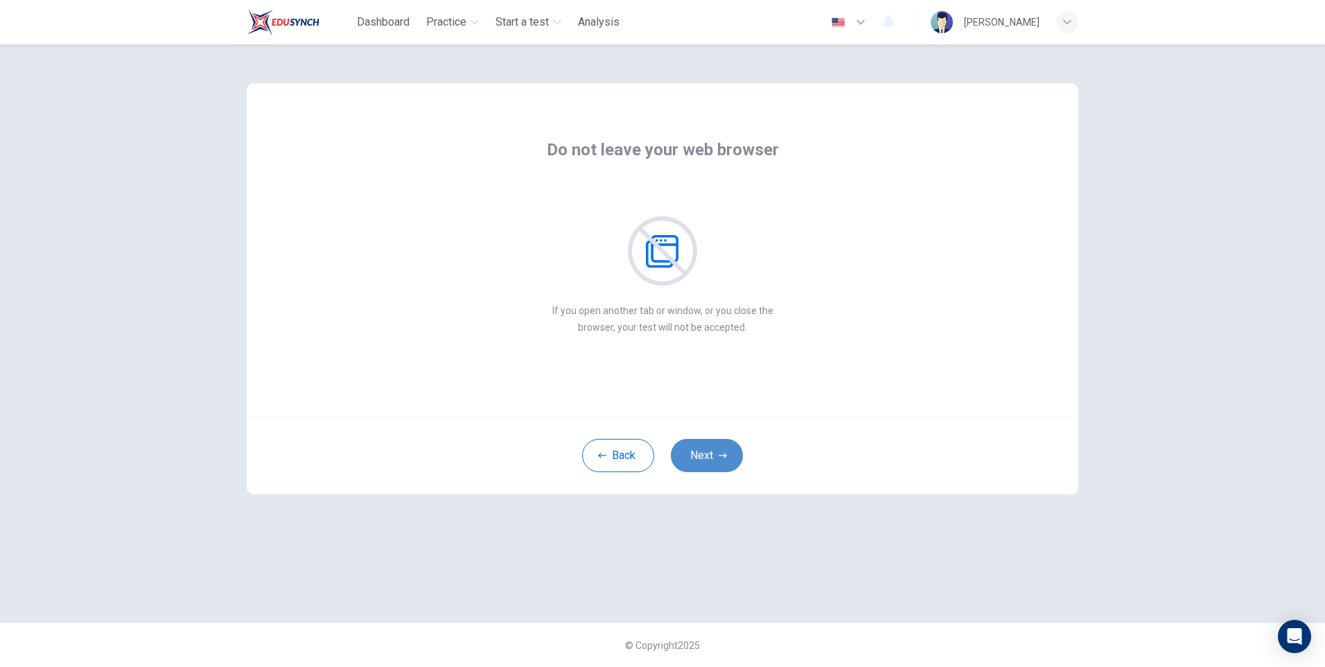
click at [707, 457] on button "Next" at bounding box center [707, 455] width 72 height 33
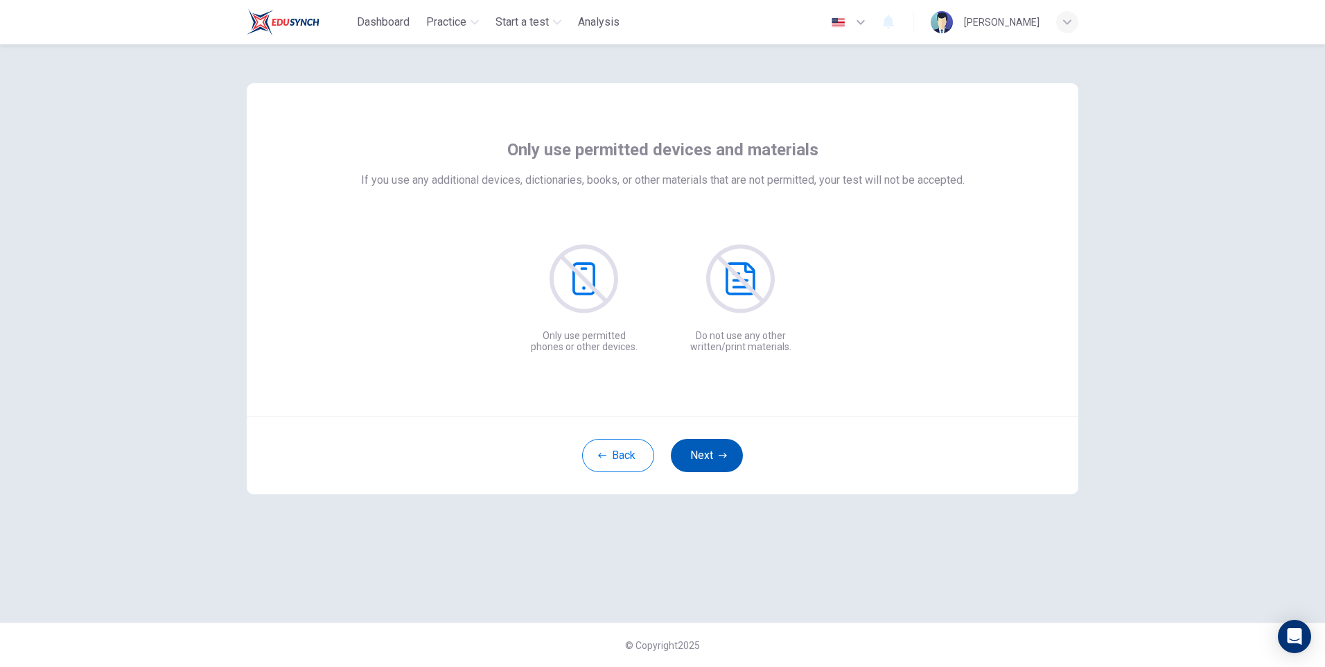
click at [707, 457] on button "Next" at bounding box center [707, 455] width 72 height 33
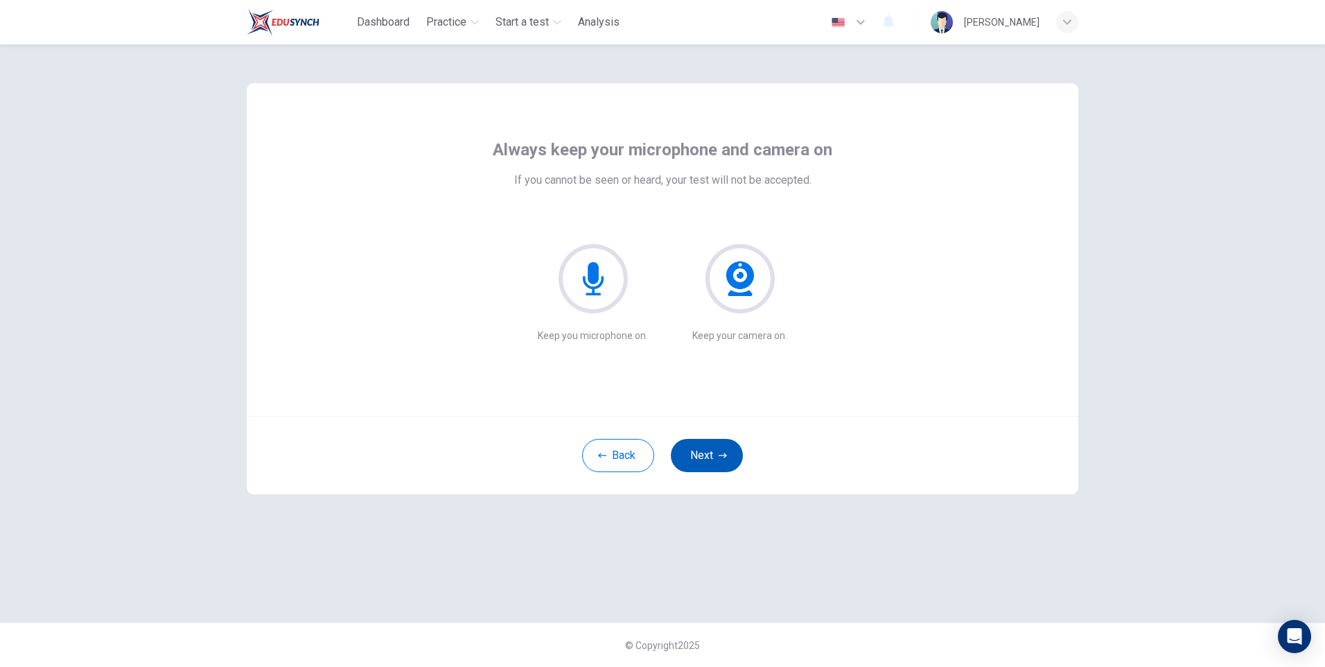
click at [707, 457] on button "Next" at bounding box center [707, 455] width 72 height 33
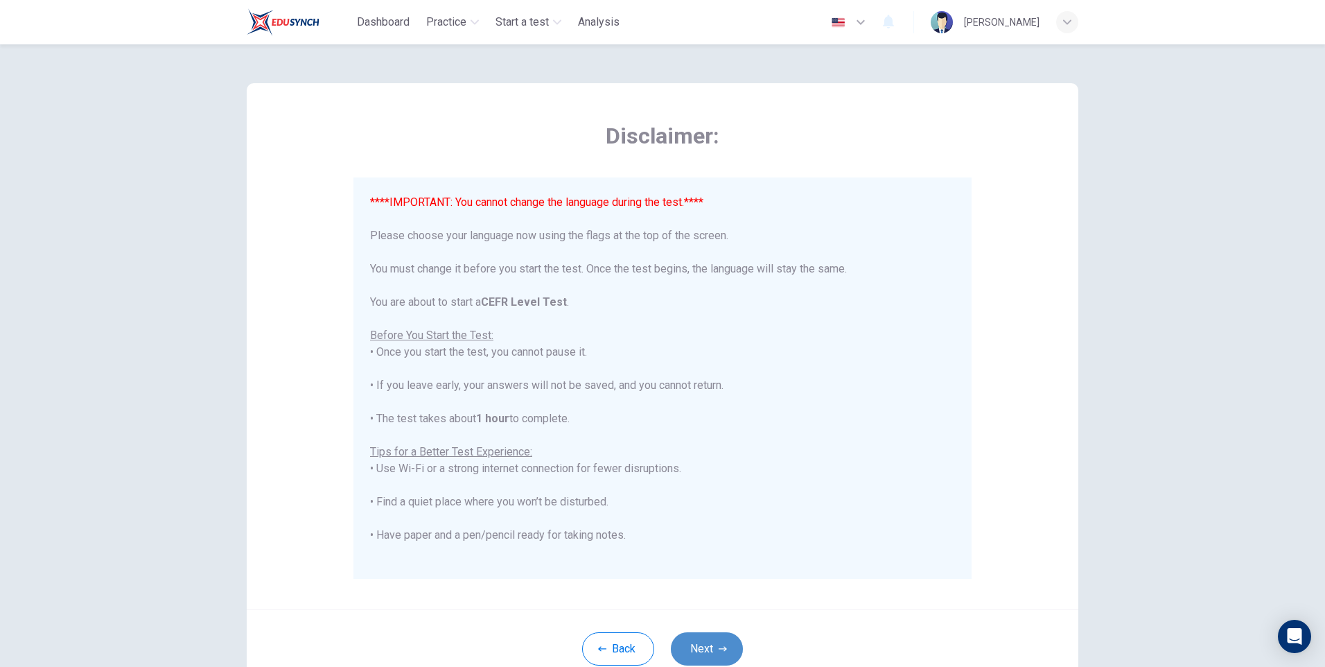
click at [712, 645] on button "Next" at bounding box center [707, 648] width 72 height 33
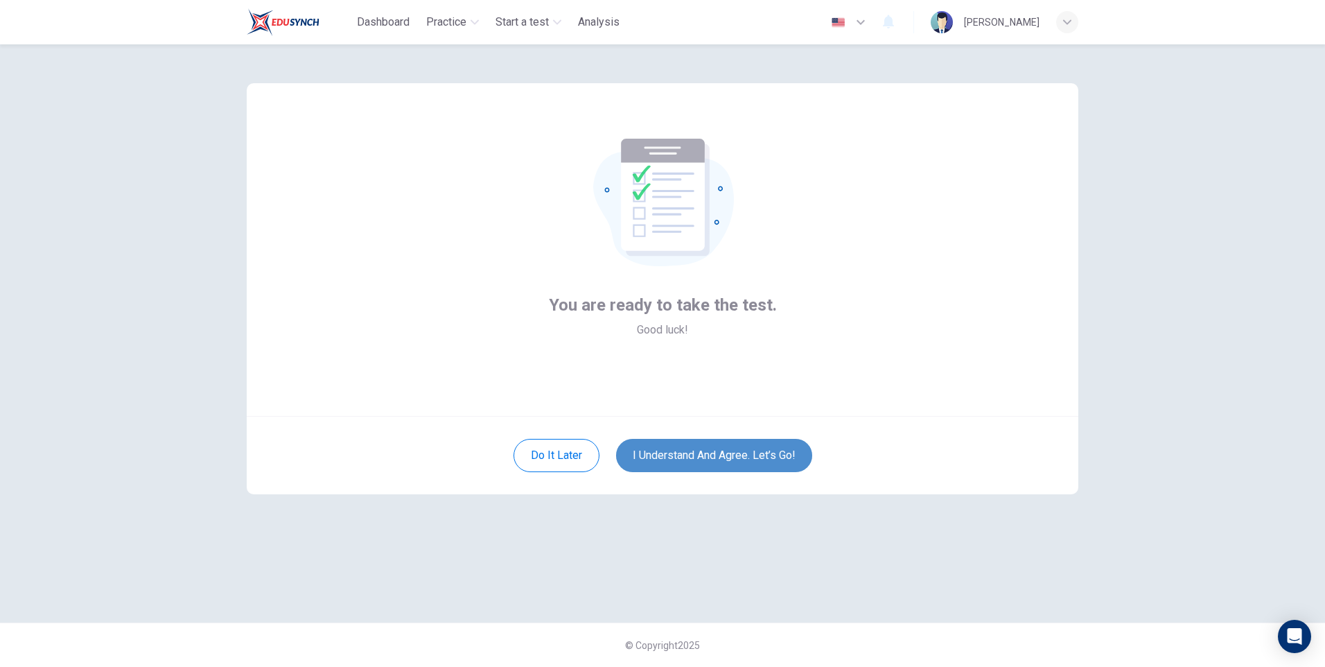
click at [657, 455] on button "I understand and agree. Let’s go!" at bounding box center [714, 455] width 196 height 33
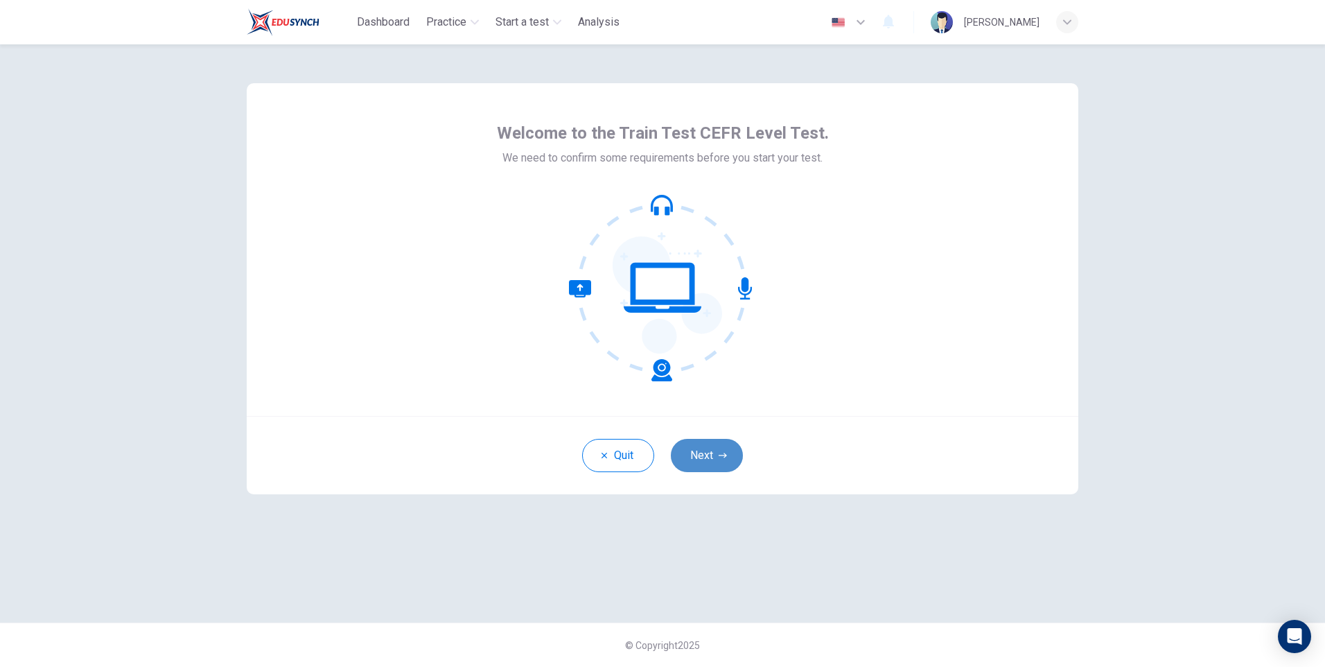
click at [711, 459] on button "Next" at bounding box center [707, 455] width 72 height 33
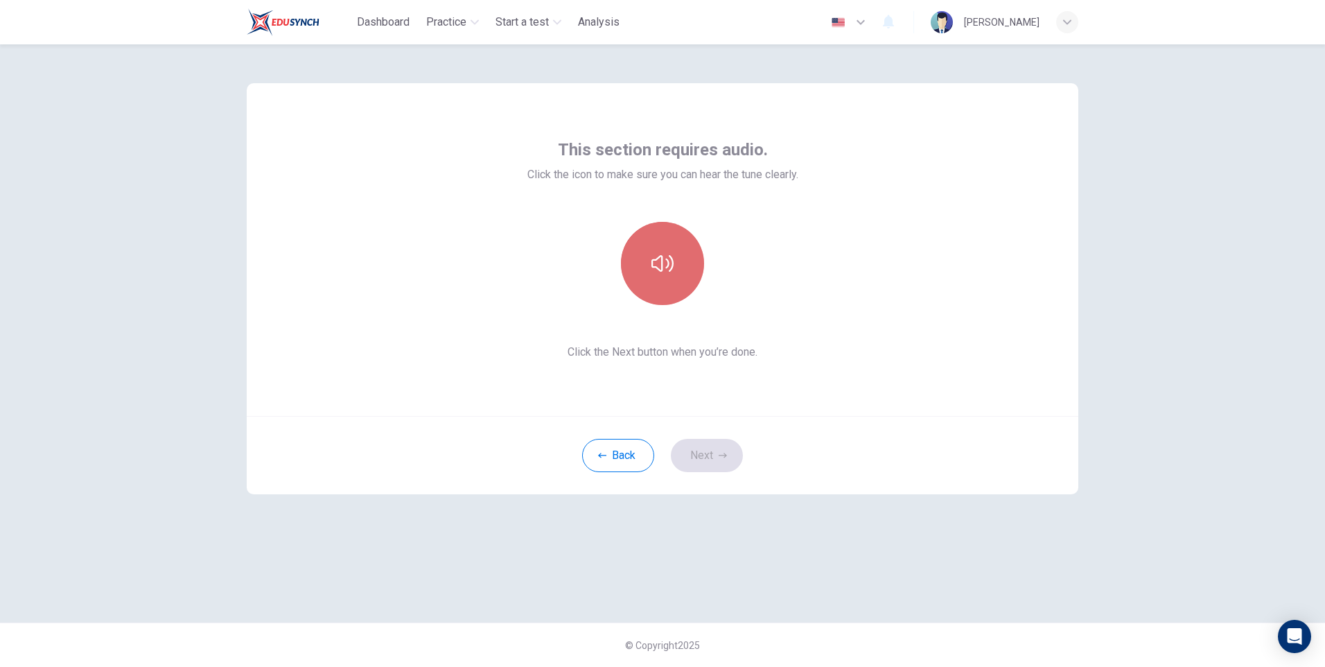
click at [666, 261] on icon "button" at bounding box center [663, 263] width 22 height 22
click at [699, 453] on button "Next" at bounding box center [707, 455] width 72 height 33
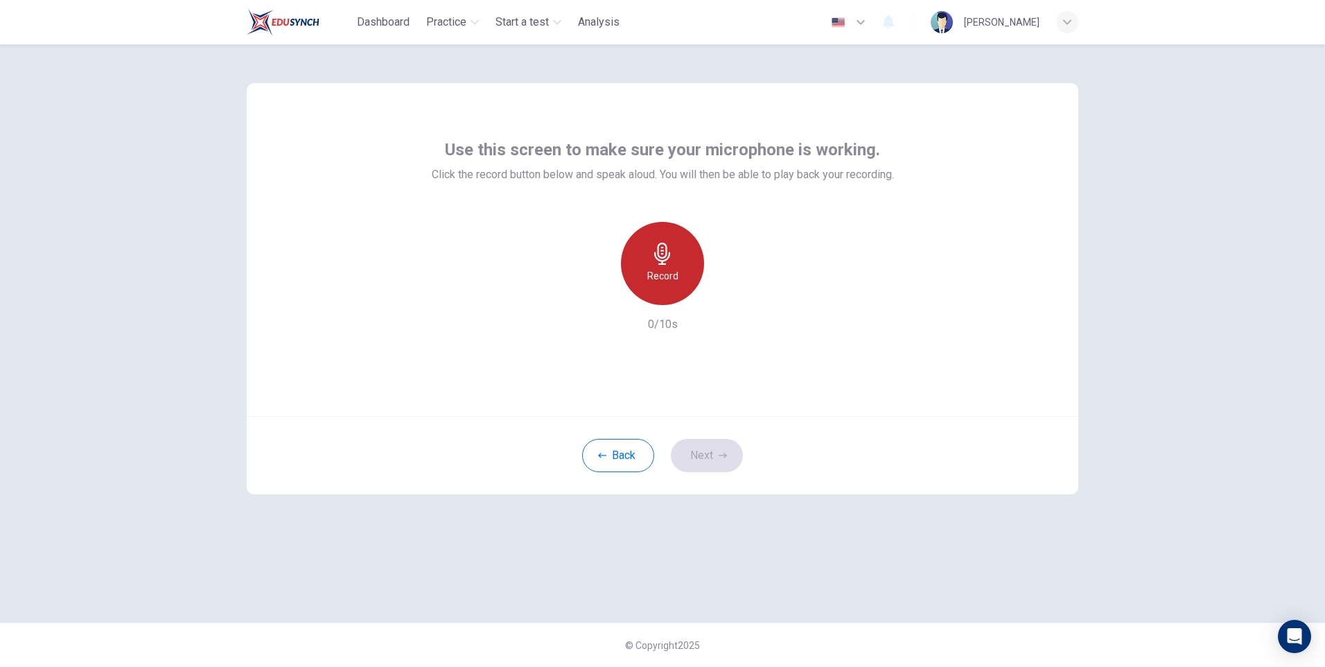
click at [668, 267] on div "Record" at bounding box center [662, 263] width 83 height 83
click at [665, 267] on div "Stop" at bounding box center [662, 263] width 83 height 83
click at [722, 293] on icon "button" at bounding box center [727, 294] width 14 height 14
click at [695, 458] on button "Next" at bounding box center [707, 455] width 72 height 33
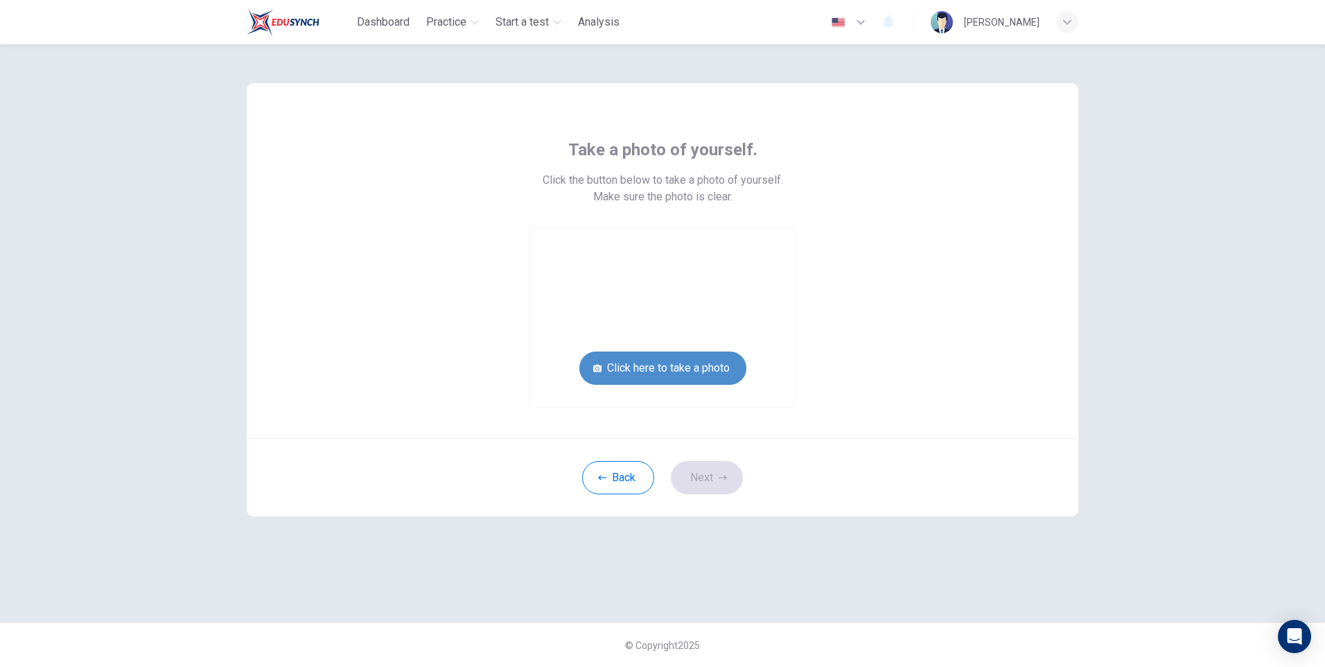
click at [662, 369] on button "Click here to take a photo" at bounding box center [663, 367] width 167 height 33
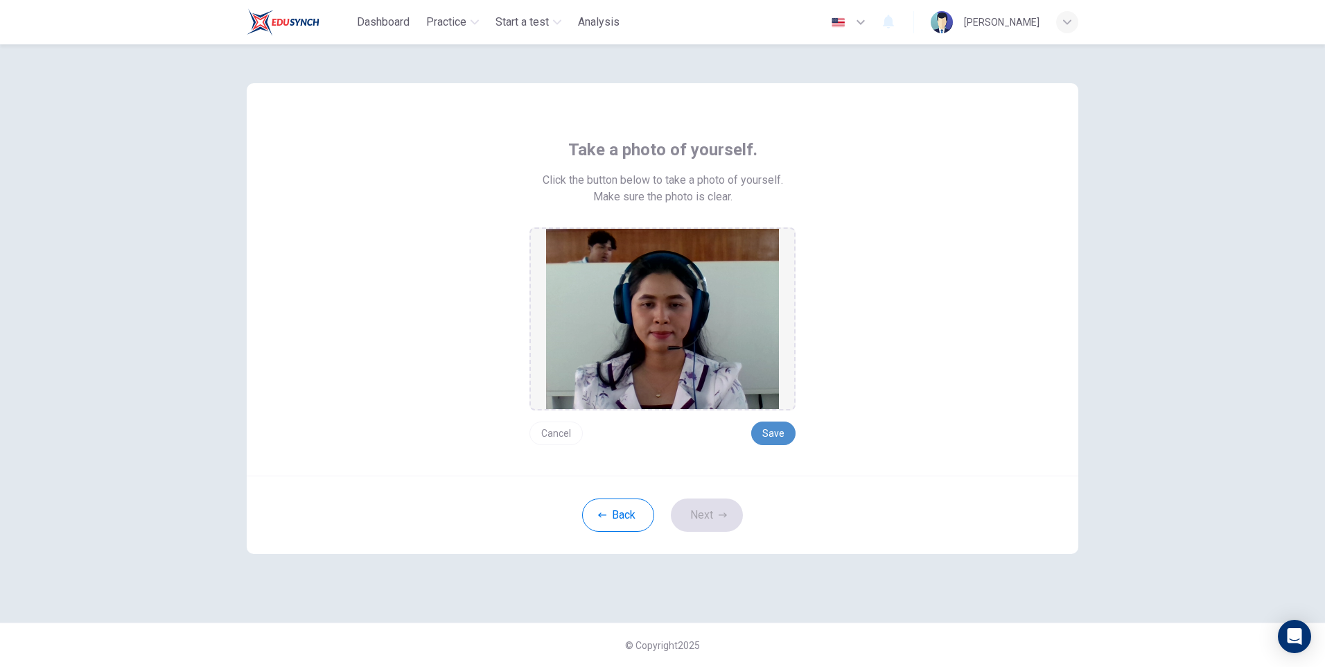
click at [771, 431] on button "Save" at bounding box center [773, 433] width 44 height 24
click at [708, 514] on button "Next" at bounding box center [707, 514] width 72 height 33
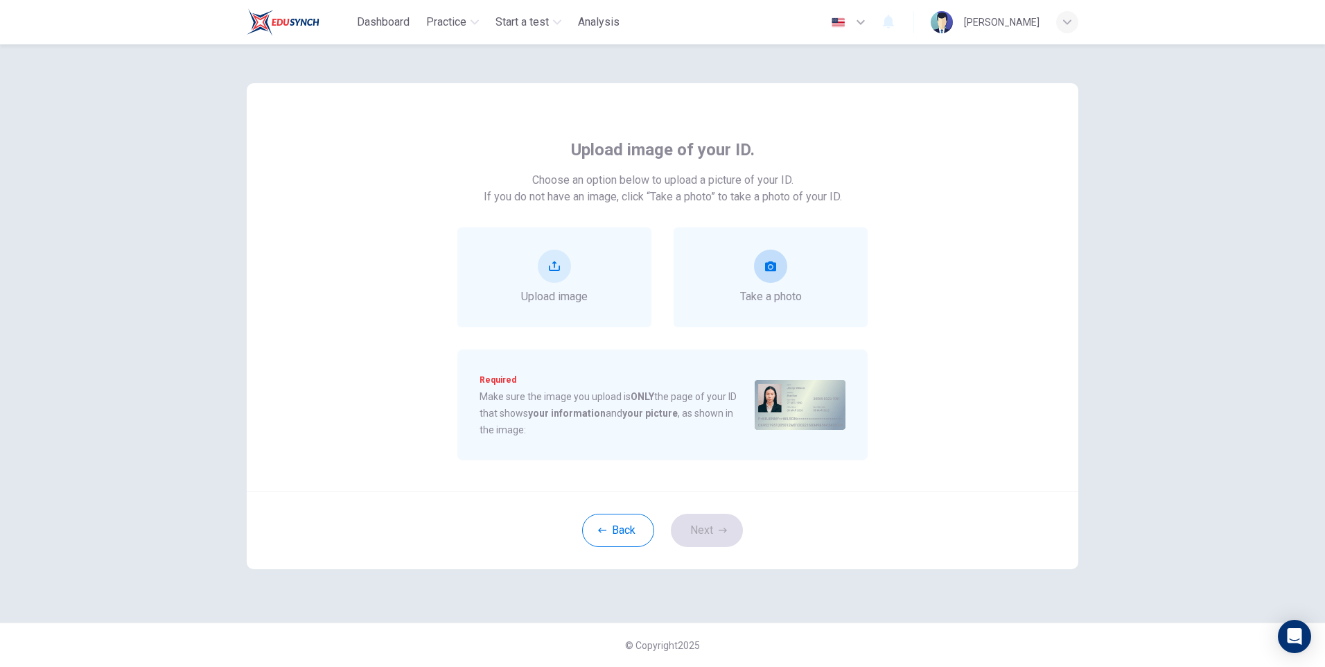
click at [772, 261] on icon "take photo" at bounding box center [770, 266] width 11 height 10
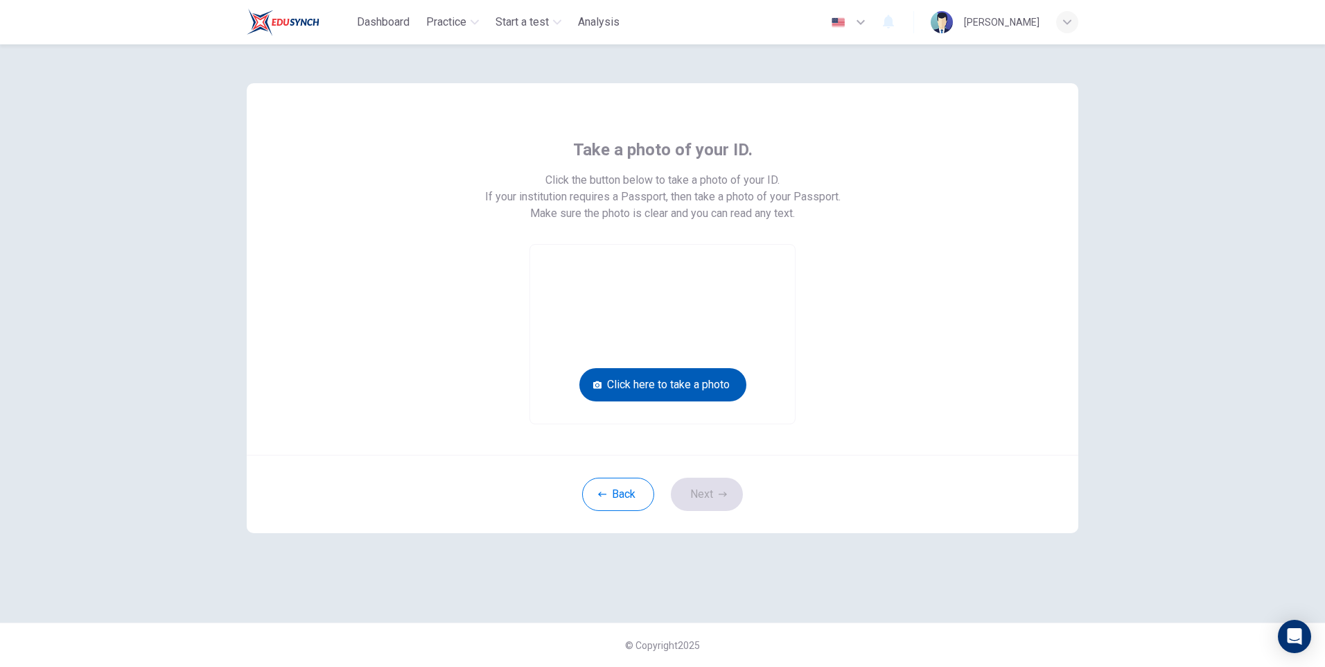
click at [690, 385] on button "Click here to take a photo" at bounding box center [663, 384] width 167 height 33
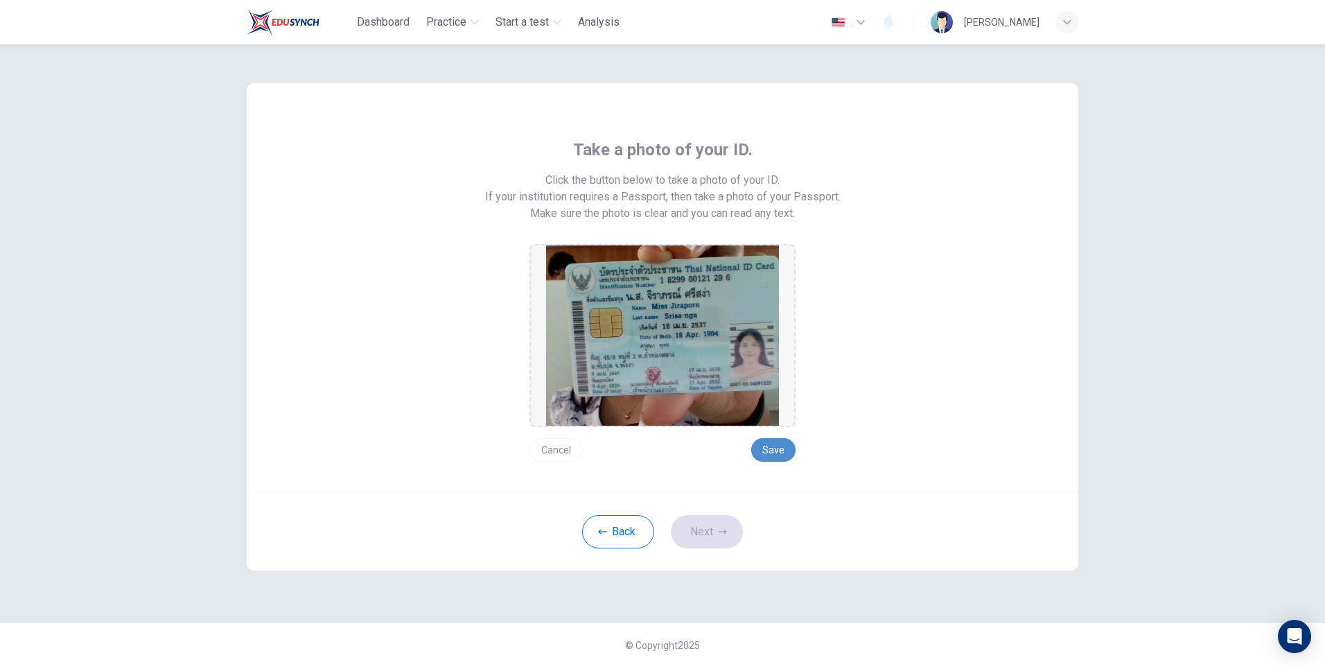
click at [778, 454] on button "Save" at bounding box center [773, 450] width 44 height 24
click at [713, 535] on button "Next" at bounding box center [707, 531] width 72 height 33
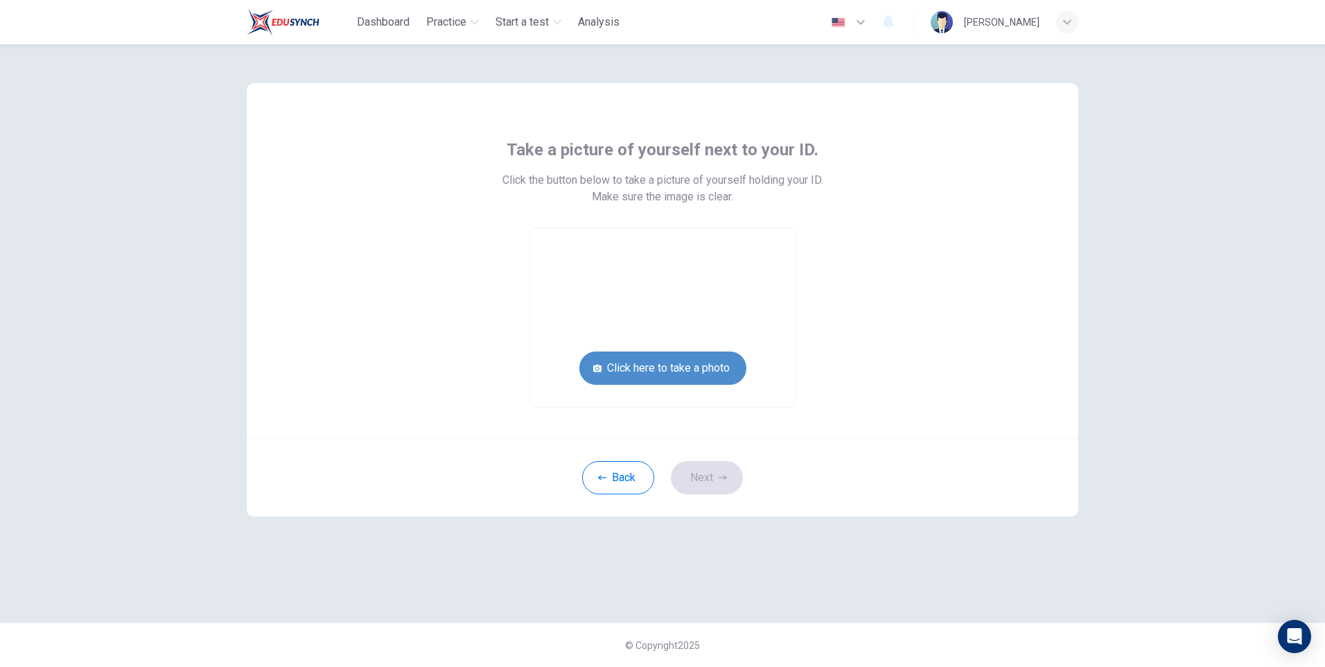
click at [667, 372] on button "Click here to take a photo" at bounding box center [663, 367] width 167 height 33
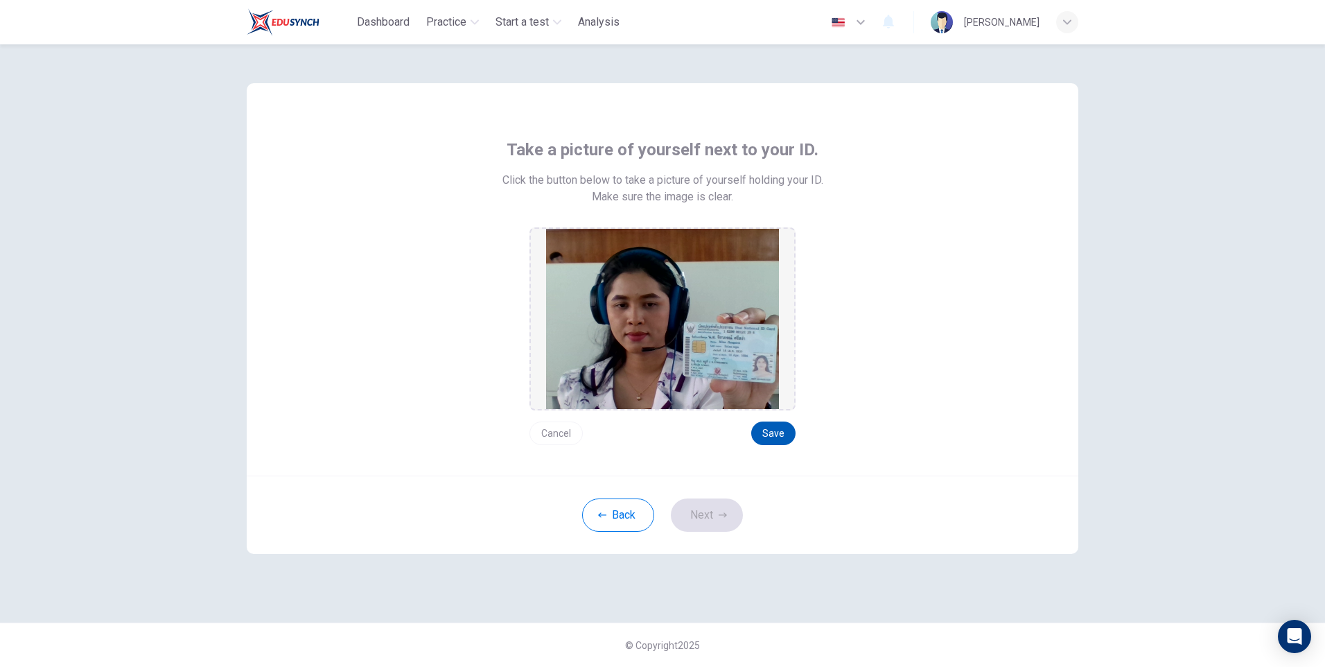
click at [769, 429] on button "Save" at bounding box center [773, 433] width 44 height 24
click at [701, 514] on button "Next" at bounding box center [707, 514] width 72 height 33
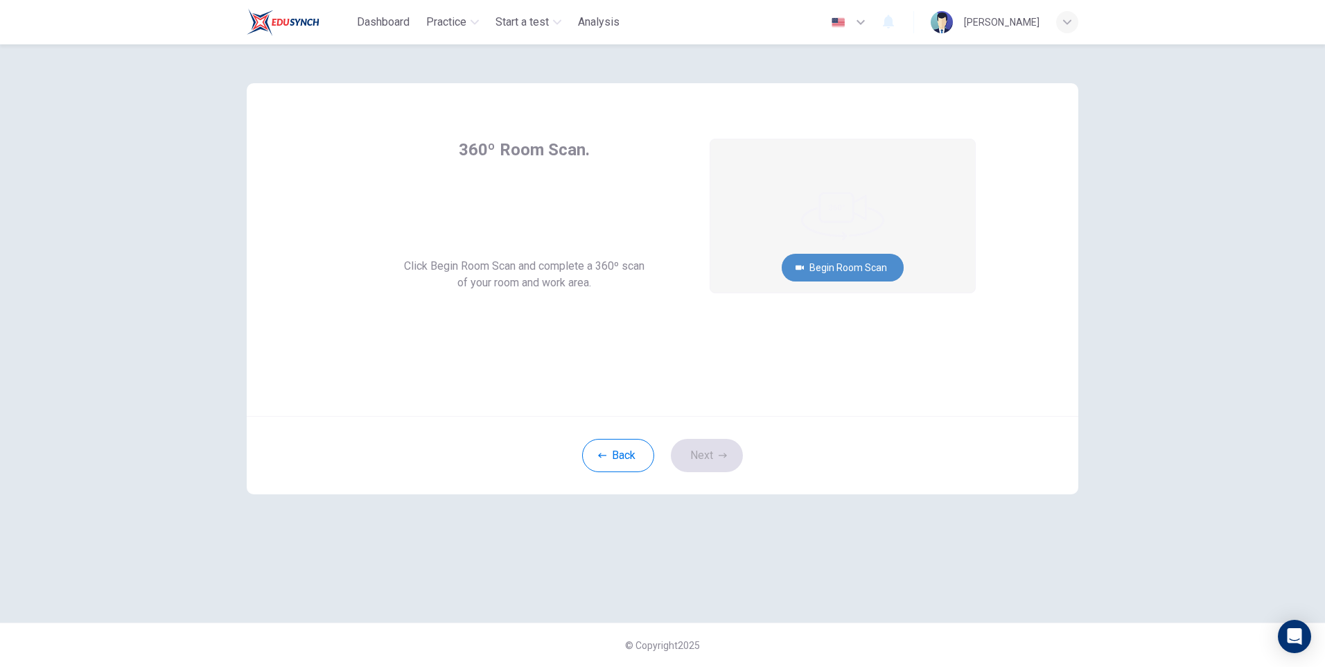
click at [854, 271] on button "Begin Room Scan" at bounding box center [843, 268] width 122 height 28
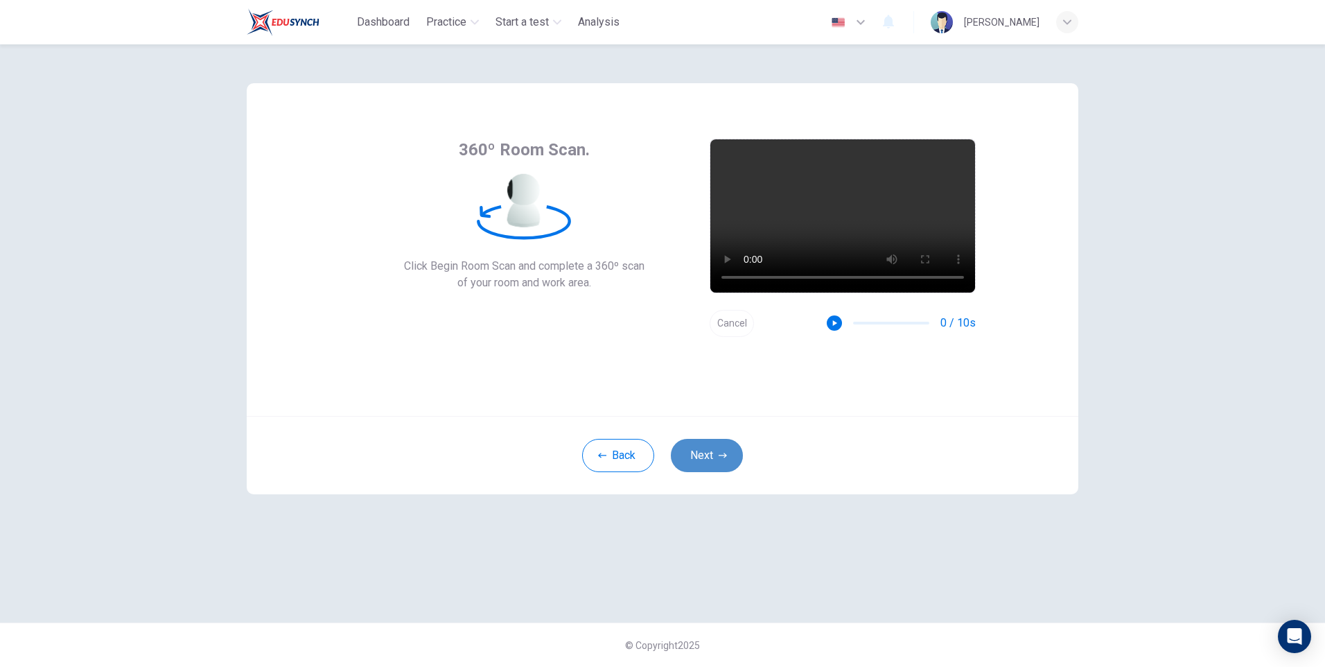
click at [696, 451] on button "Next" at bounding box center [707, 455] width 72 height 33
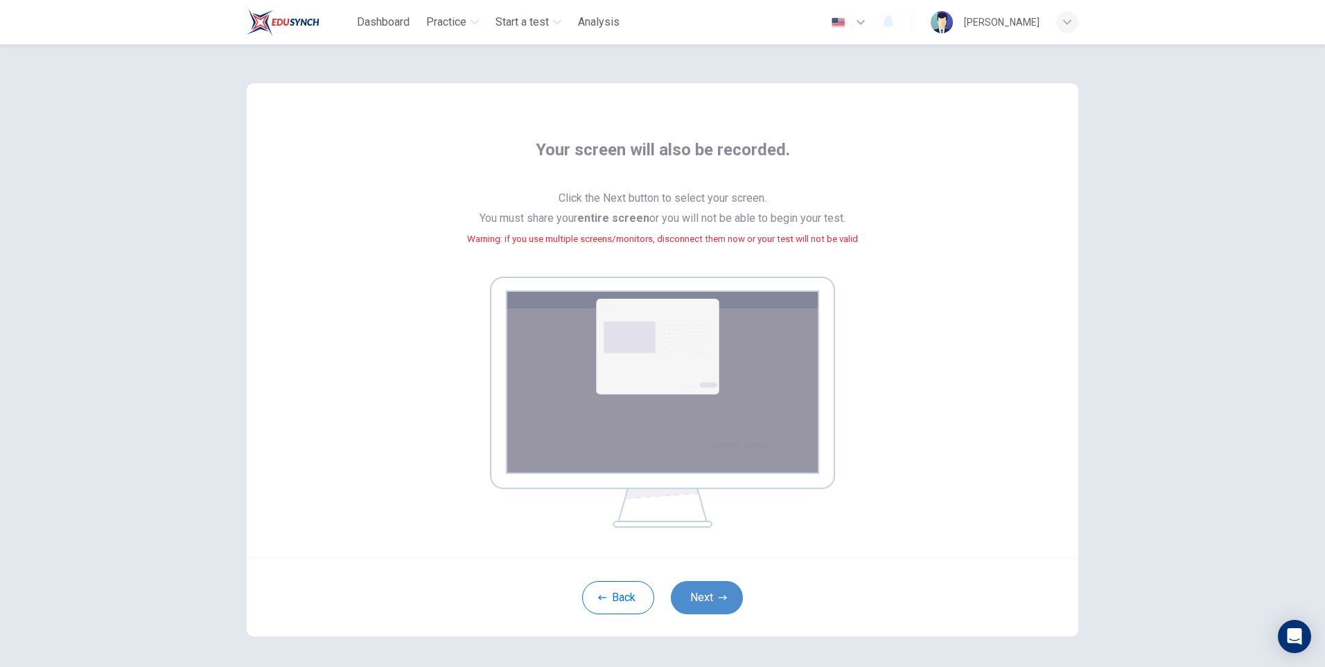
click at [697, 595] on button "Next" at bounding box center [707, 597] width 72 height 33
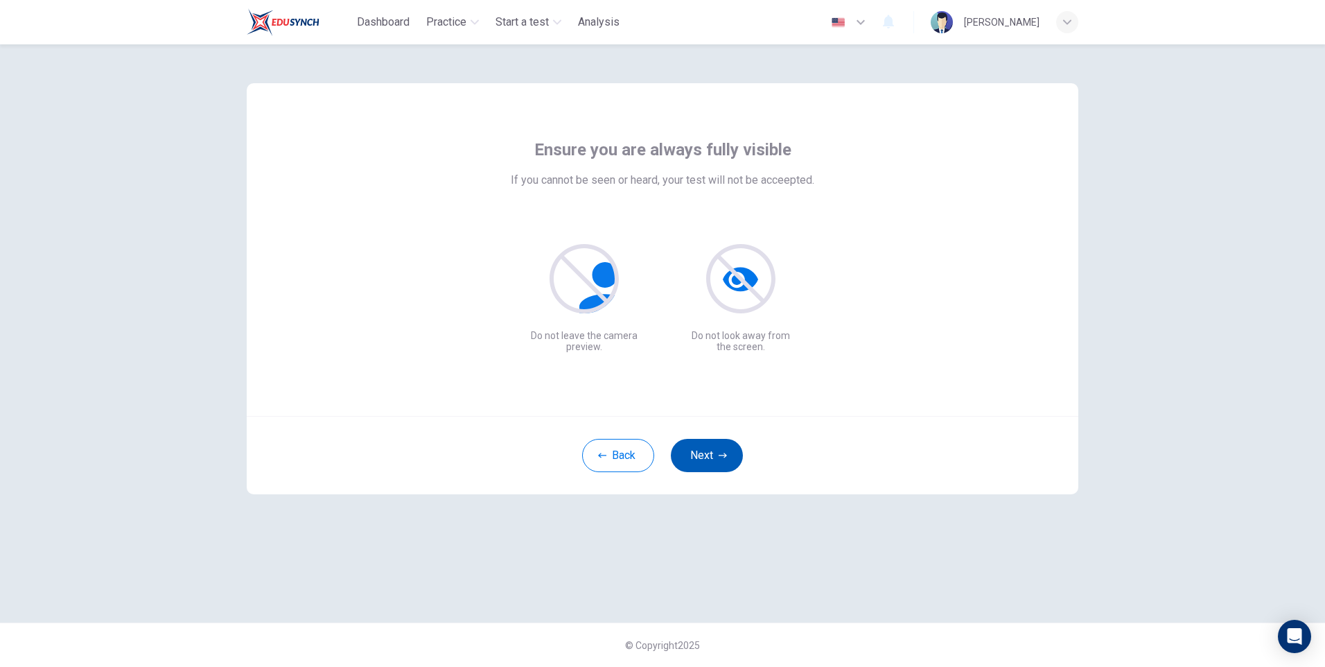
click at [697, 462] on button "Next" at bounding box center [707, 455] width 72 height 33
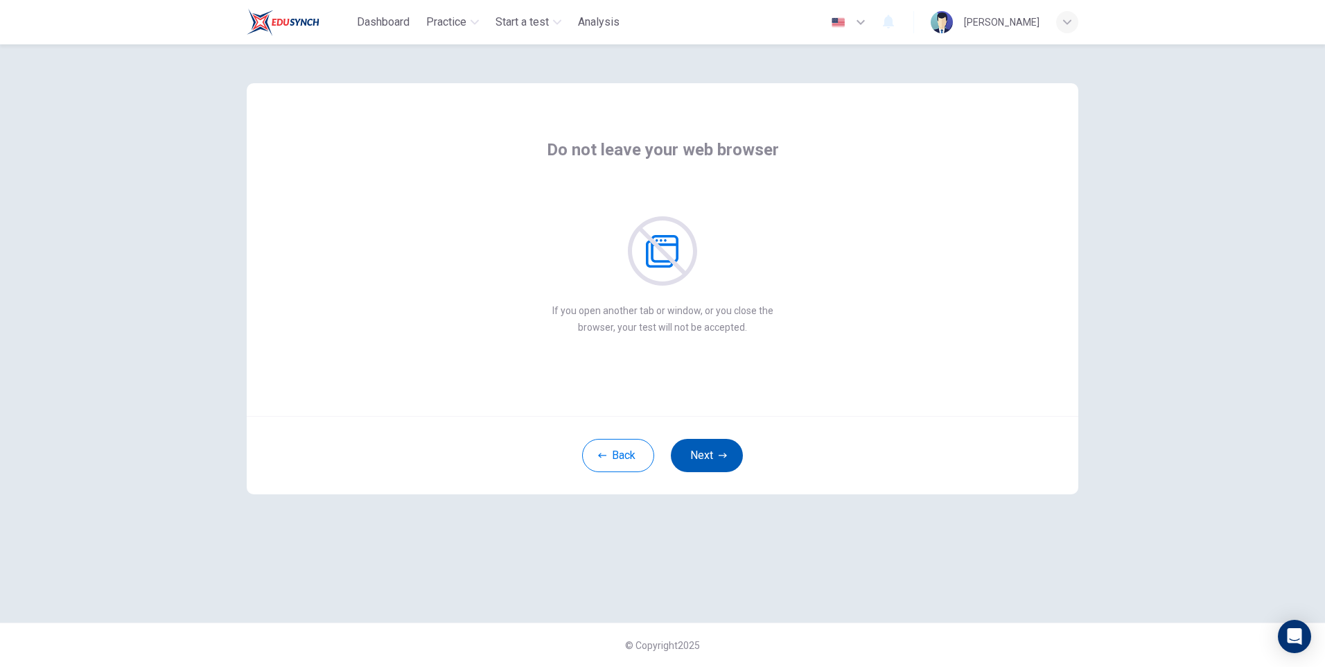
click at [697, 460] on button "Next" at bounding box center [707, 455] width 72 height 33
click at [693, 457] on button "Next" at bounding box center [707, 455] width 72 height 33
click at [693, 454] on button "Next" at bounding box center [707, 455] width 72 height 33
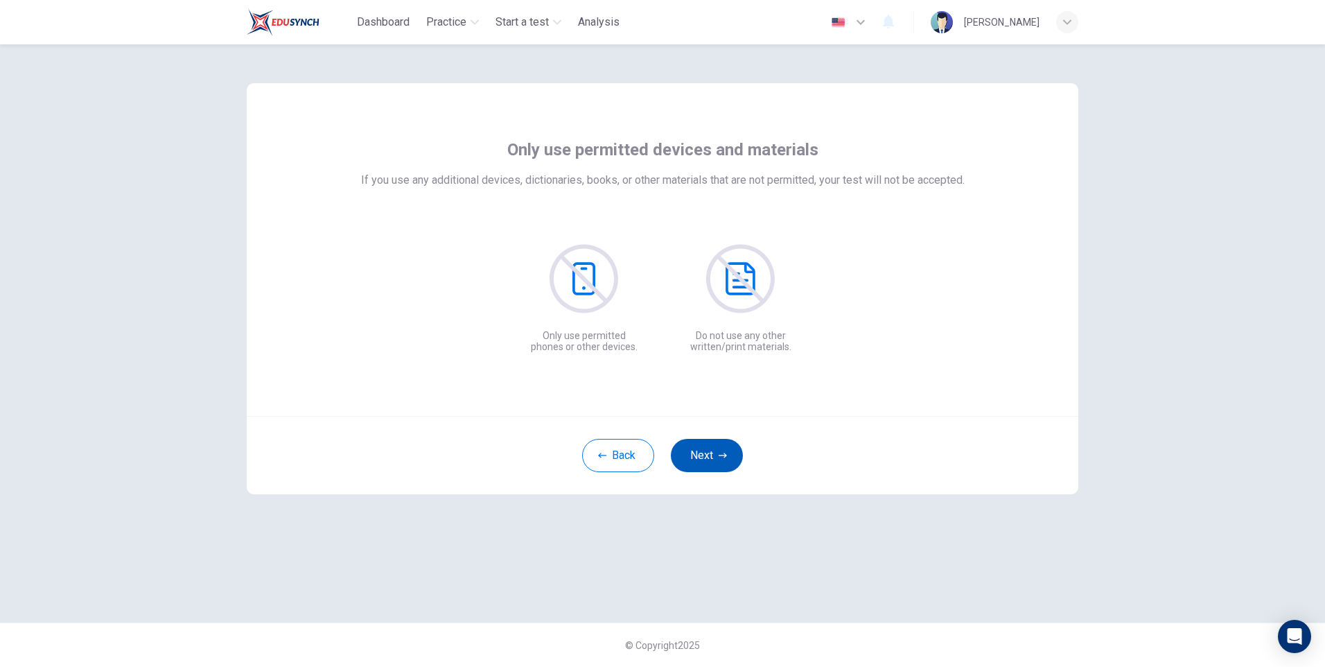
click at [693, 454] on button "Next" at bounding box center [707, 455] width 72 height 33
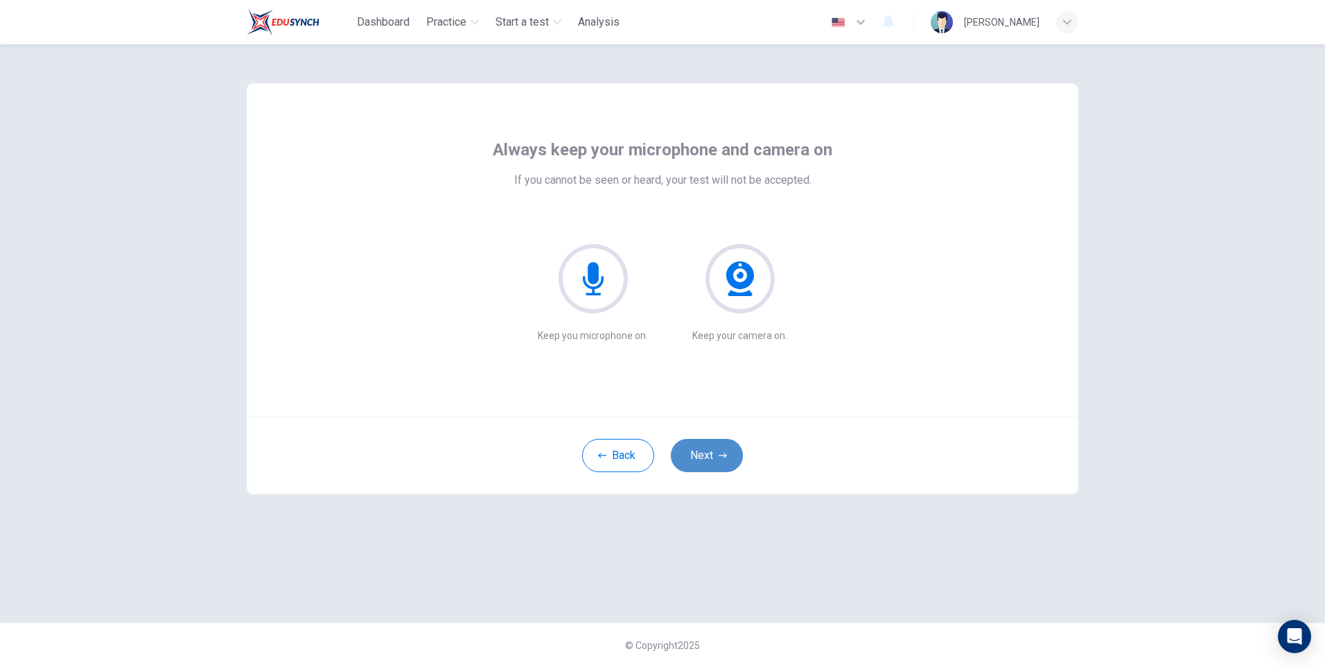
click at [711, 449] on button "Next" at bounding box center [707, 455] width 72 height 33
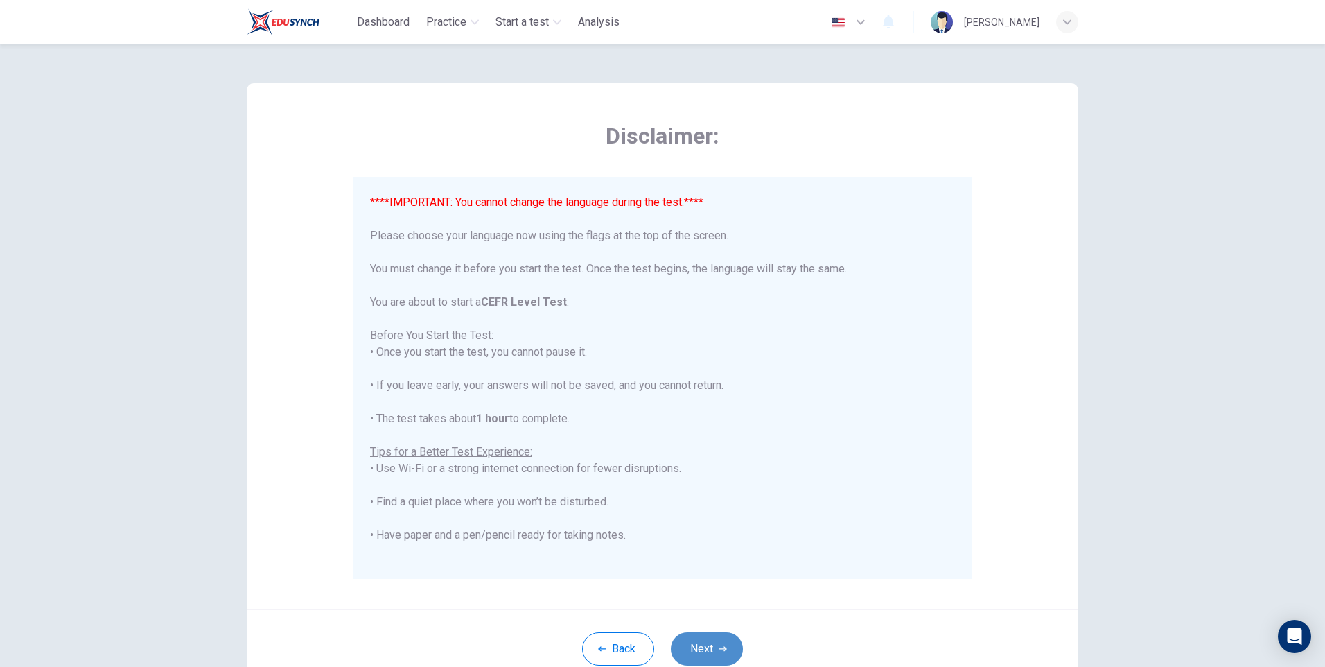
click at [705, 650] on button "Next" at bounding box center [707, 648] width 72 height 33
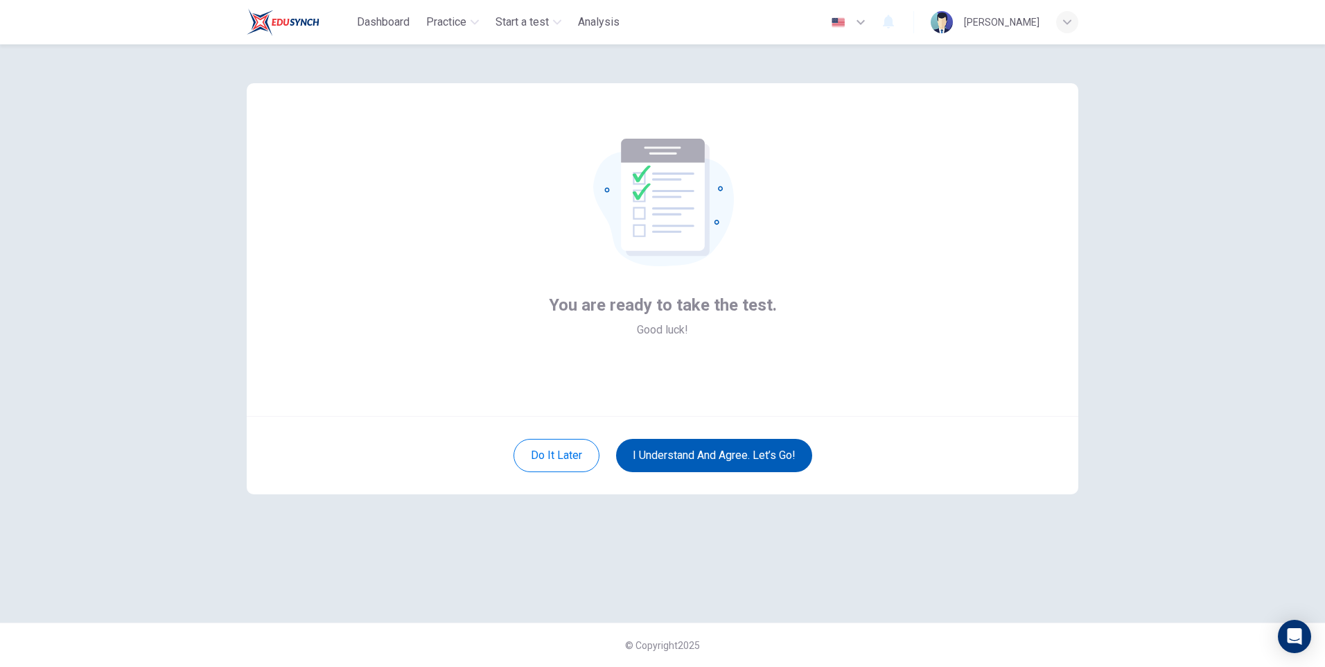
click at [666, 455] on button "I understand and agree. Let’s go!" at bounding box center [714, 455] width 196 height 33
